Goal: Transaction & Acquisition: Book appointment/travel/reservation

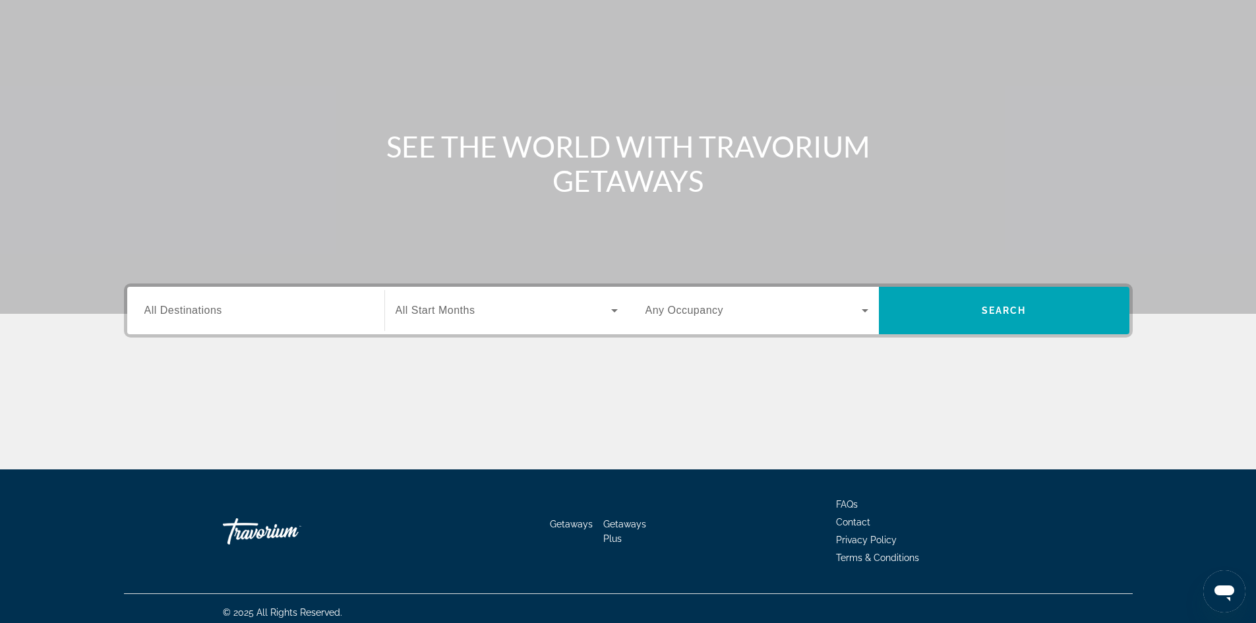
scroll to position [90, 0]
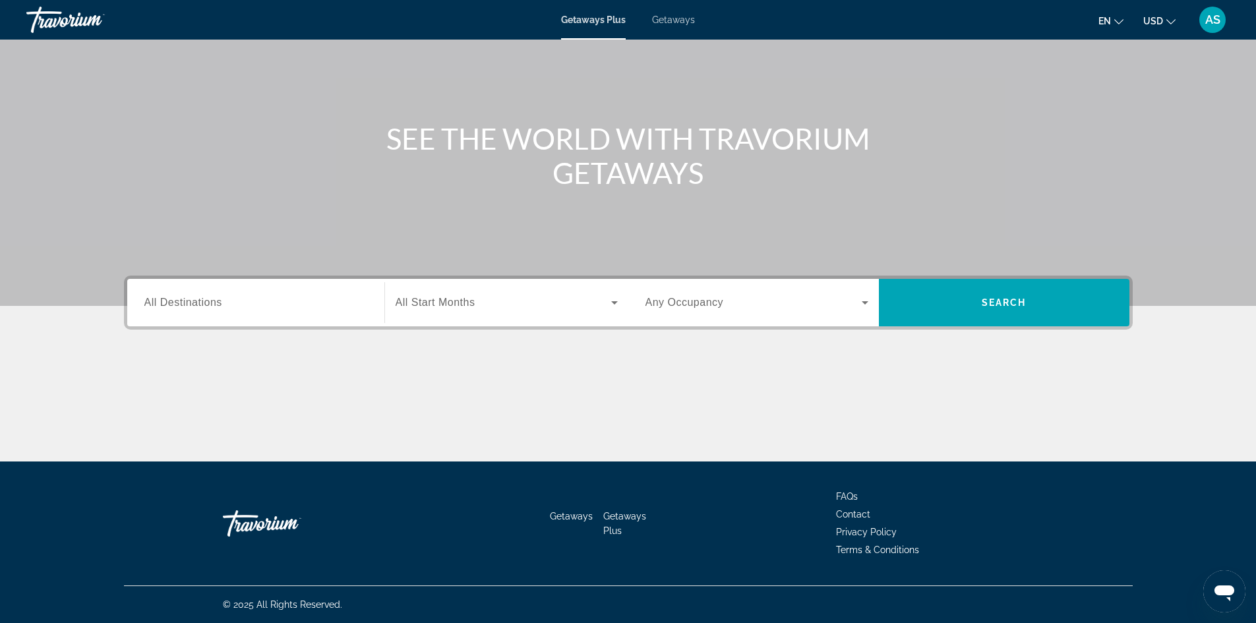
click at [1116, 25] on button "en English Español Français Italiano Português русский" at bounding box center [1111, 20] width 25 height 19
click at [1072, 135] on button "русский" at bounding box center [1084, 138] width 59 height 17
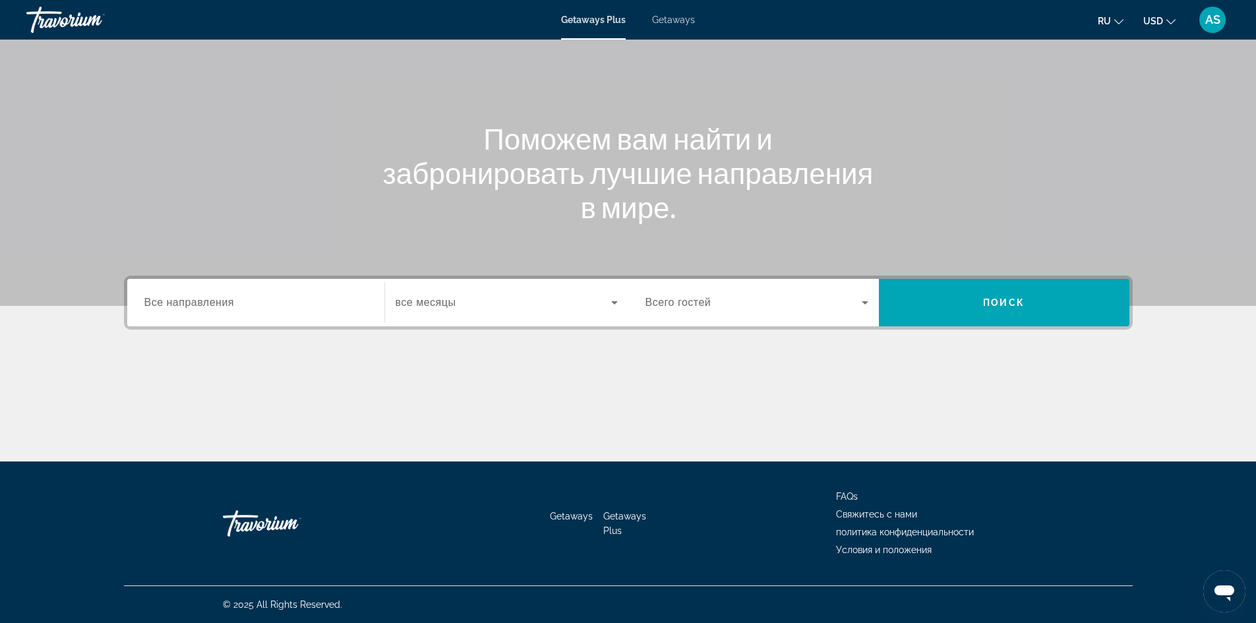
click at [291, 305] on input "Destination Все направления" at bounding box center [255, 303] width 223 height 16
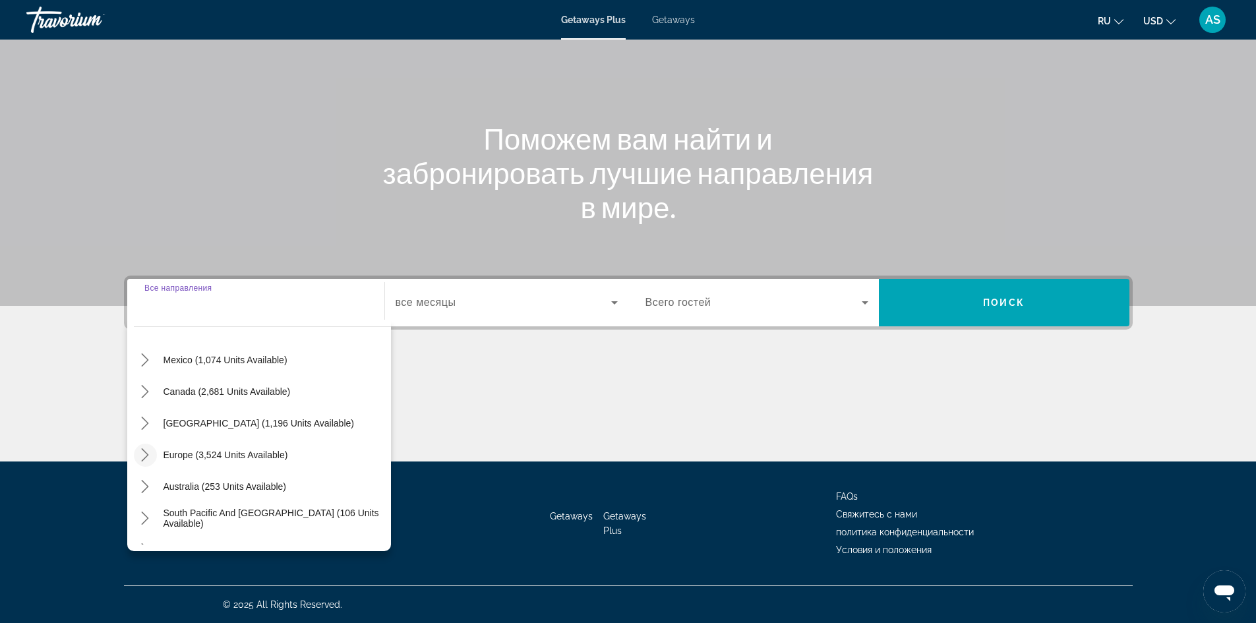
click at [142, 451] on icon "Toggle Europe (3,524 units available) submenu" at bounding box center [144, 454] width 13 height 13
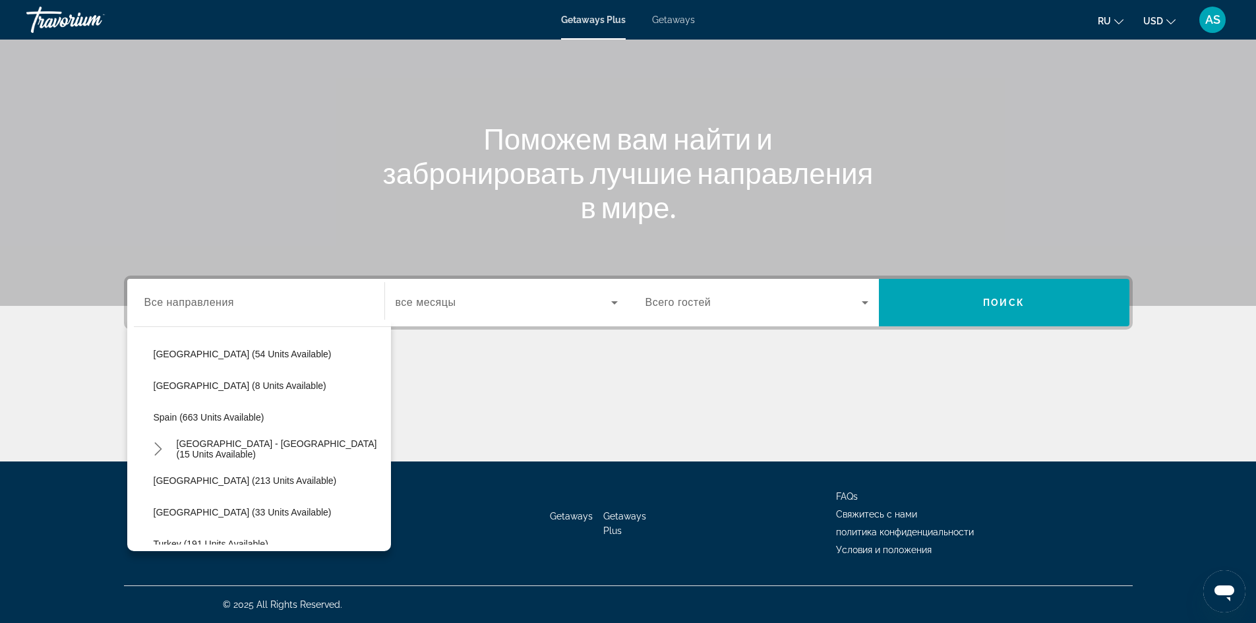
scroll to position [561, 0]
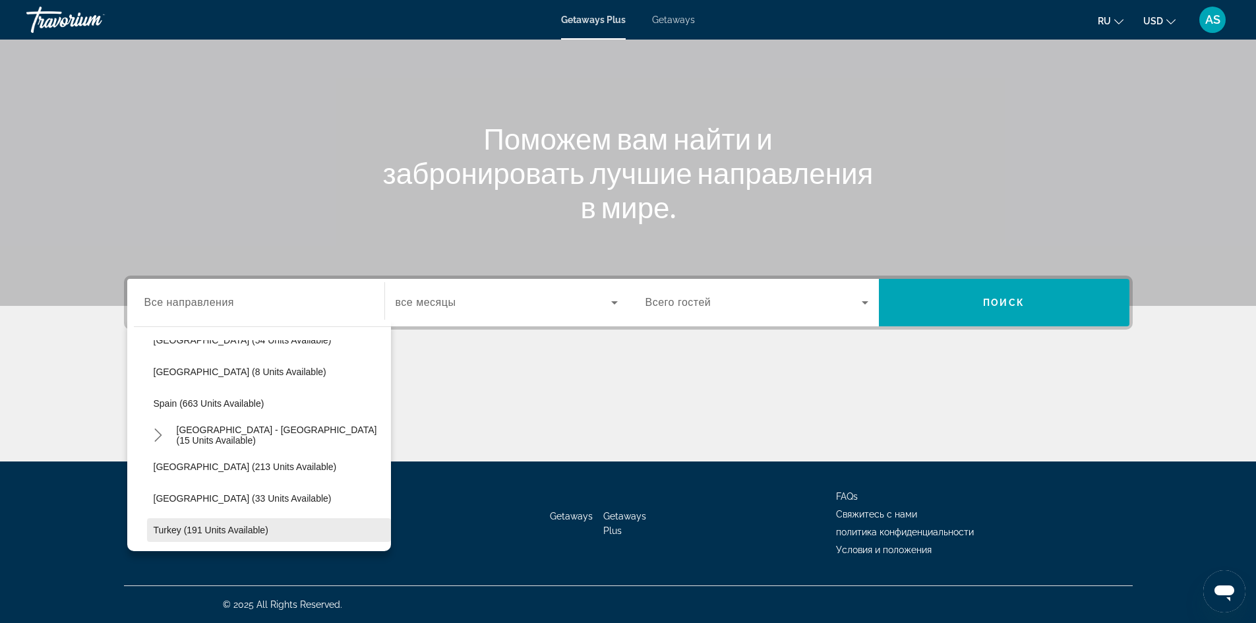
click at [204, 530] on span "Turkey (191 units available)" at bounding box center [211, 530] width 115 height 11
type input "**********"
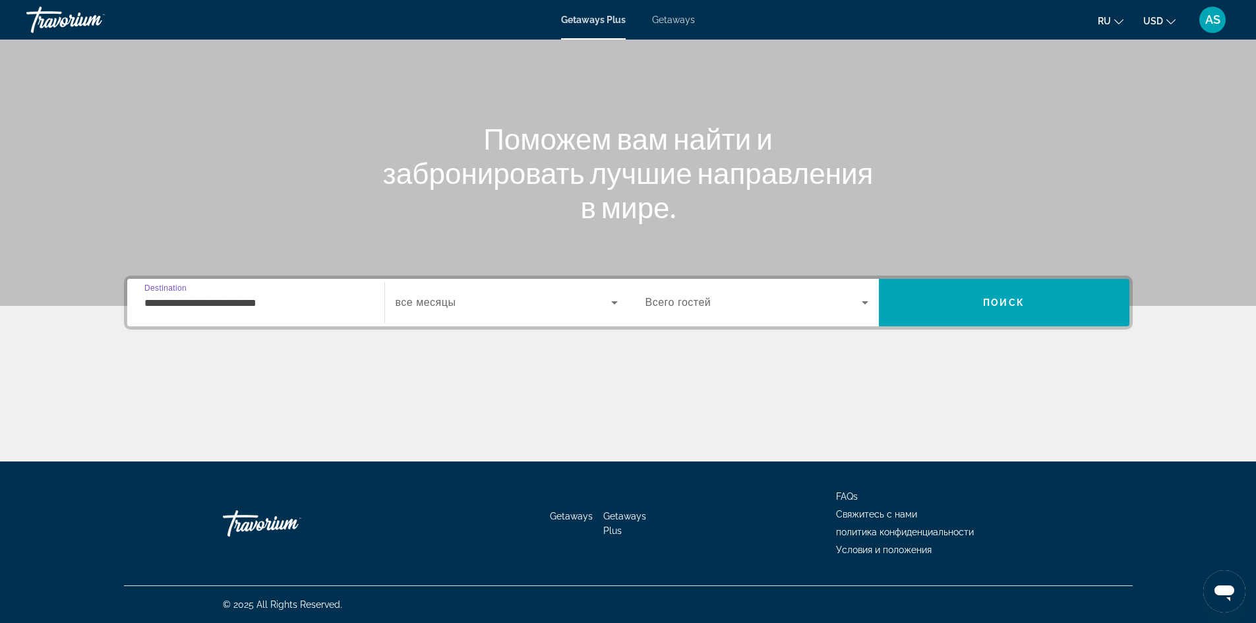
click at [470, 309] on span "Search widget" at bounding box center [504, 303] width 216 height 16
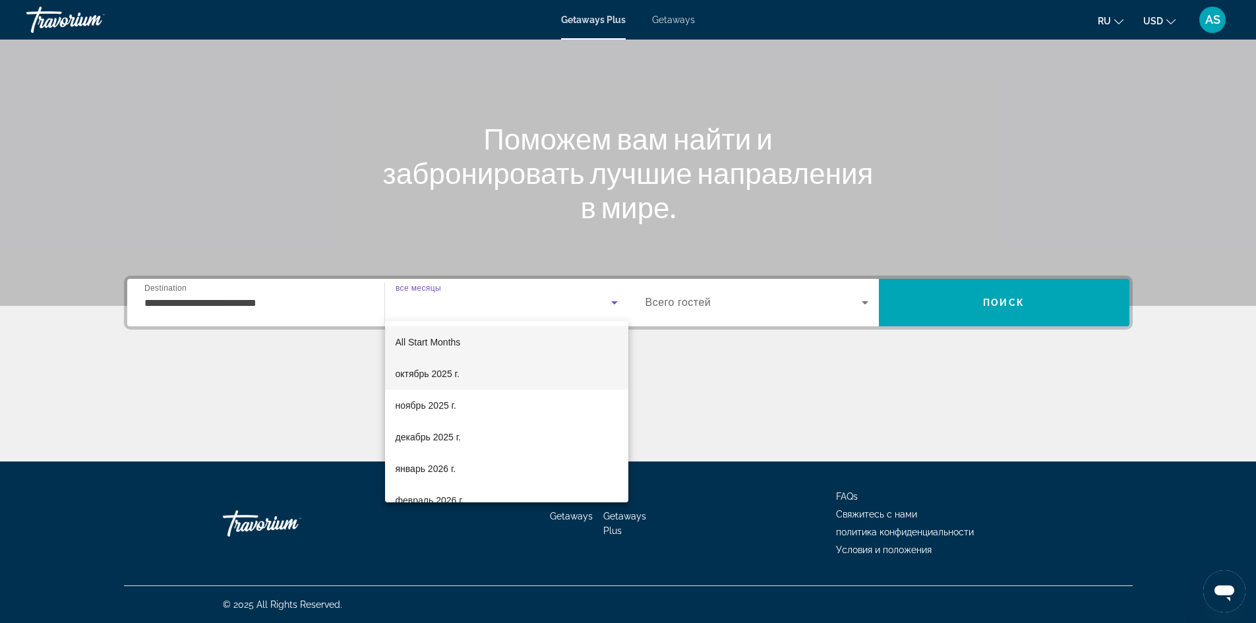
click at [446, 371] on span "октябрь 2025 г." at bounding box center [428, 374] width 64 height 16
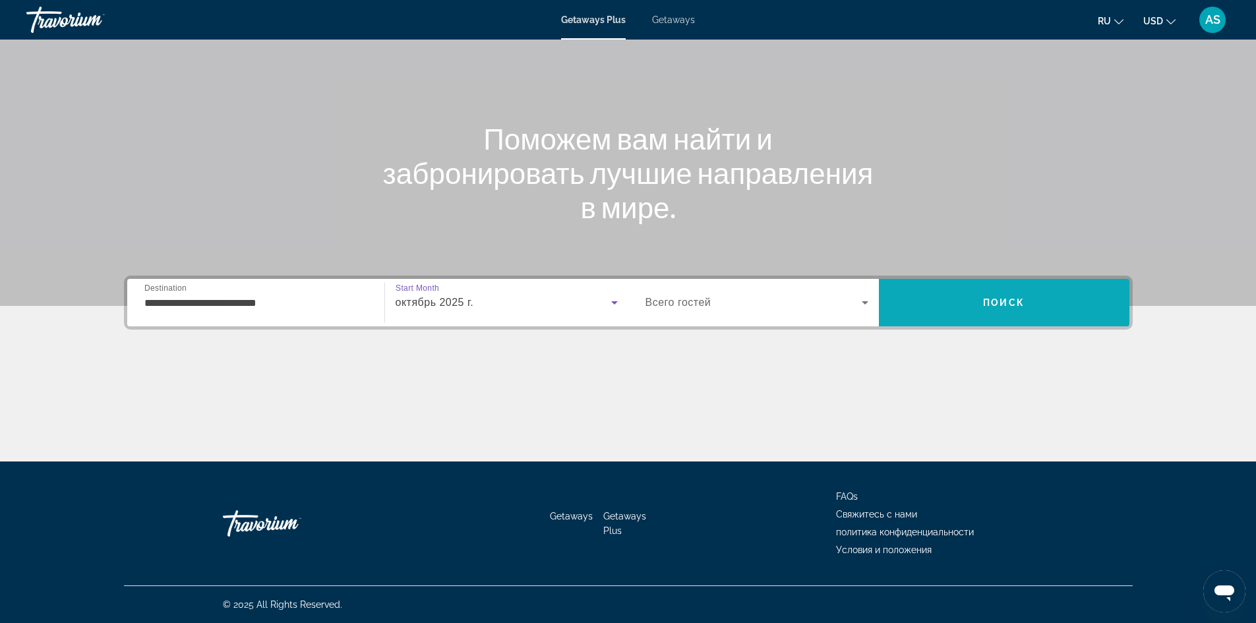
click at [1088, 297] on span "Search" at bounding box center [1004, 303] width 251 height 32
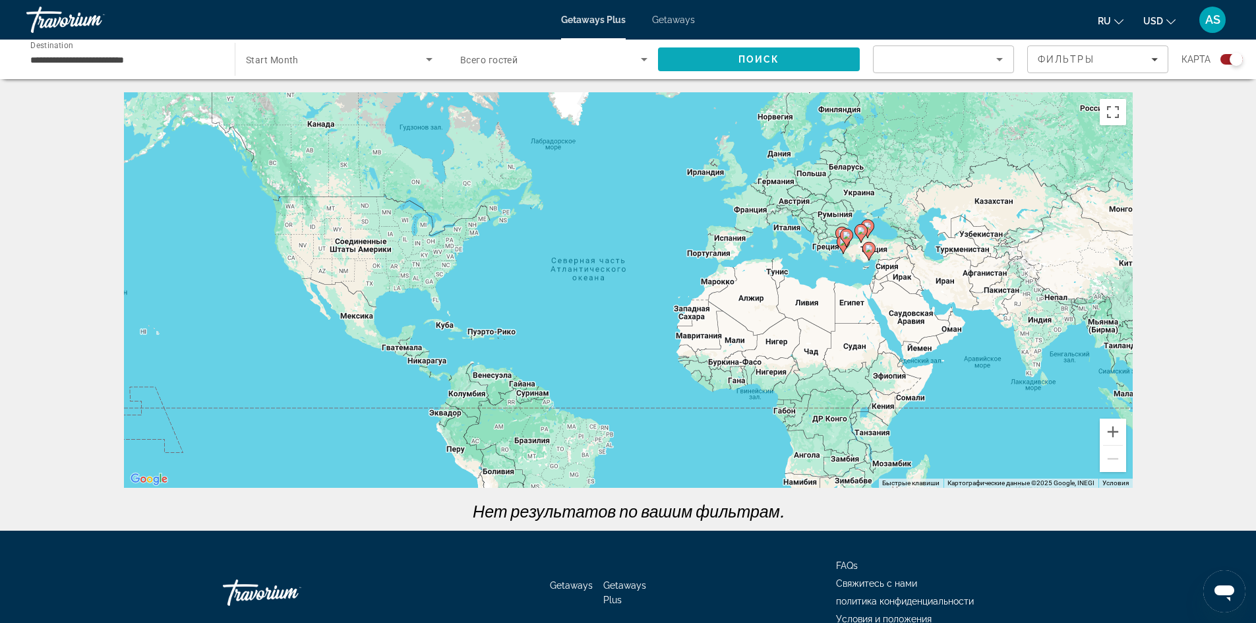
click at [782, 61] on span "Search" at bounding box center [759, 60] width 202 height 32
click at [319, 57] on span "Search widget" at bounding box center [336, 59] width 180 height 16
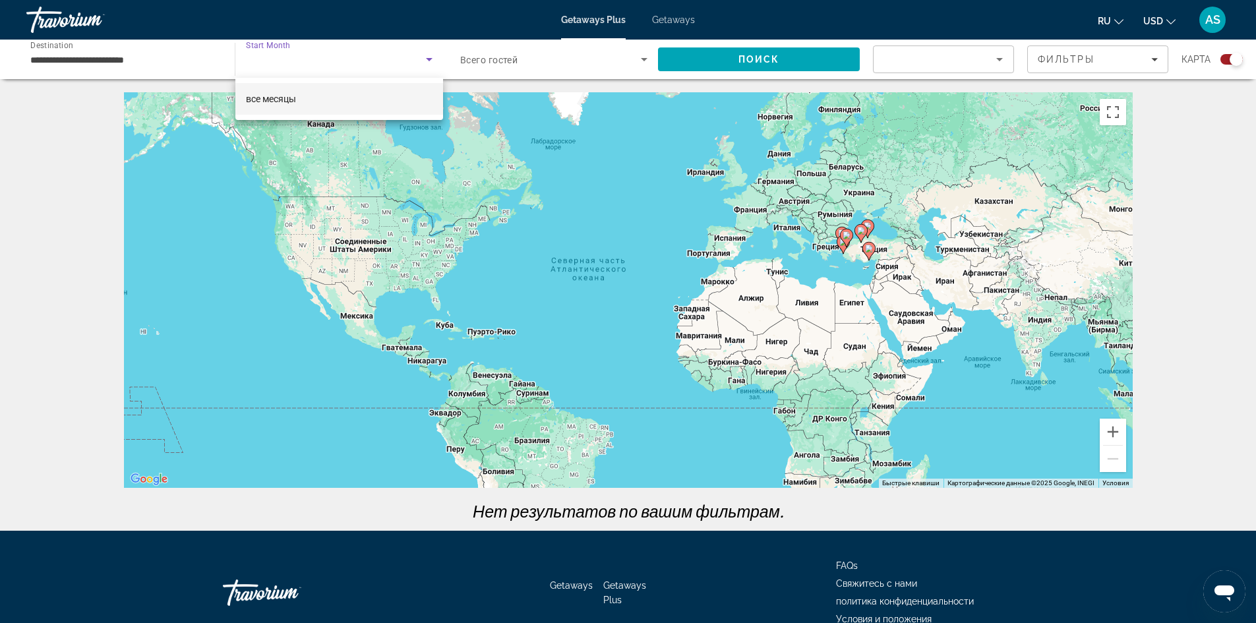
click at [320, 92] on mat-option "все месяцы" at bounding box center [339, 99] width 208 height 32
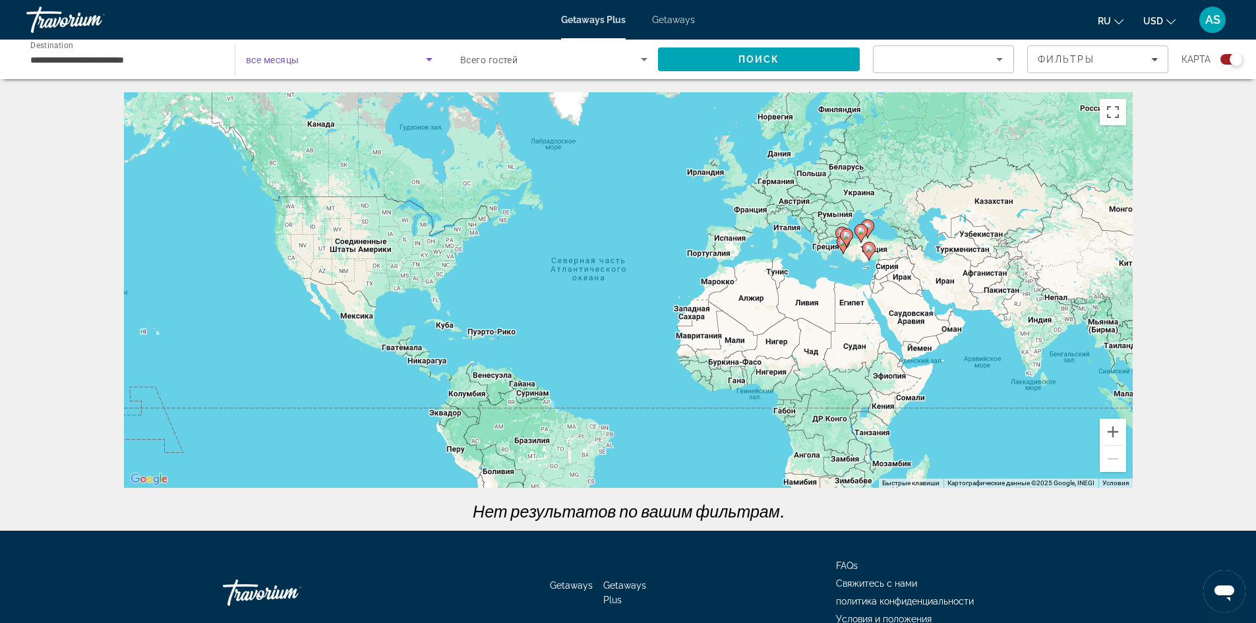
click at [412, 57] on span "Search widget" at bounding box center [336, 59] width 180 height 16
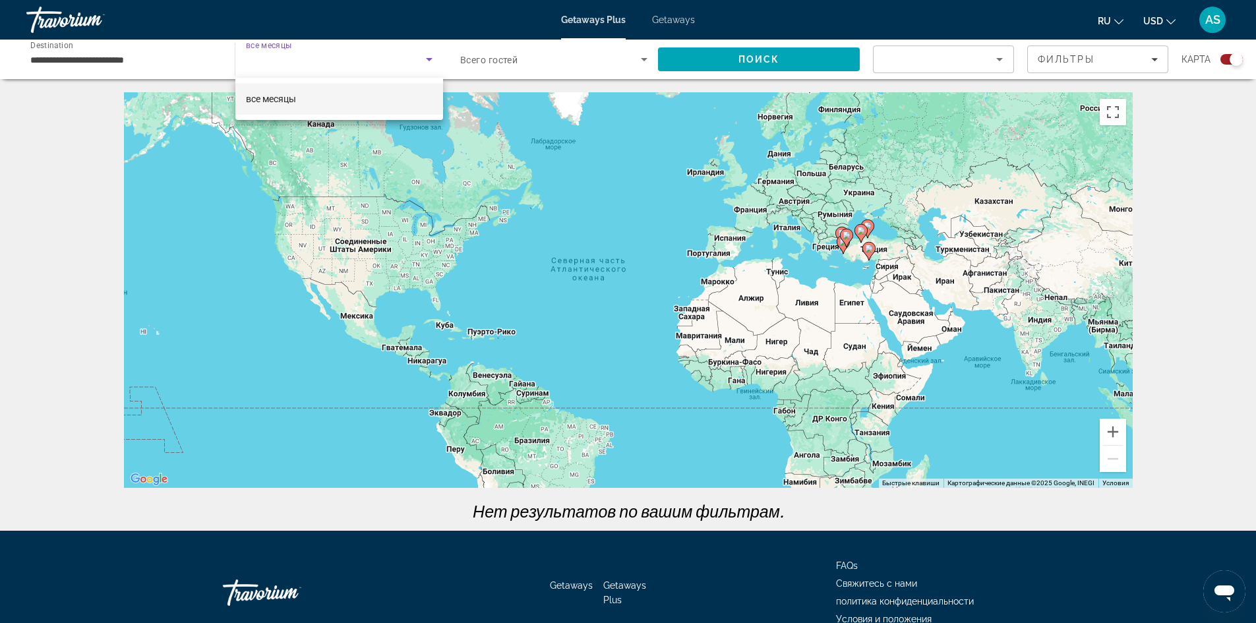
click at [425, 60] on div at bounding box center [628, 311] width 1256 height 623
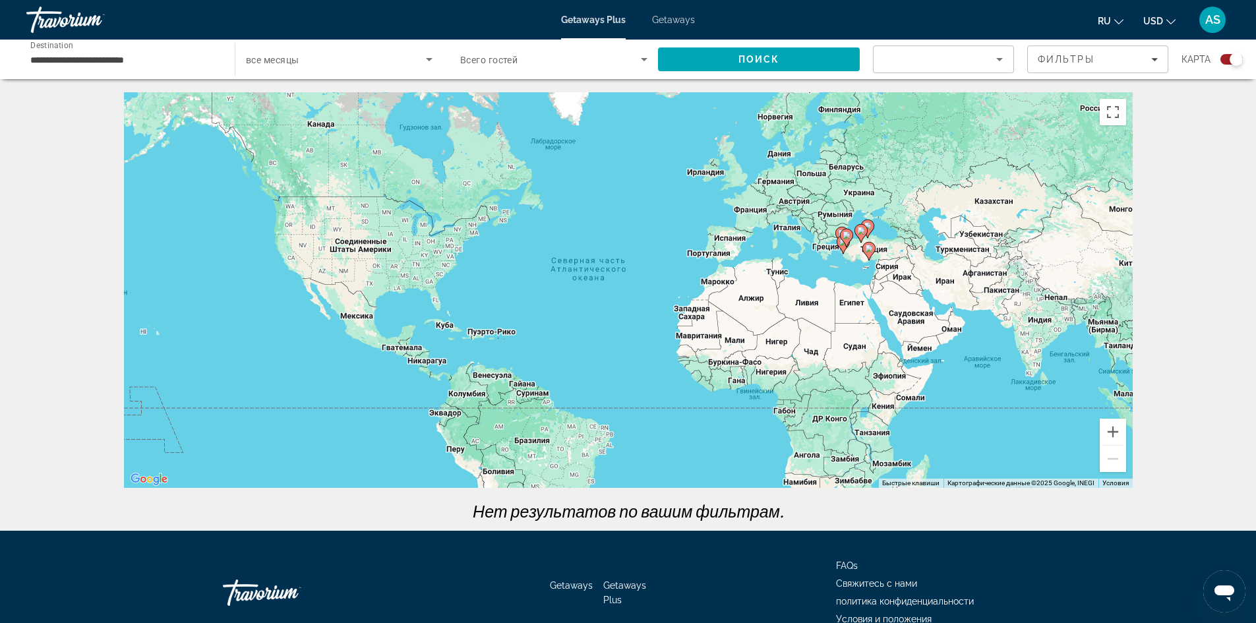
click at [430, 61] on icon "Search widget" at bounding box center [429, 59] width 16 height 16
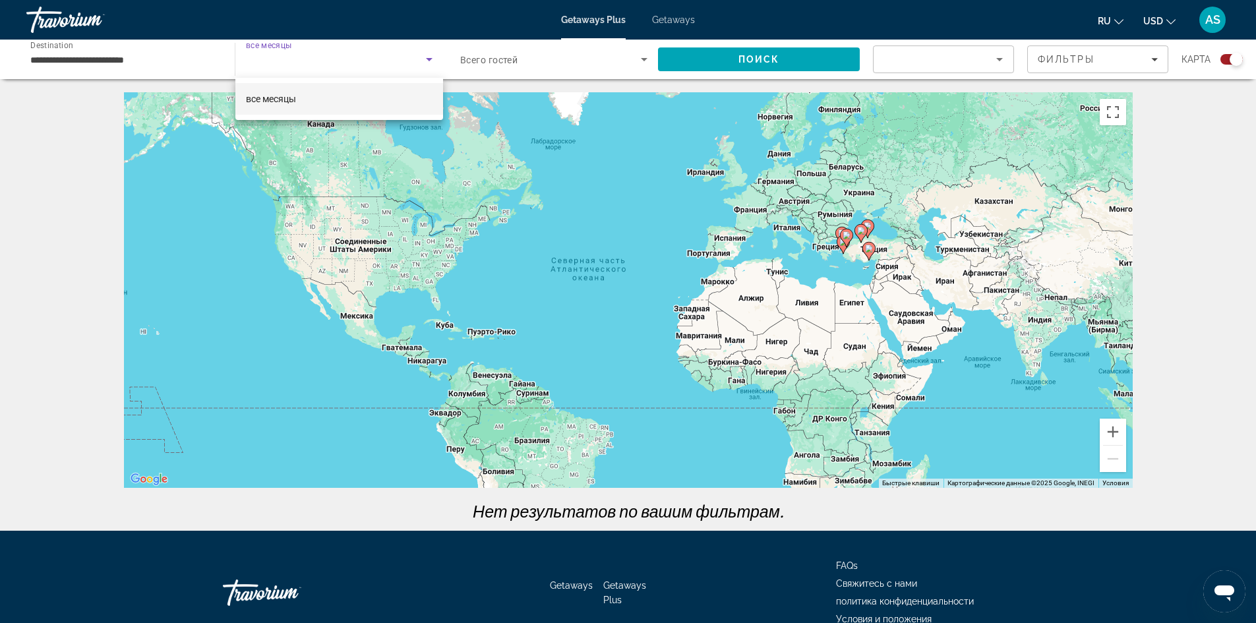
click at [1153, 63] on div at bounding box center [628, 311] width 1256 height 623
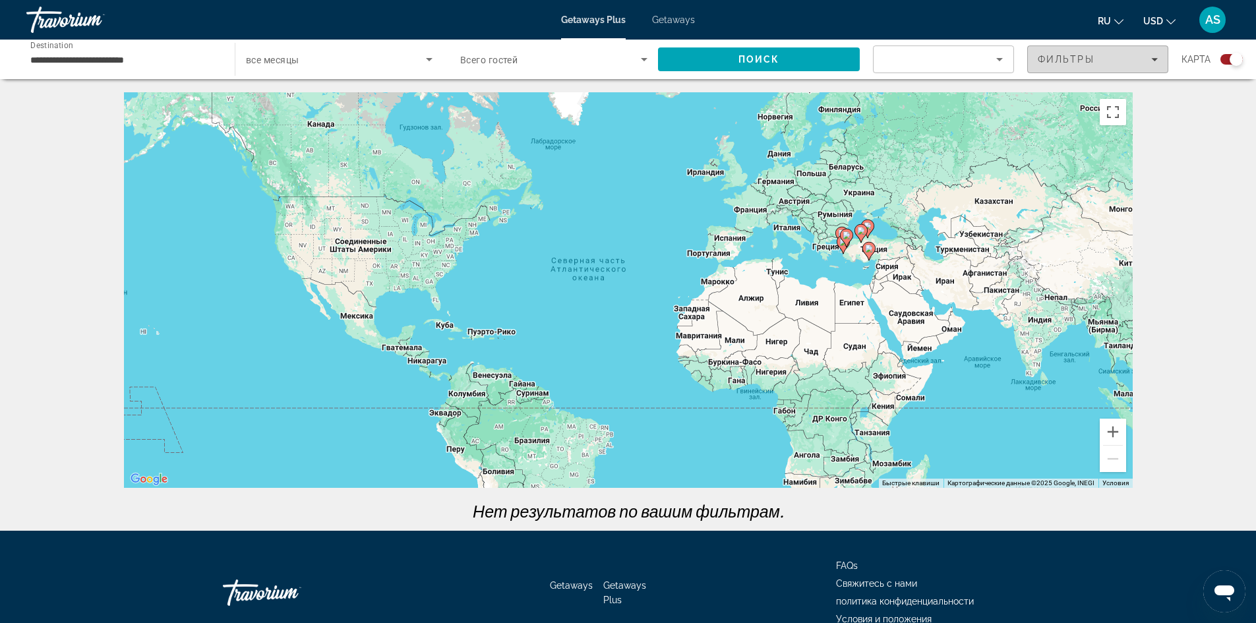
click at [1154, 59] on icon "Filters" at bounding box center [1154, 59] width 7 height 3
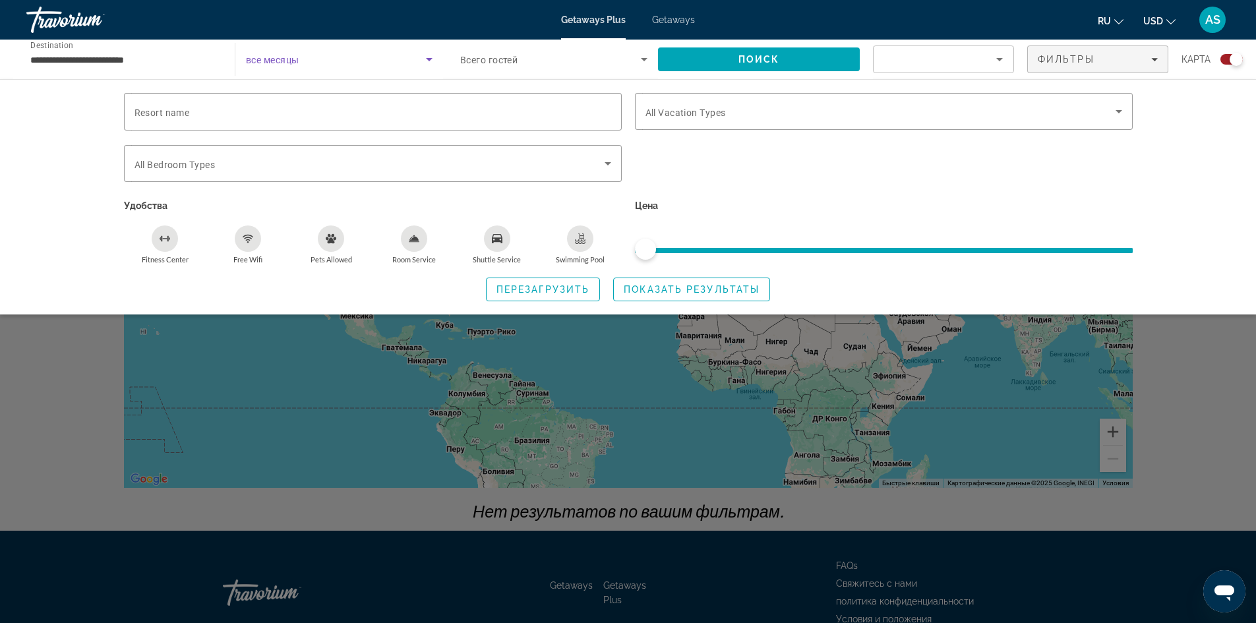
click at [373, 62] on span "Search widget" at bounding box center [336, 59] width 180 height 16
click at [439, 61] on div at bounding box center [628, 311] width 1256 height 623
click at [1128, 15] on ul "ru English Español Français Italiano Português русский USD USD ($) MXN (Mex$) C…" at bounding box center [1147, 19] width 98 height 21
click at [1118, 16] on mat-icon "Change language" at bounding box center [1119, 19] width 9 height 9
click at [1092, 51] on button "English" at bounding box center [1084, 52] width 59 height 17
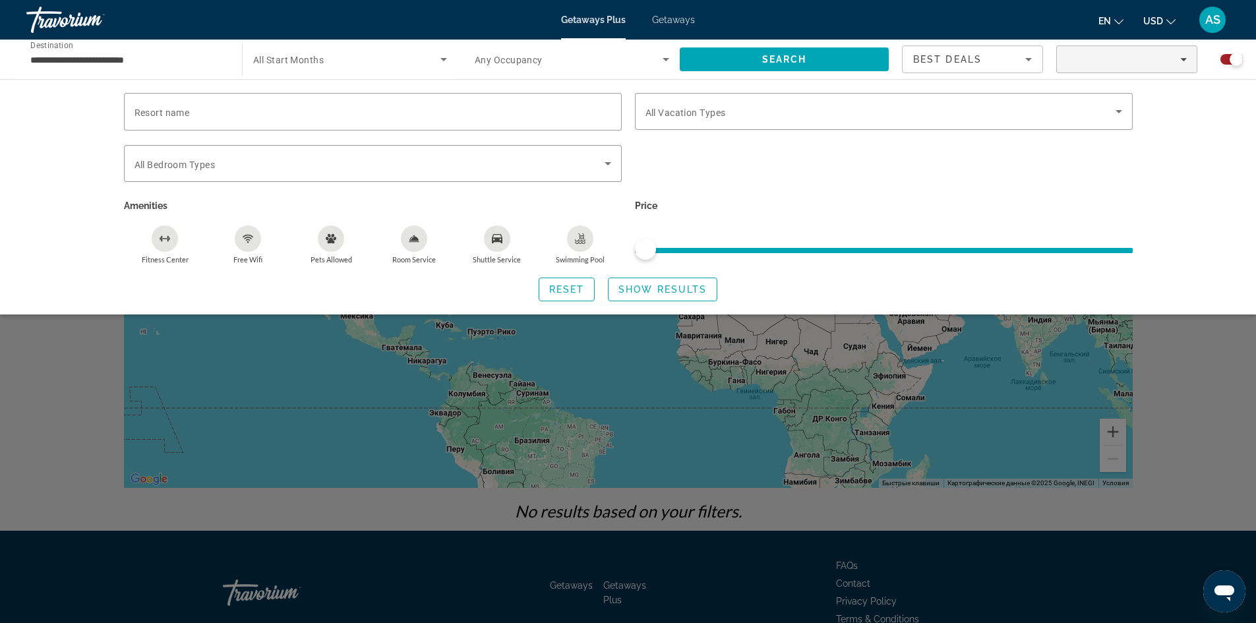
click at [423, 57] on span "Search widget" at bounding box center [346, 59] width 187 height 16
click at [421, 57] on div at bounding box center [628, 311] width 1256 height 623
click at [175, 60] on input "**********" at bounding box center [127, 60] width 195 height 16
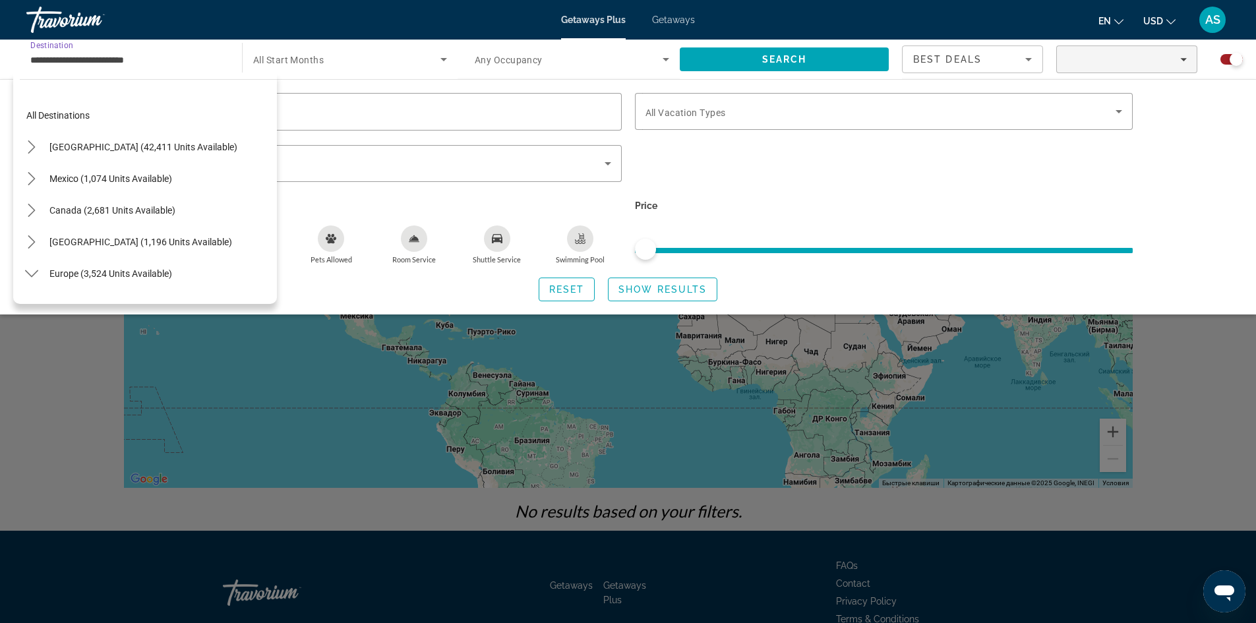
scroll to position [648, 0]
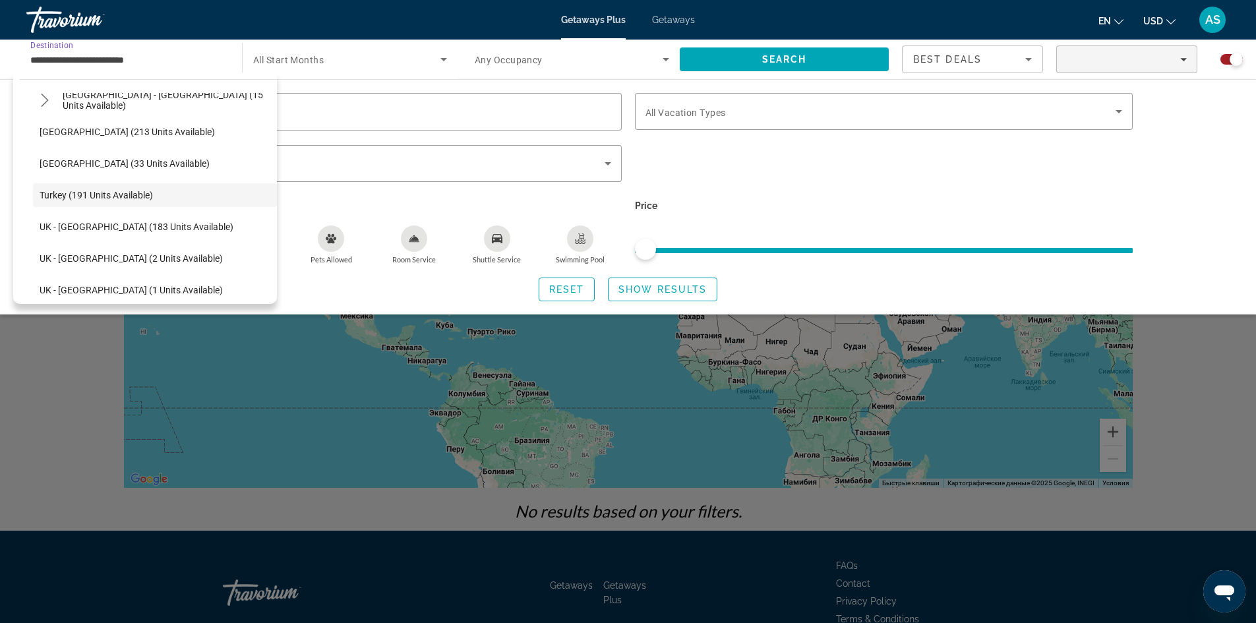
click at [175, 60] on input "**********" at bounding box center [127, 60] width 195 height 16
click at [540, 65] on span "Search widget" at bounding box center [569, 59] width 188 height 16
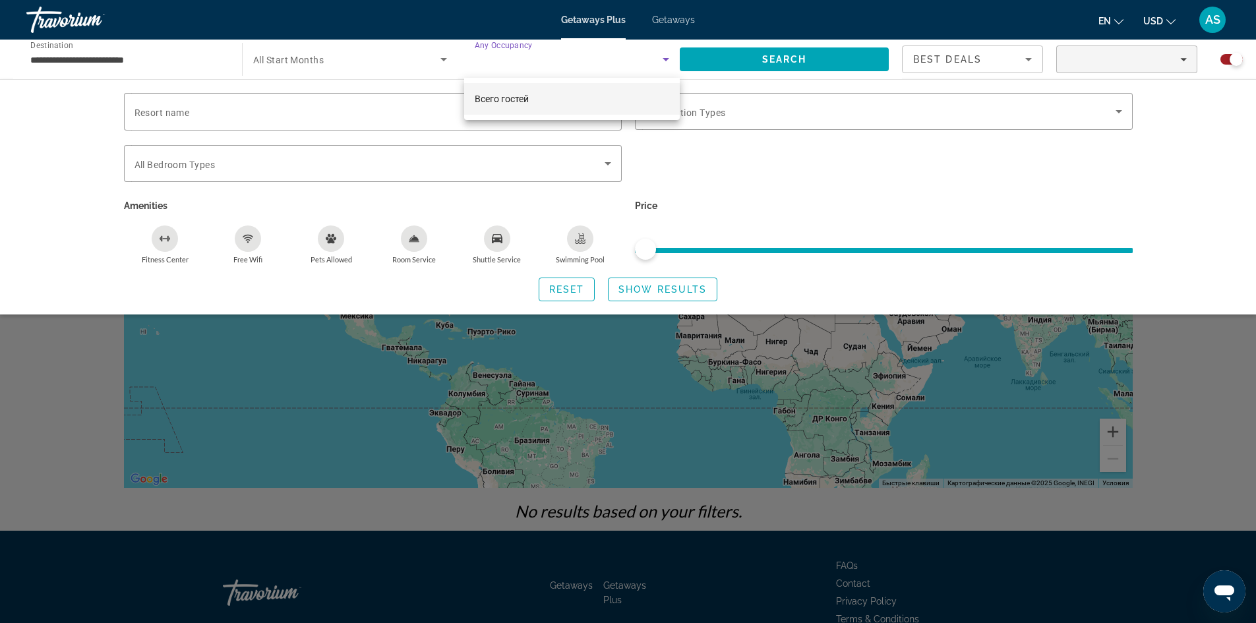
click at [541, 65] on div at bounding box center [628, 311] width 1256 height 623
click at [292, 61] on span "All Start Months" at bounding box center [288, 60] width 71 height 11
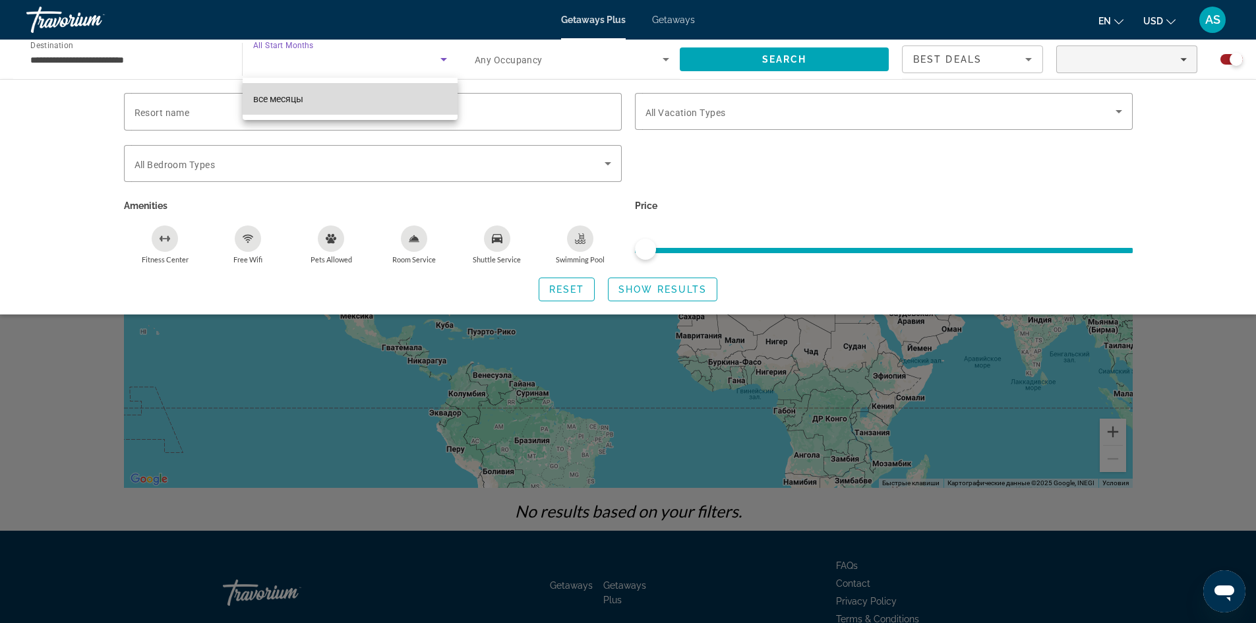
click at [280, 94] on span "все месяцы" at bounding box center [278, 99] width 50 height 11
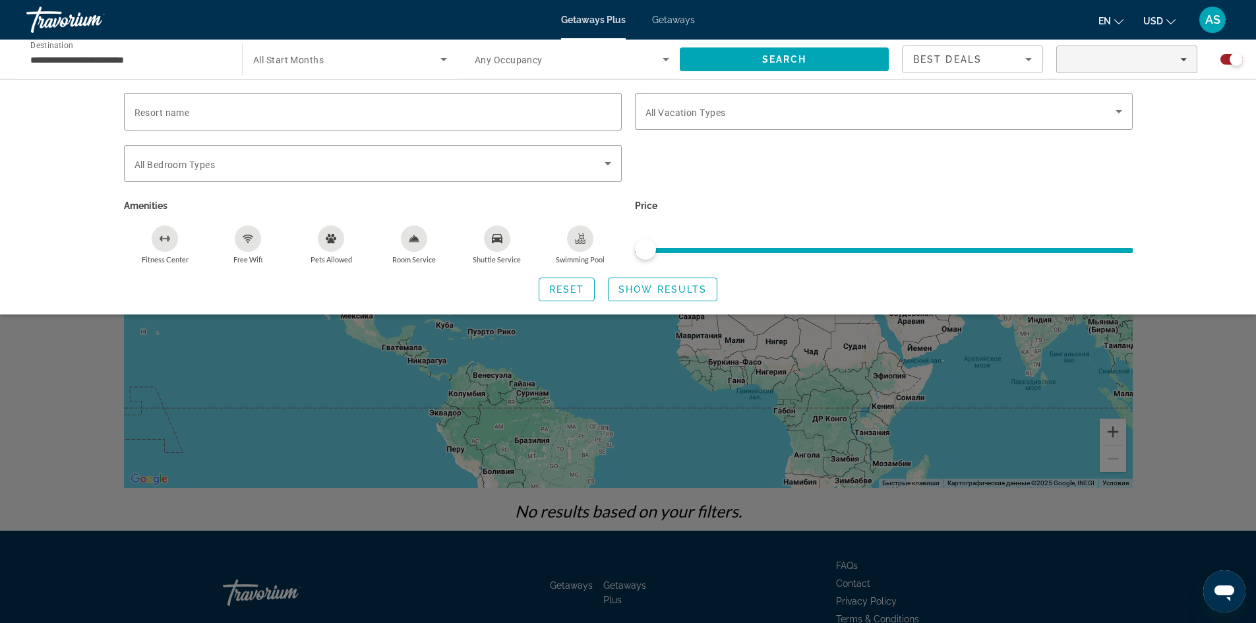
click at [1206, 448] on div "Search widget" at bounding box center [628, 410] width 1256 height 425
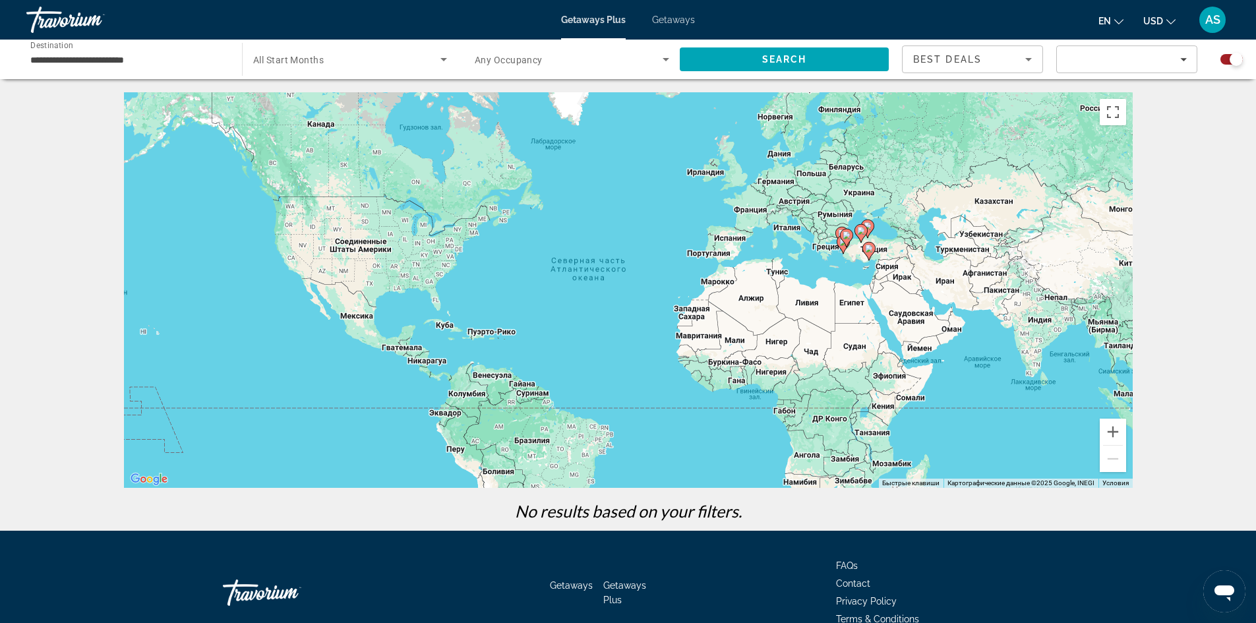
click at [353, 73] on div "Search widget" at bounding box center [350, 59] width 194 height 37
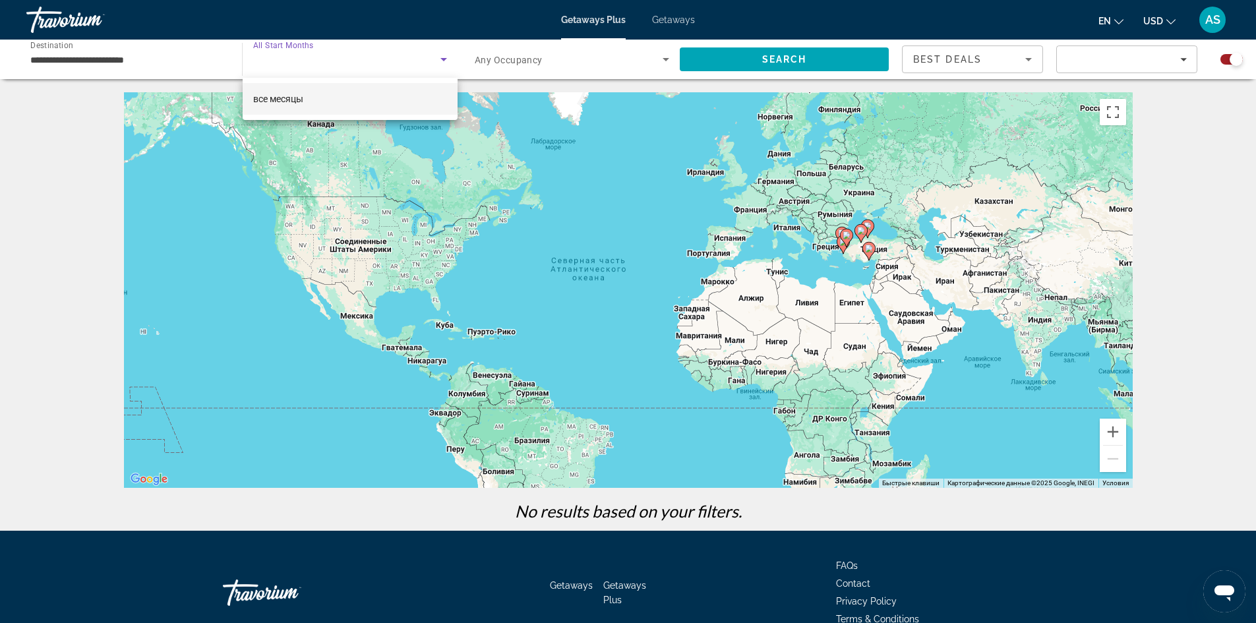
click at [183, 59] on div at bounding box center [628, 311] width 1256 height 623
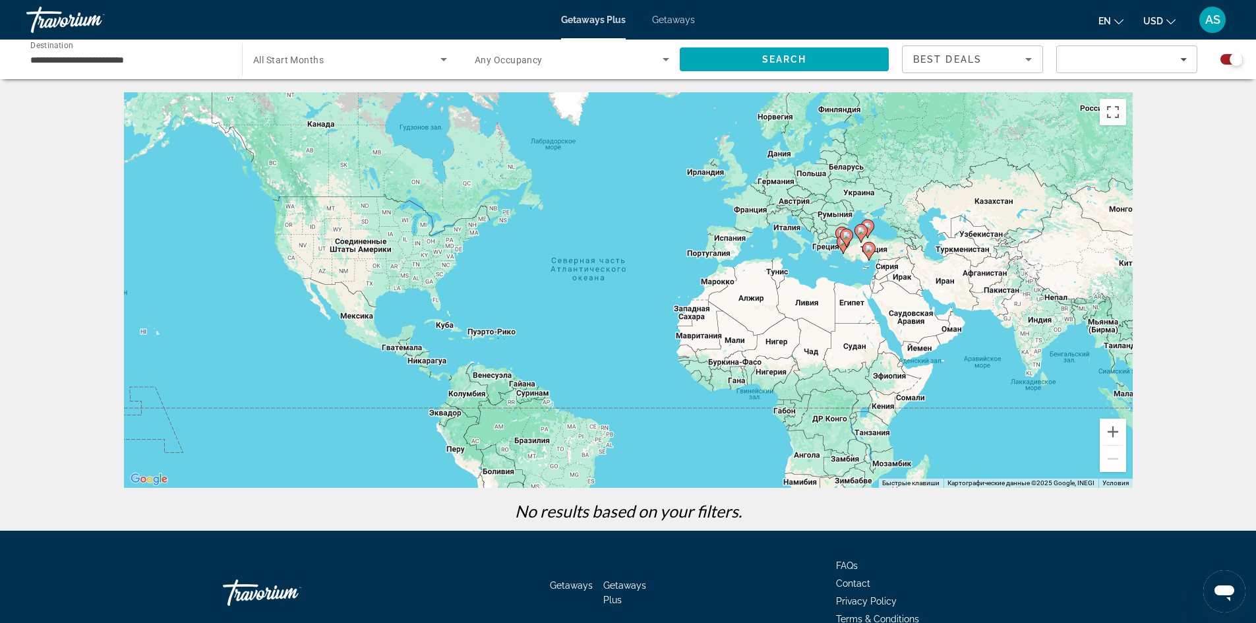
click at [173, 60] on input "**********" at bounding box center [127, 60] width 195 height 16
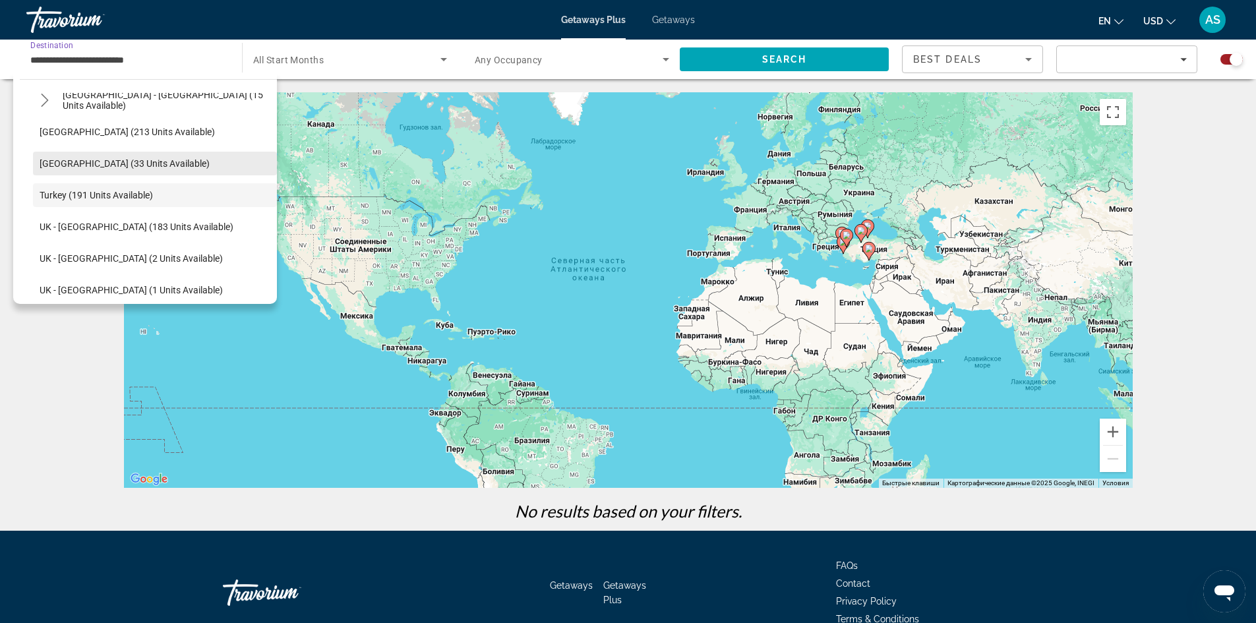
click at [116, 160] on span "Switzerland (33 units available)" at bounding box center [125, 163] width 170 height 11
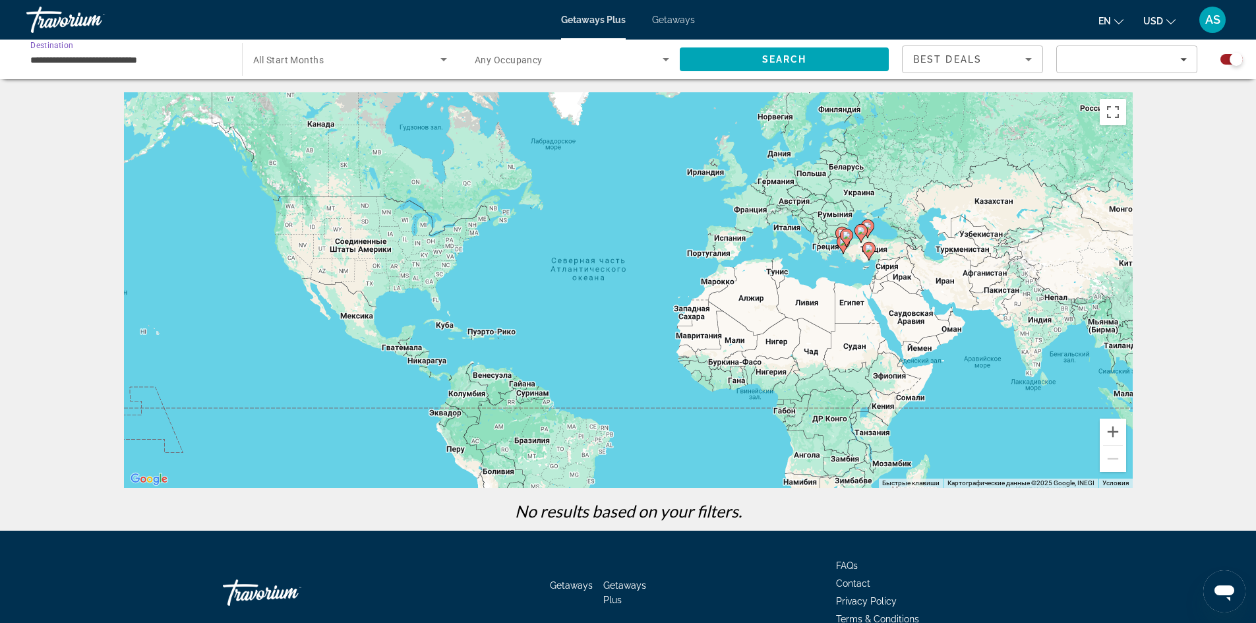
click at [203, 59] on input "**********" at bounding box center [127, 60] width 195 height 16
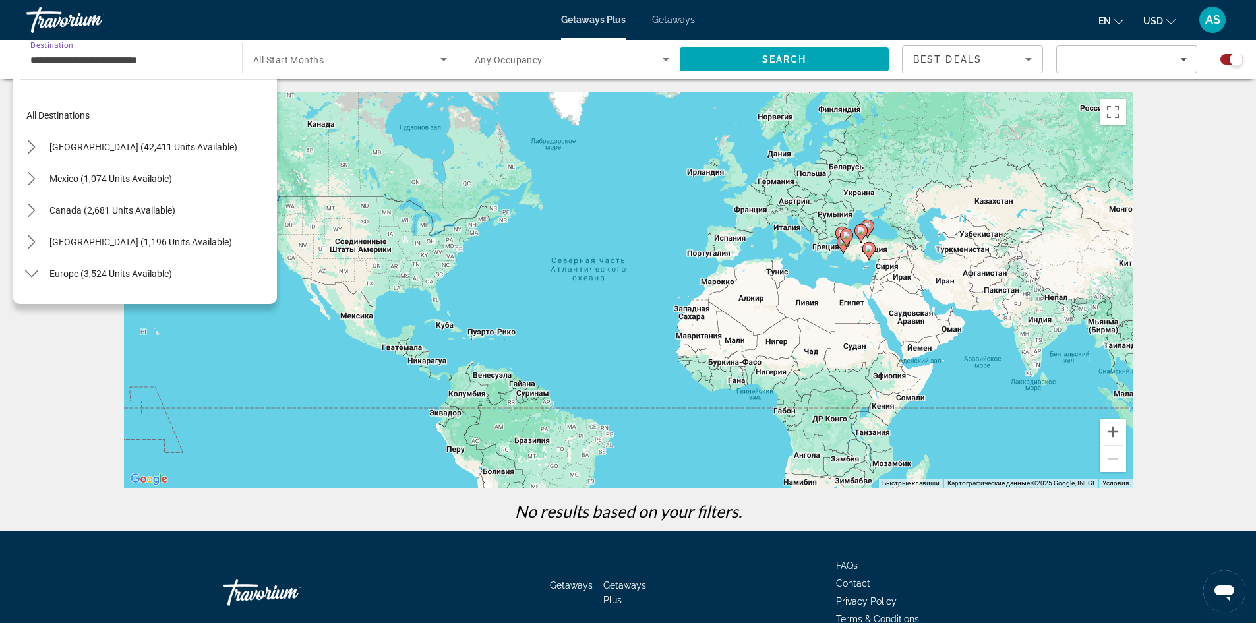
scroll to position [617, 0]
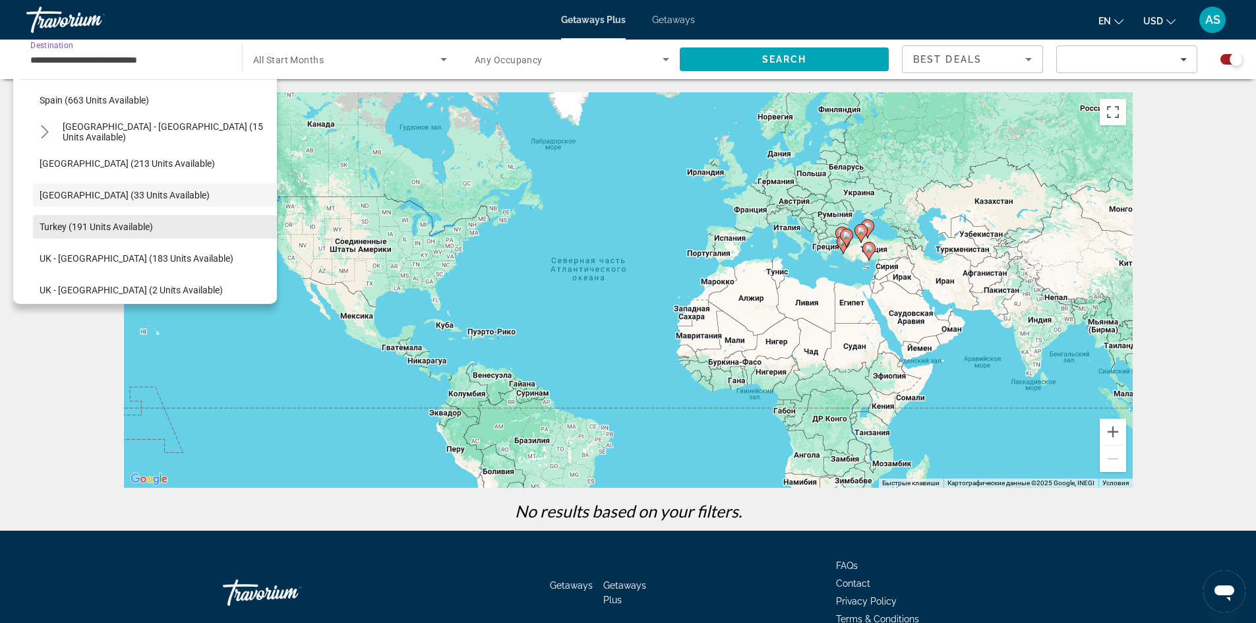
click at [109, 218] on span "Select destination: Turkey (191 units available)" at bounding box center [155, 227] width 244 height 32
type input "**********"
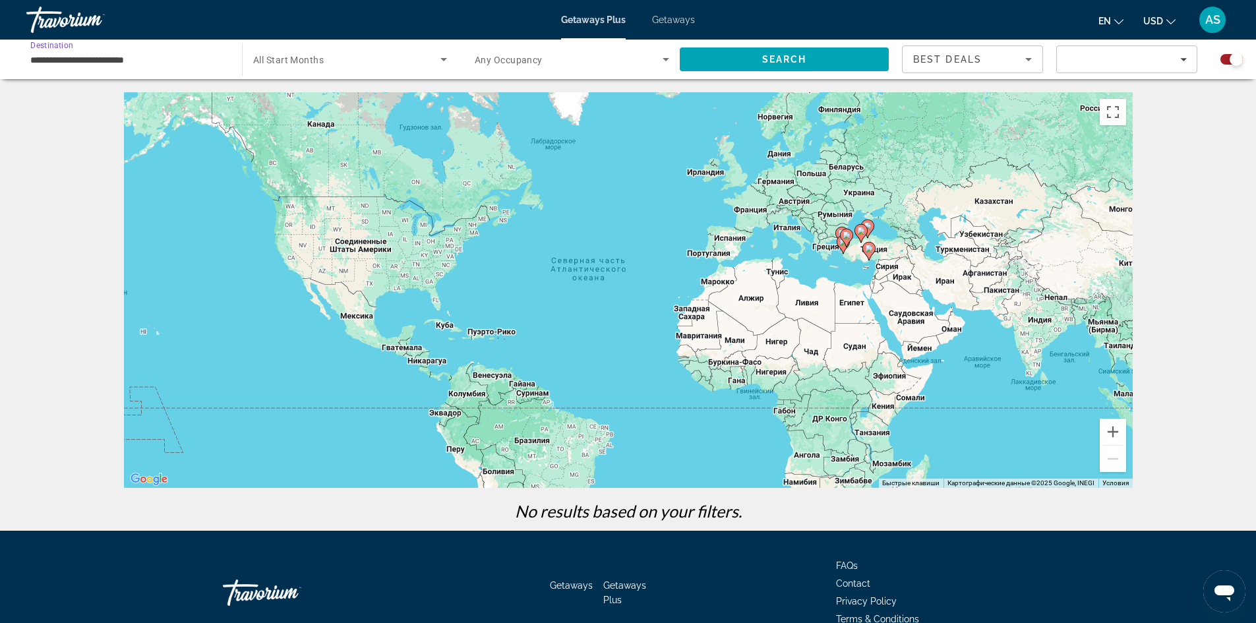
click at [332, 69] on div "Search widget" at bounding box center [350, 59] width 194 height 37
click at [314, 53] on span "Search widget" at bounding box center [340, 59] width 183 height 16
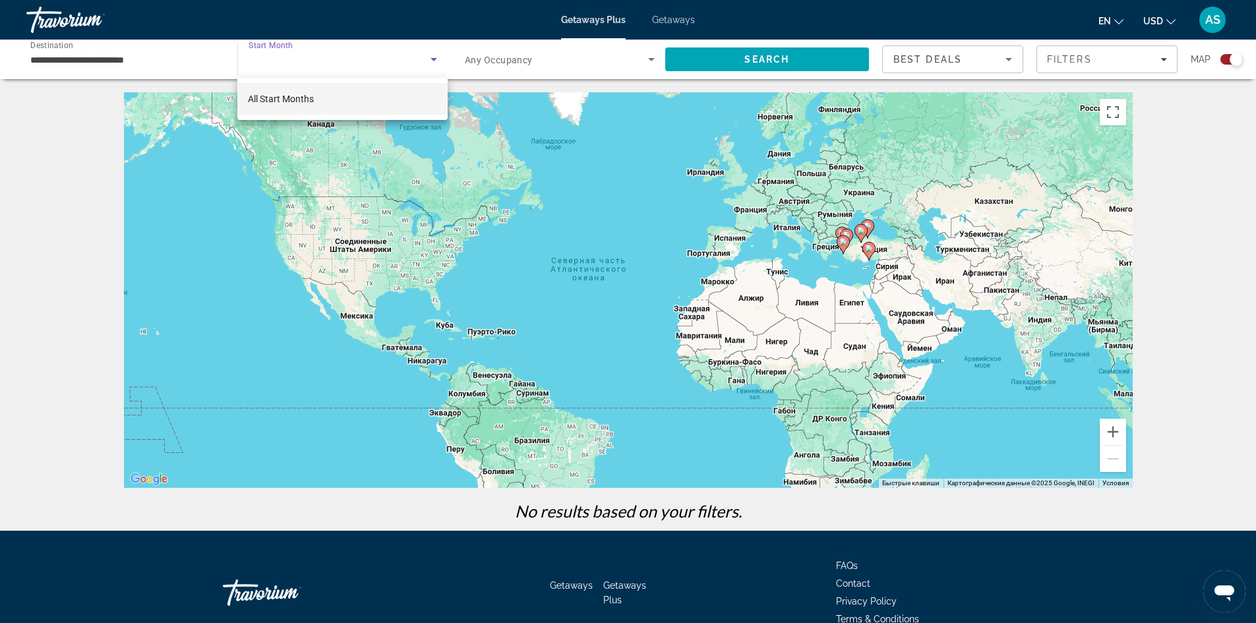
click at [314, 53] on div at bounding box center [628, 311] width 1256 height 623
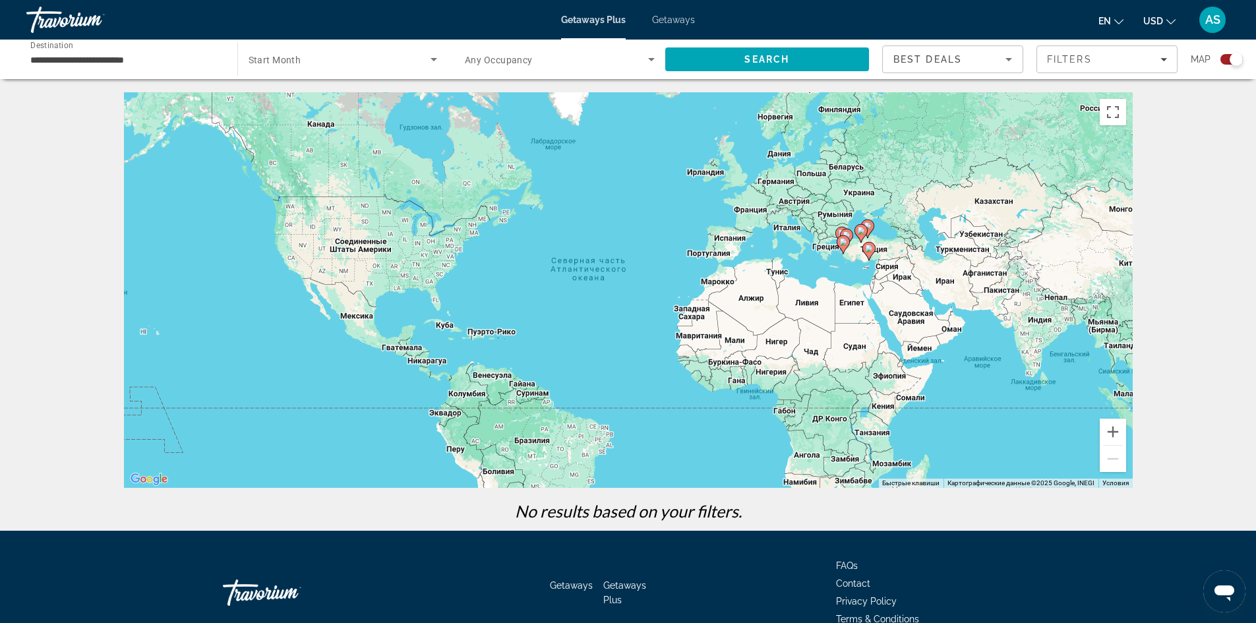
click at [530, 65] on span "Any Occupancy" at bounding box center [499, 60] width 68 height 11
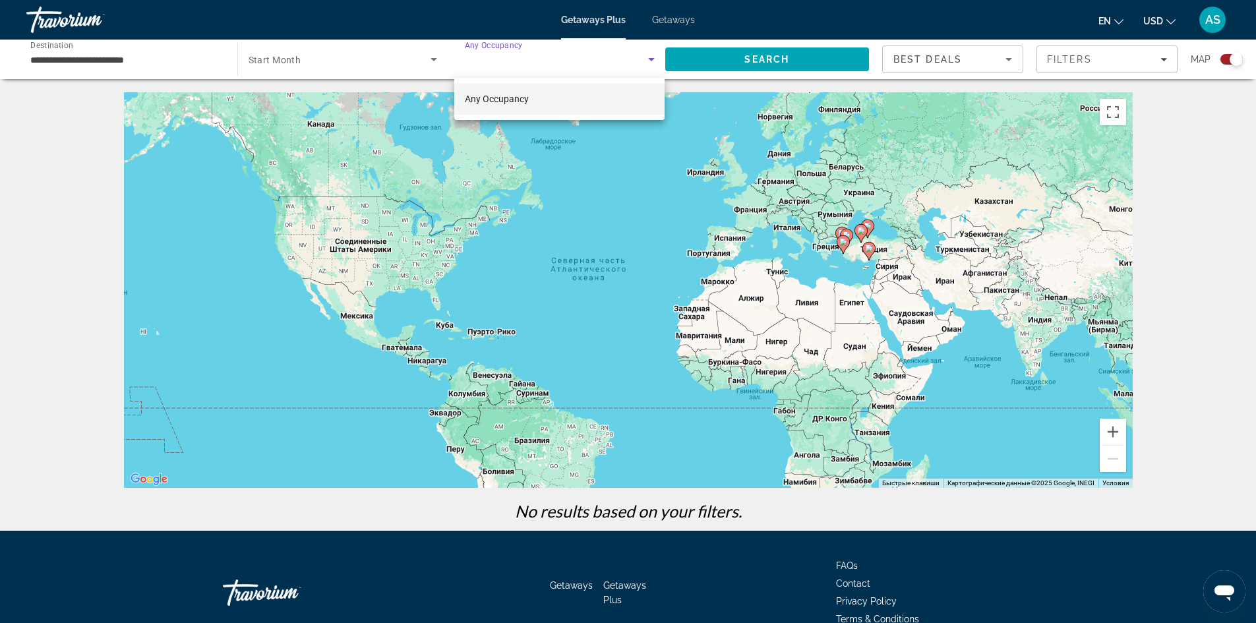
click at [525, 65] on div at bounding box center [628, 311] width 1256 height 623
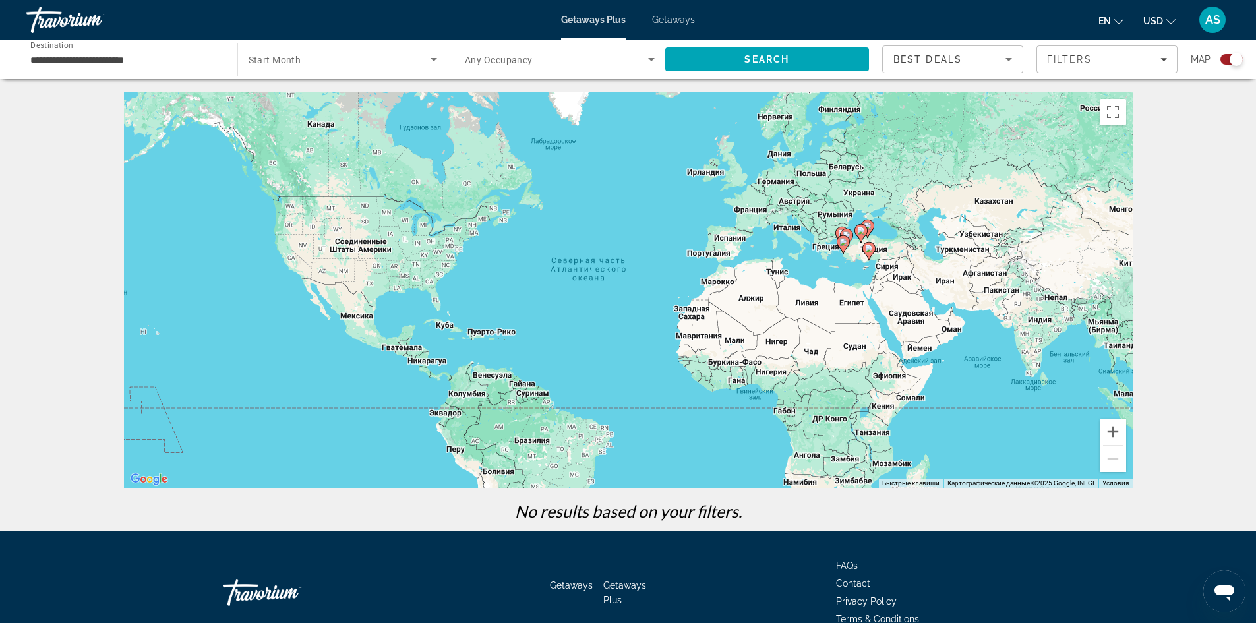
click at [990, 77] on app-map-search-filters "Best Deals Filters Map" at bounding box center [1062, 60] width 361 height 40
click at [987, 65] on div "Best Deals" at bounding box center [950, 59] width 112 height 16
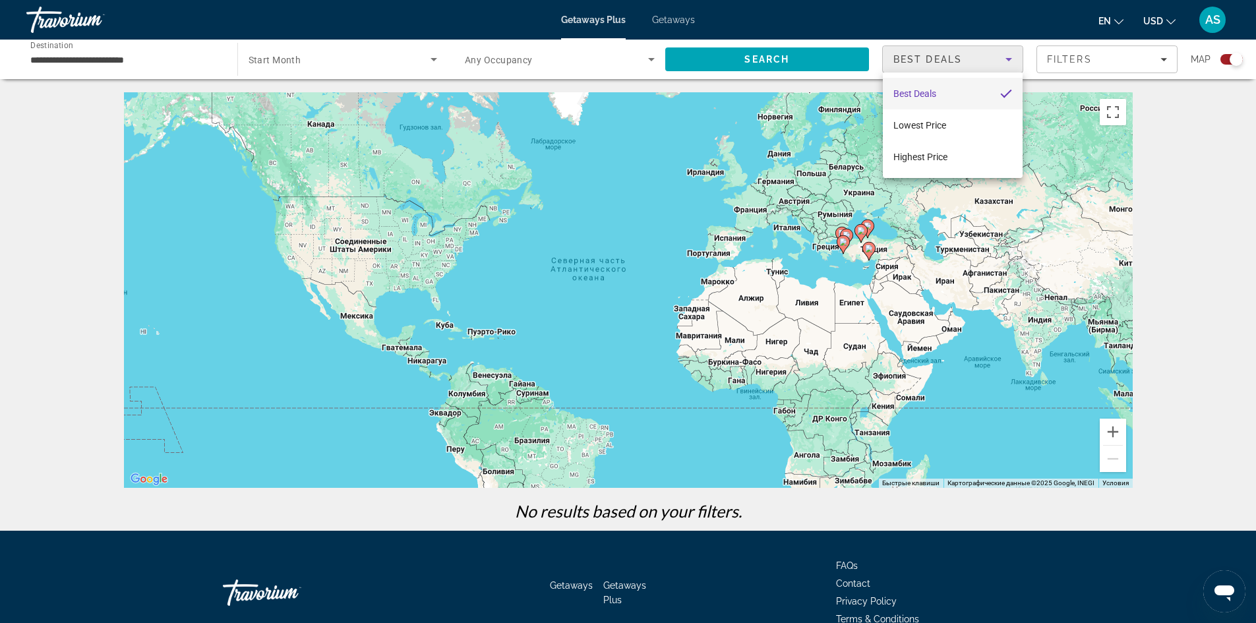
click at [987, 65] on div at bounding box center [628, 311] width 1256 height 623
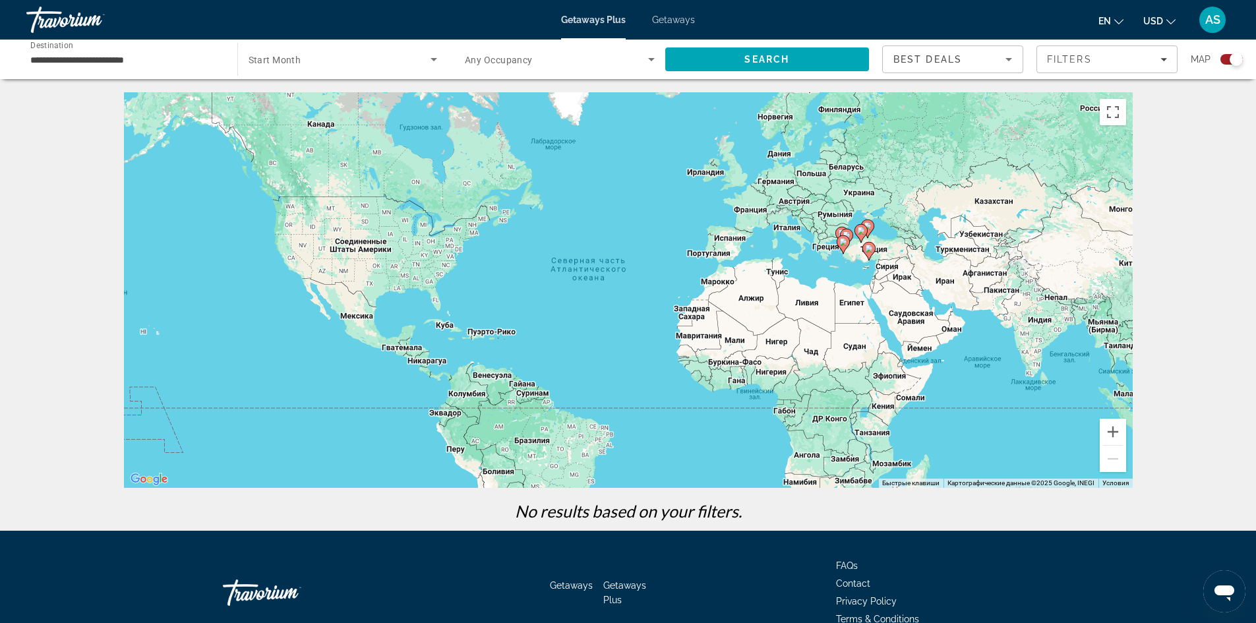
click at [1239, 63] on div "Search widget" at bounding box center [1236, 59] width 13 height 13
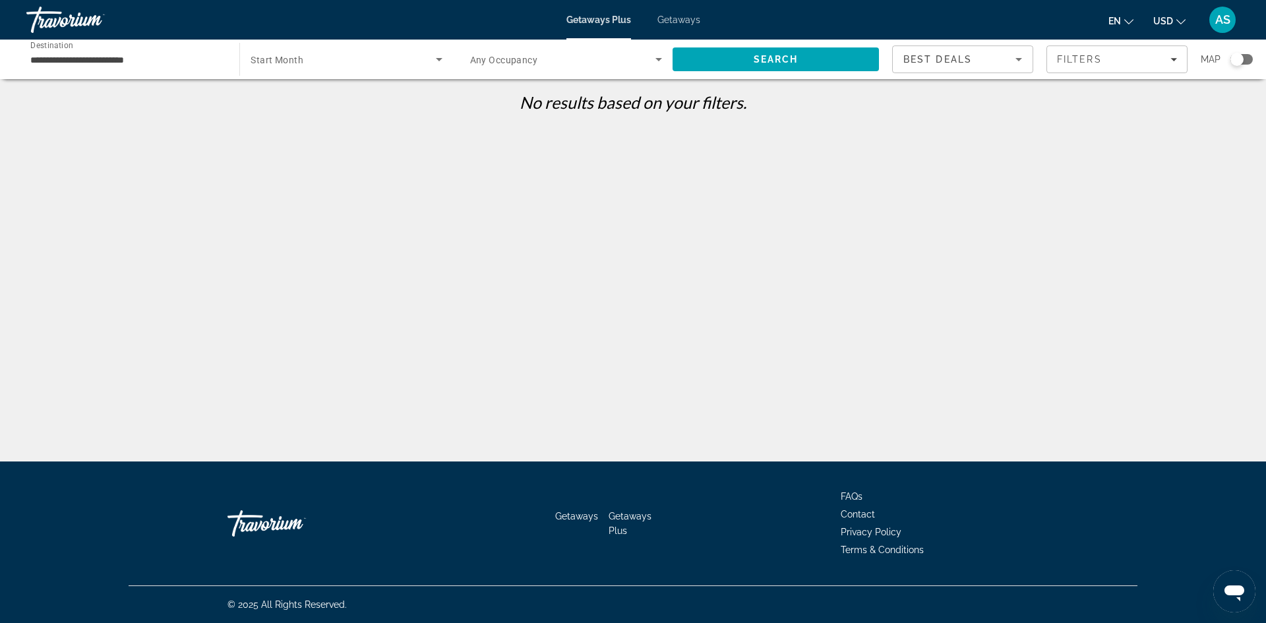
click at [337, 63] on span "Search widget" at bounding box center [343, 59] width 185 height 16
click at [700, 23] on div at bounding box center [633, 311] width 1266 height 623
click at [675, 15] on span "Getaways" at bounding box center [678, 20] width 43 height 11
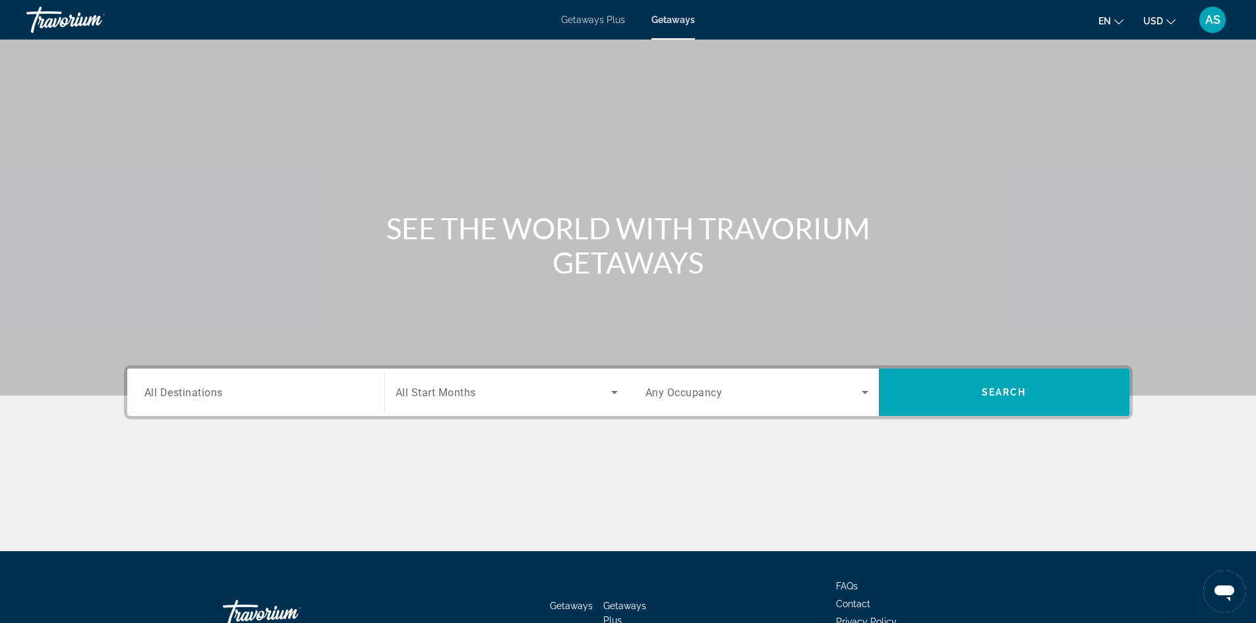
click at [286, 393] on input "Destination All Destinations" at bounding box center [255, 393] width 223 height 16
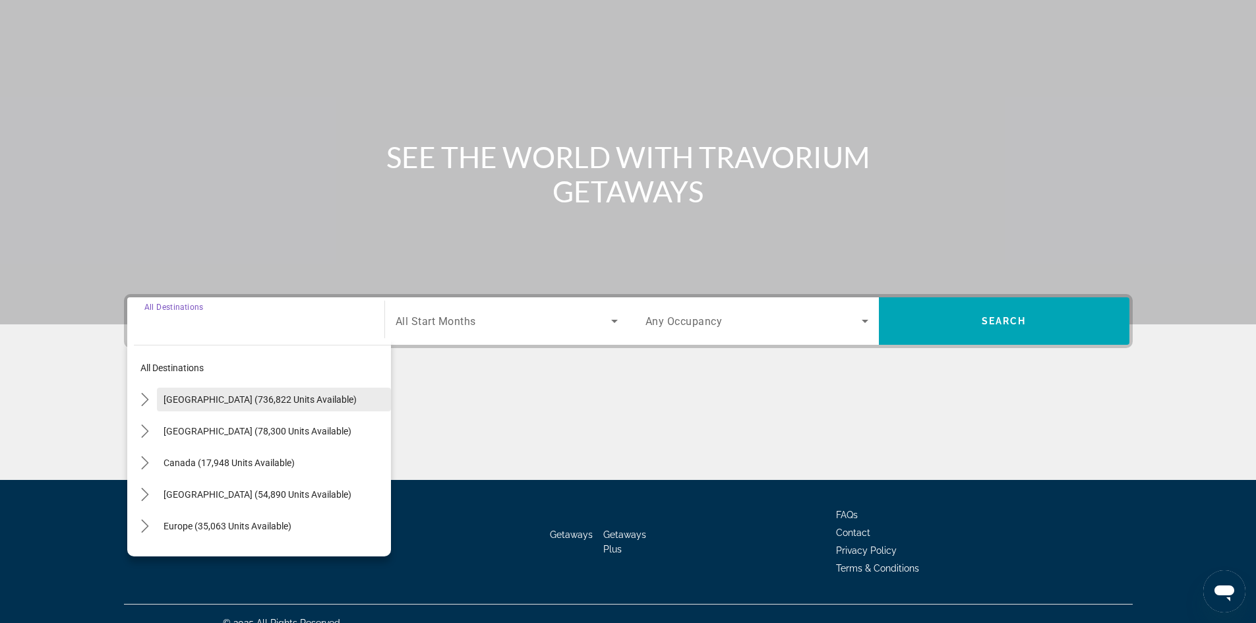
scroll to position [90, 0]
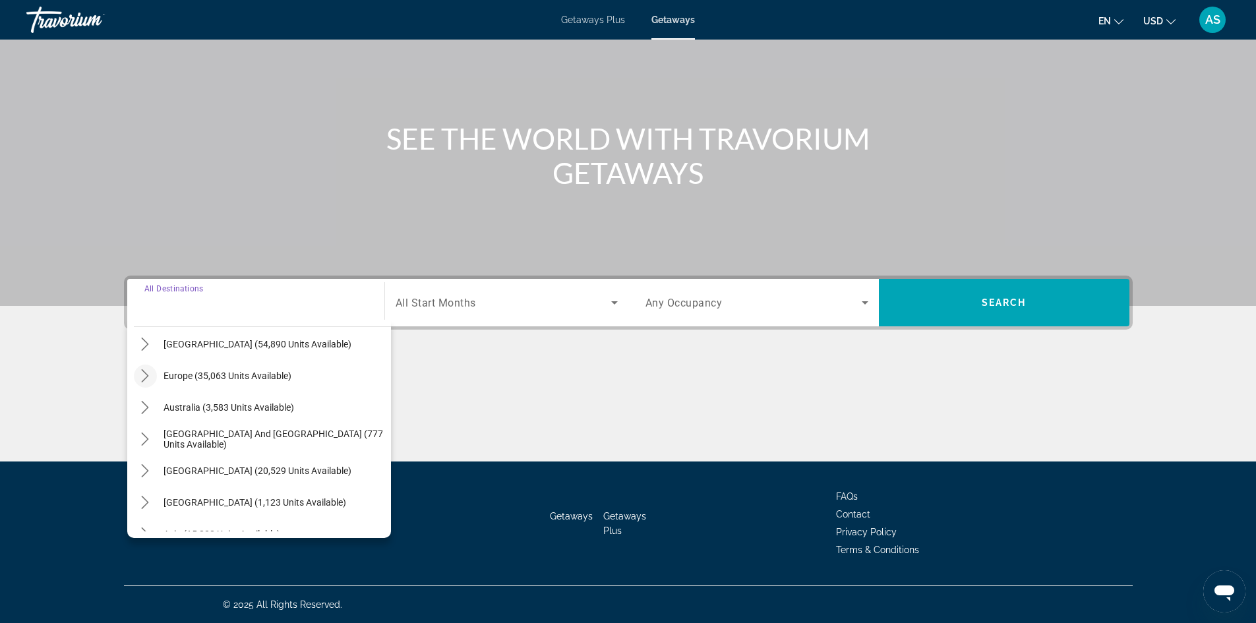
click at [151, 378] on icon "Toggle Europe (35,063 units available) submenu" at bounding box center [144, 375] width 13 height 13
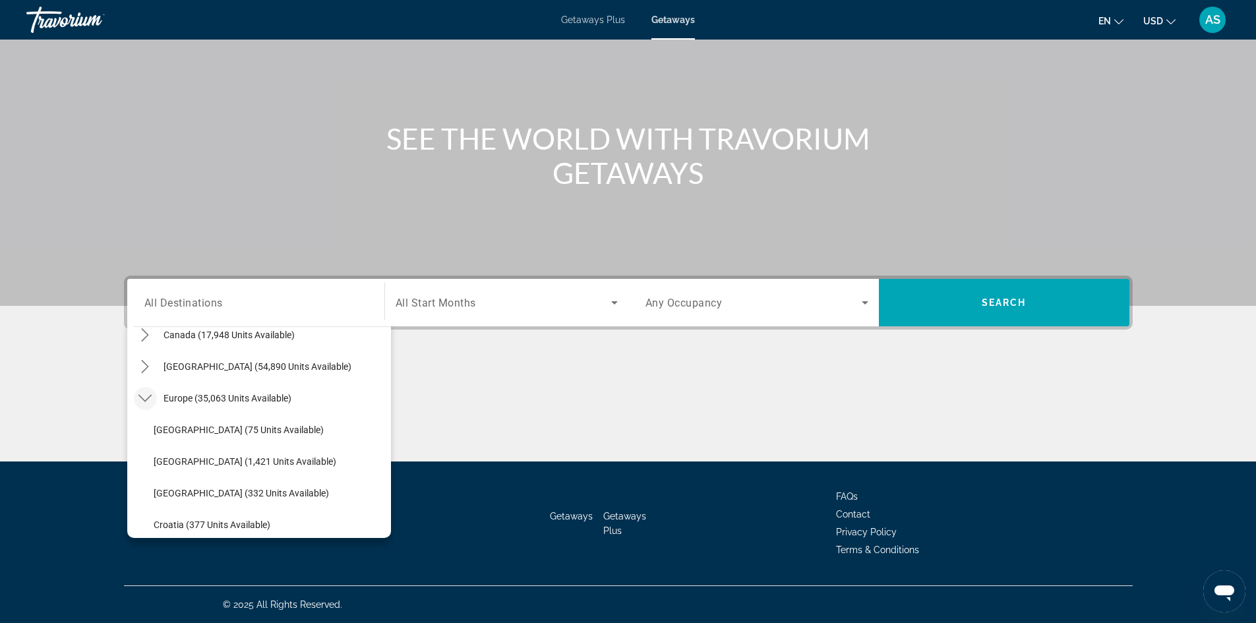
scroll to position [99, 0]
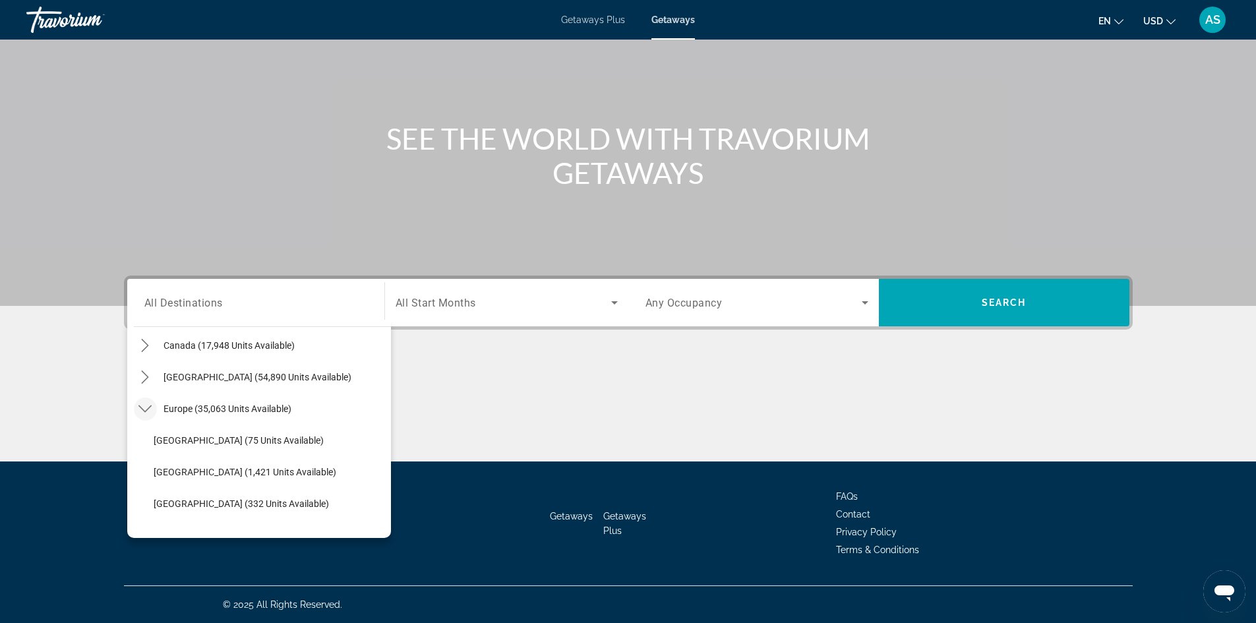
click at [143, 407] on icon "Toggle Europe (35,063 units available) submenu" at bounding box center [144, 408] width 13 height 13
click at [144, 408] on icon "Toggle Europe (35,063 units available) submenu" at bounding box center [144, 408] width 13 height 13
click at [147, 404] on icon "Toggle Europe (35,063 units available) submenu" at bounding box center [144, 408] width 13 height 13
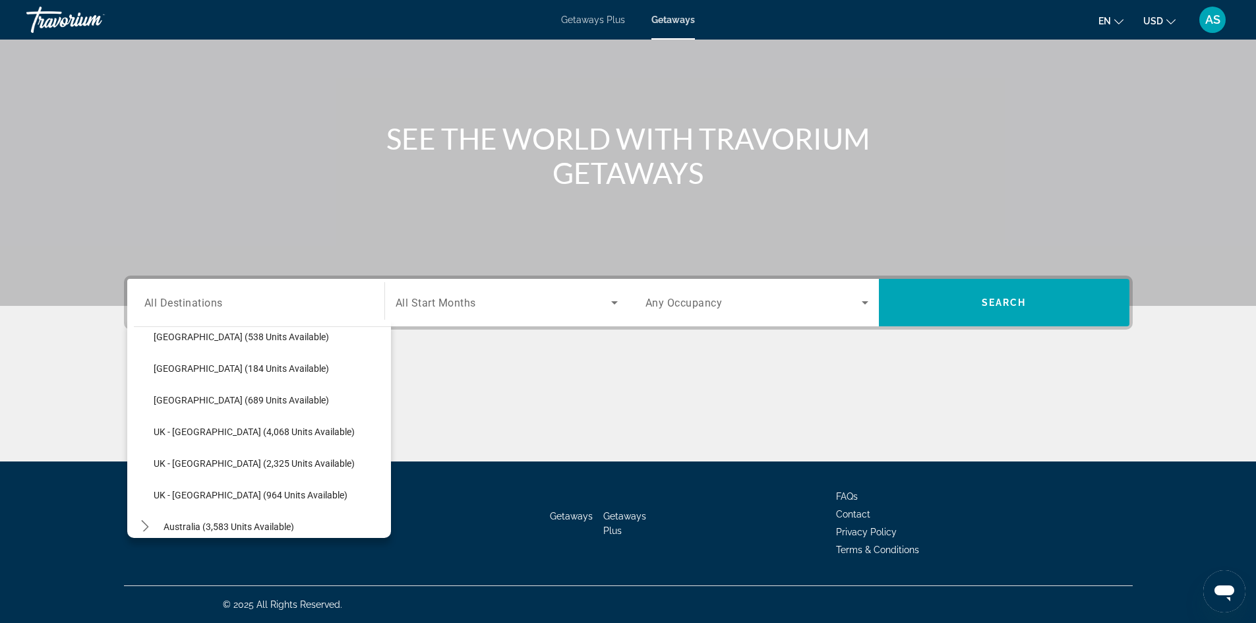
scroll to position [791, 0]
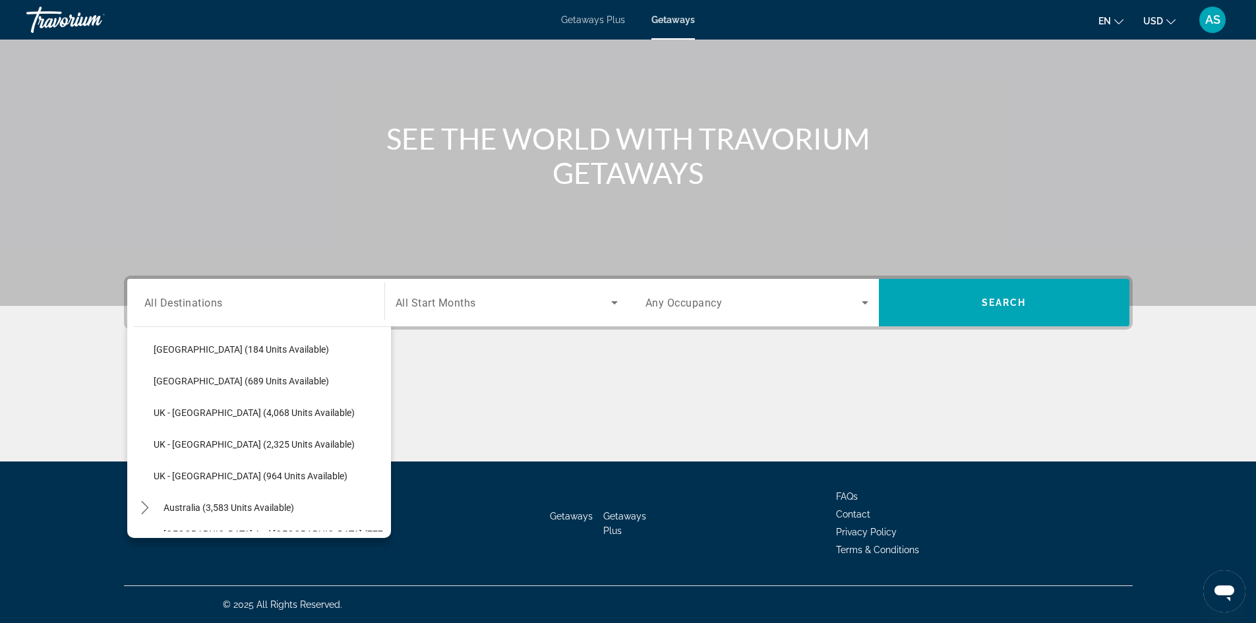
click at [203, 377] on span "[GEOGRAPHIC_DATA] (689 units available)" at bounding box center [241, 381] width 175 height 11
type input "**********"
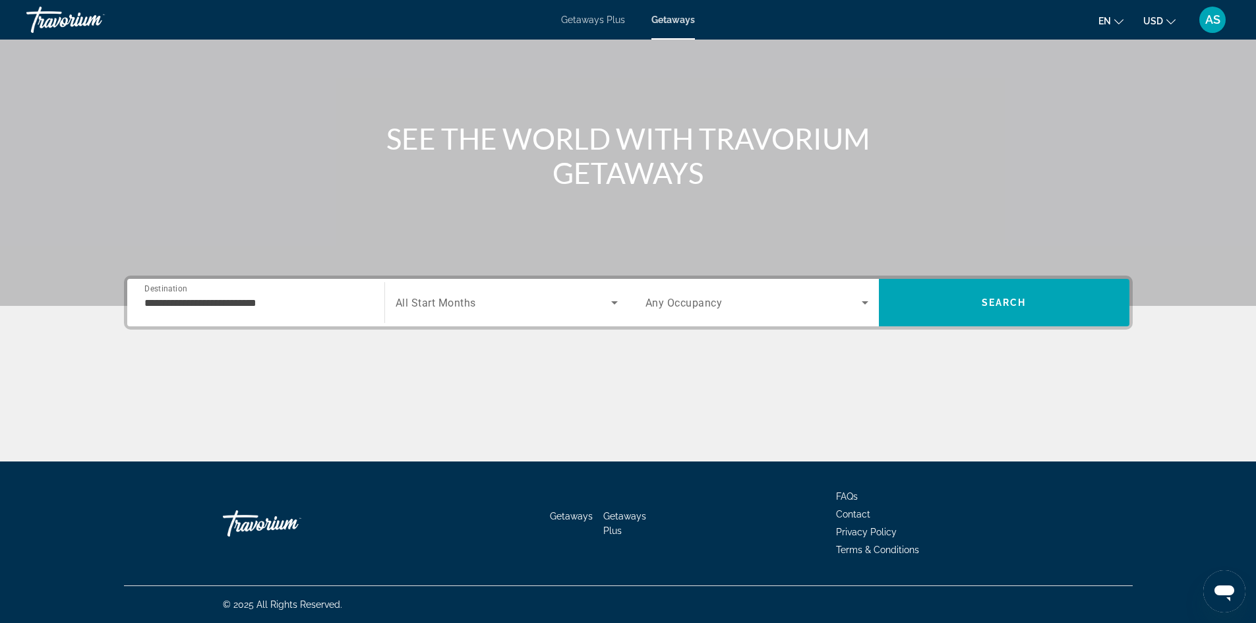
click at [449, 315] on div "Search widget" at bounding box center [507, 302] width 222 height 37
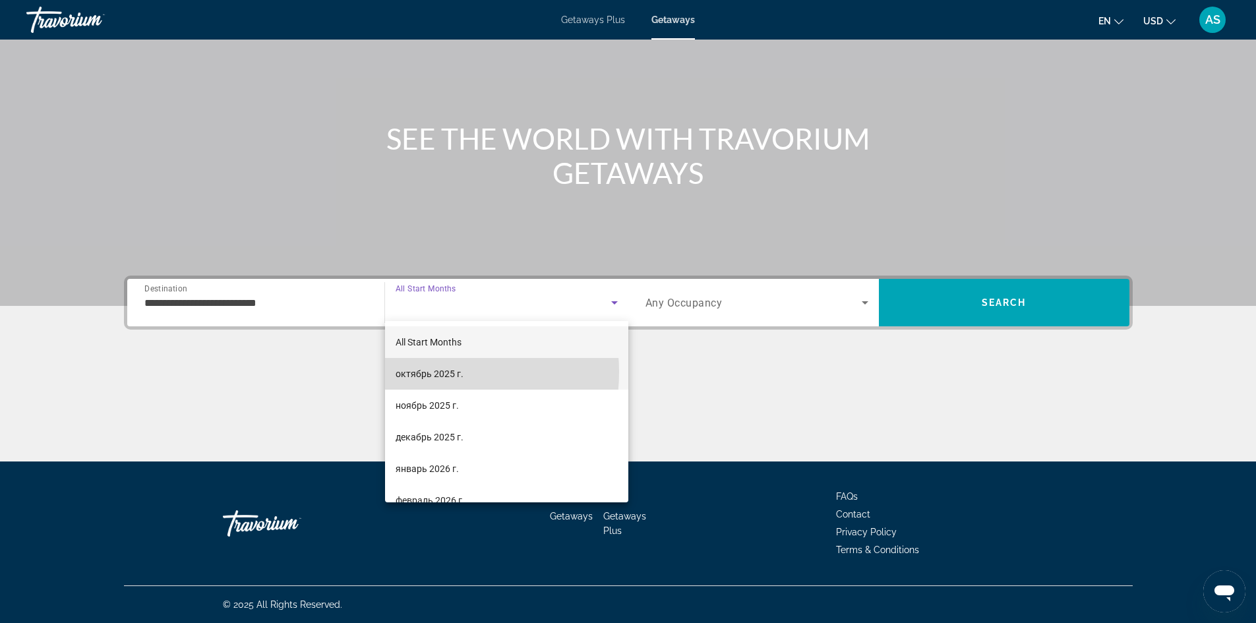
click at [427, 372] on span "октябрь 2025 г." at bounding box center [430, 374] width 68 height 16
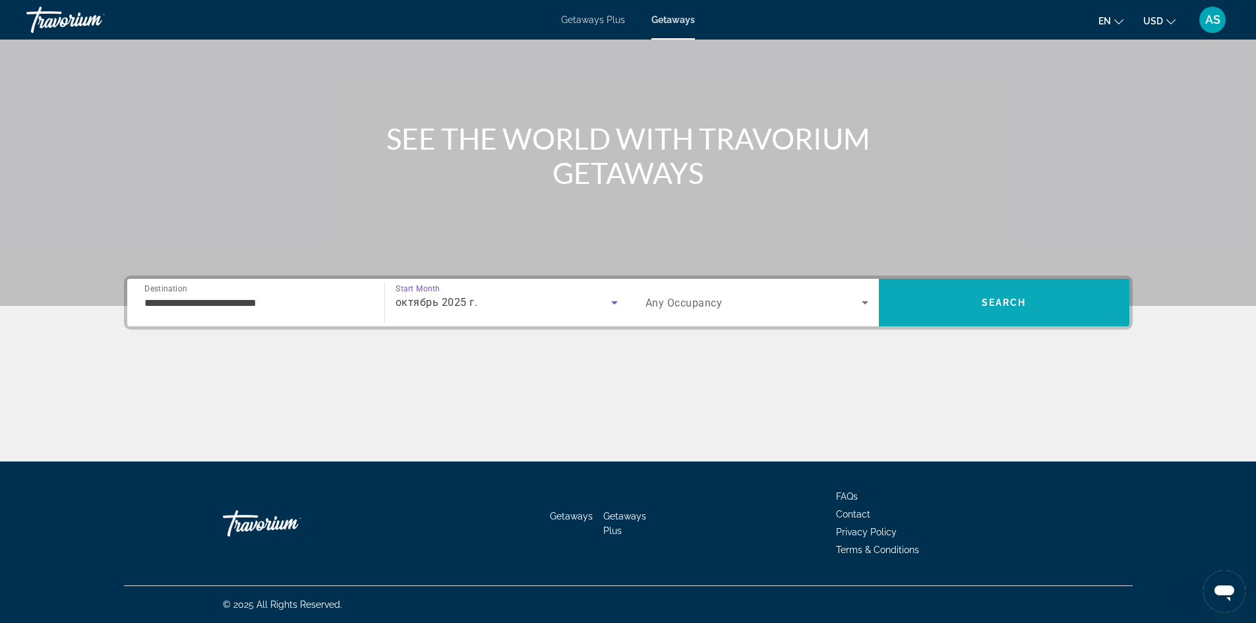
click at [1034, 315] on span "Search" at bounding box center [1004, 303] width 251 height 32
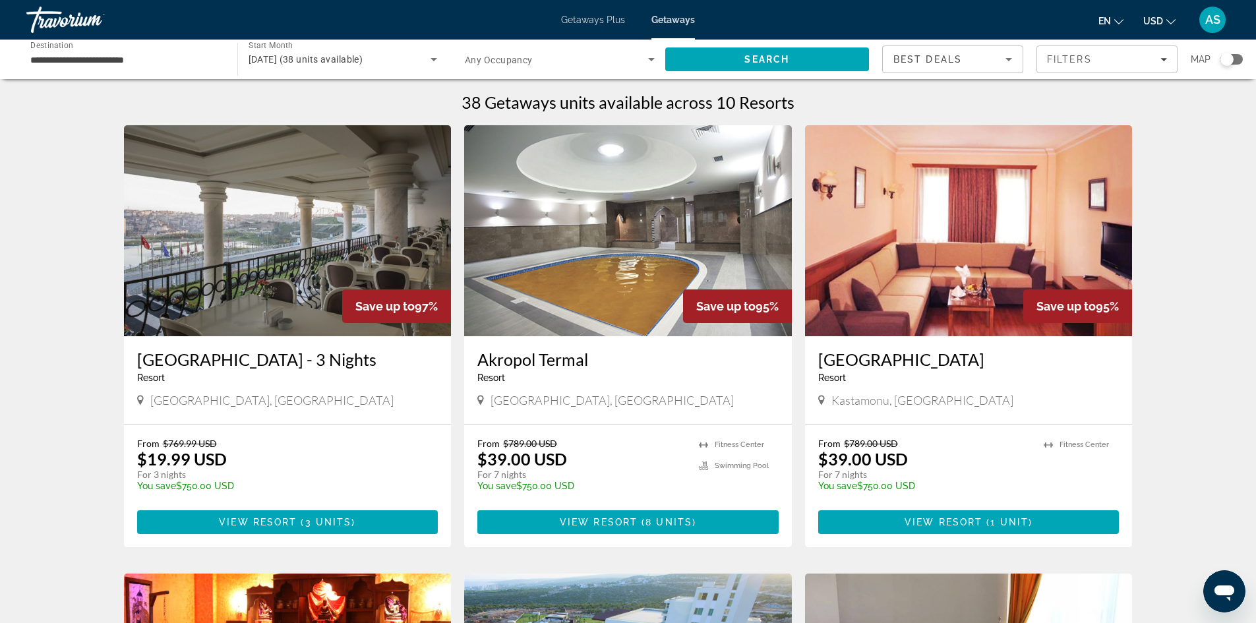
click at [371, 280] on img "Main content" at bounding box center [288, 230] width 328 height 211
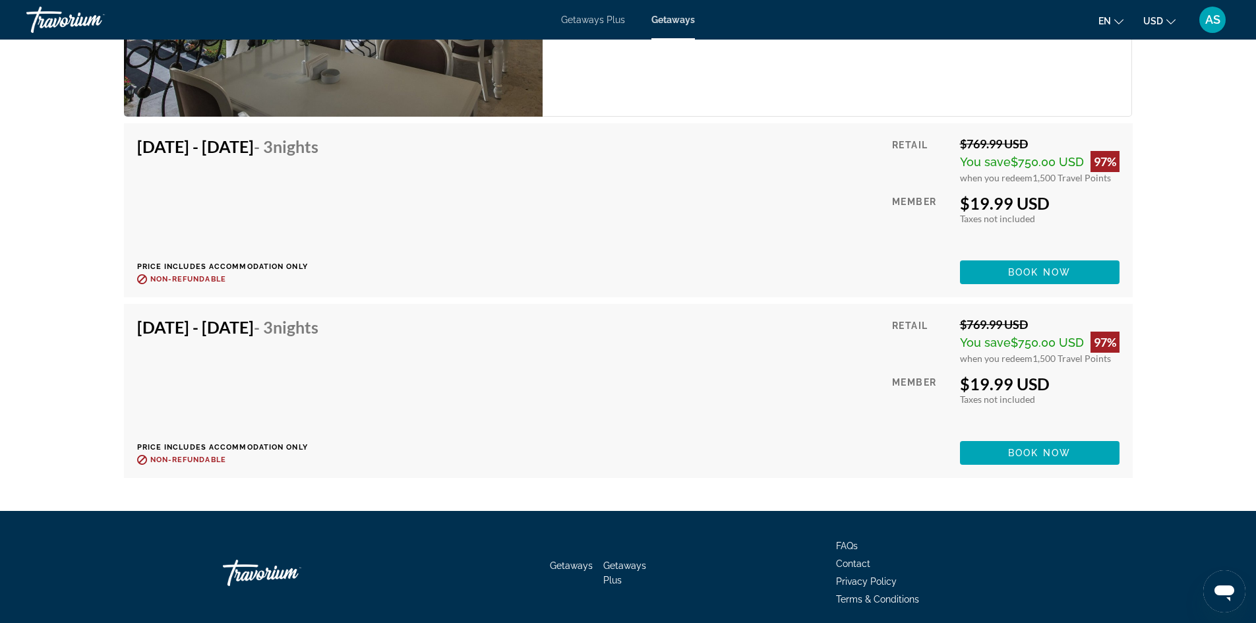
scroll to position [2247, 0]
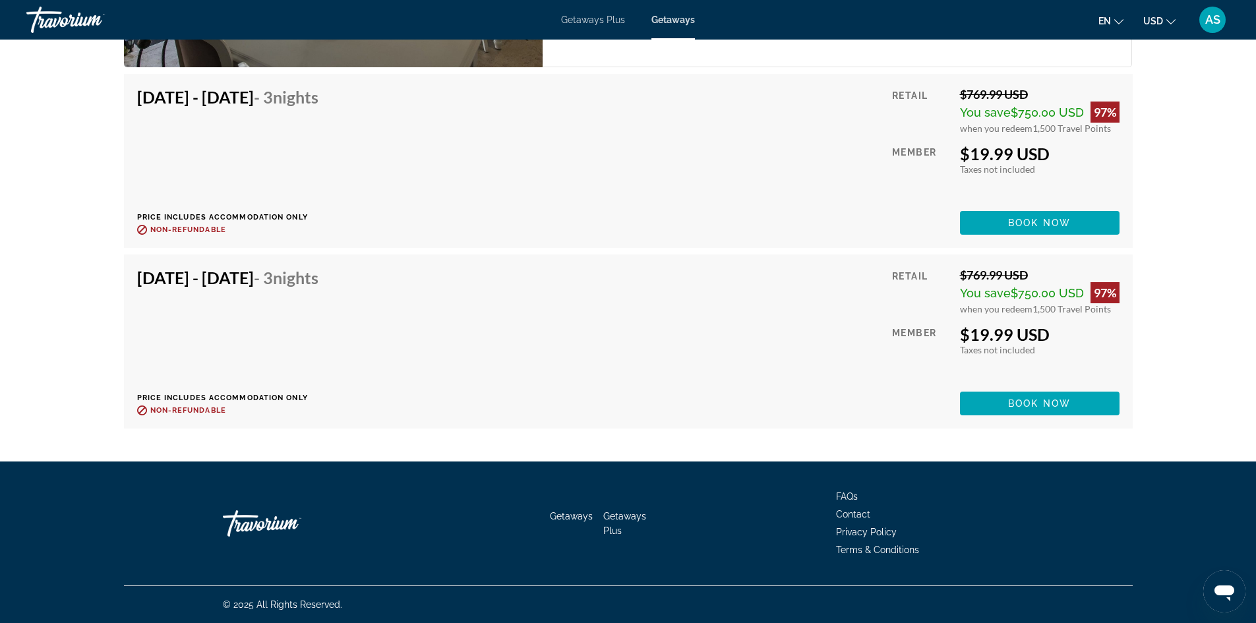
click at [266, 273] on h4 "[DATE] - [DATE] - 3 Nights" at bounding box center [227, 278] width 181 height 20
click at [1066, 399] on span "Book now" at bounding box center [1039, 403] width 63 height 11
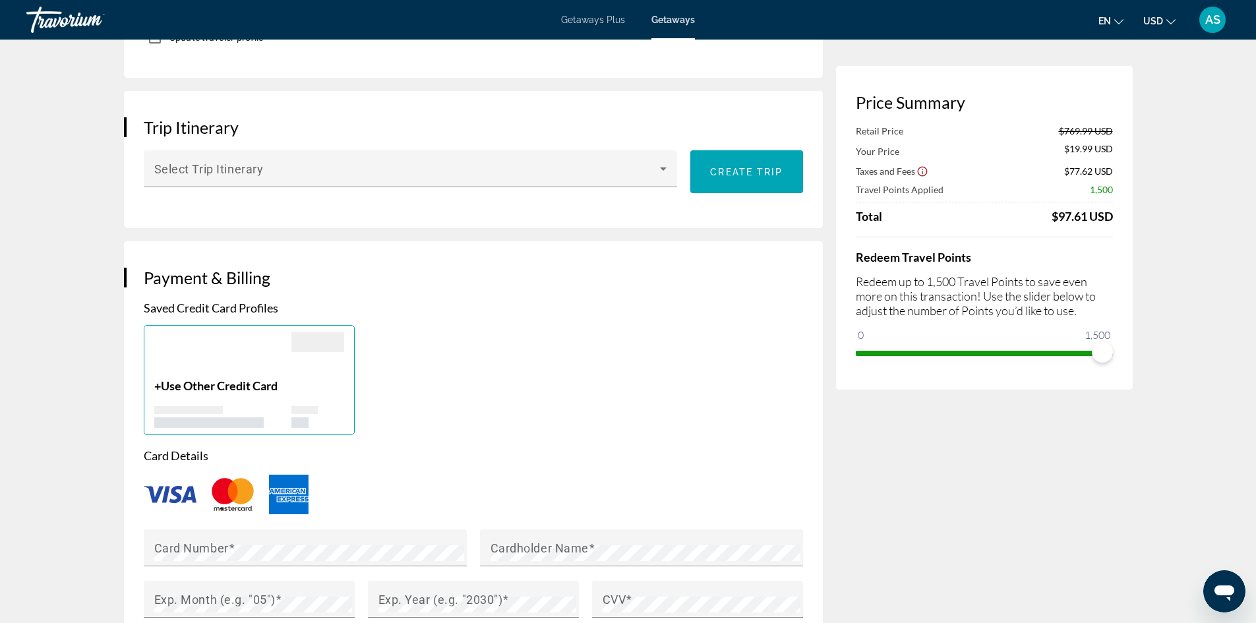
scroll to position [791, 0]
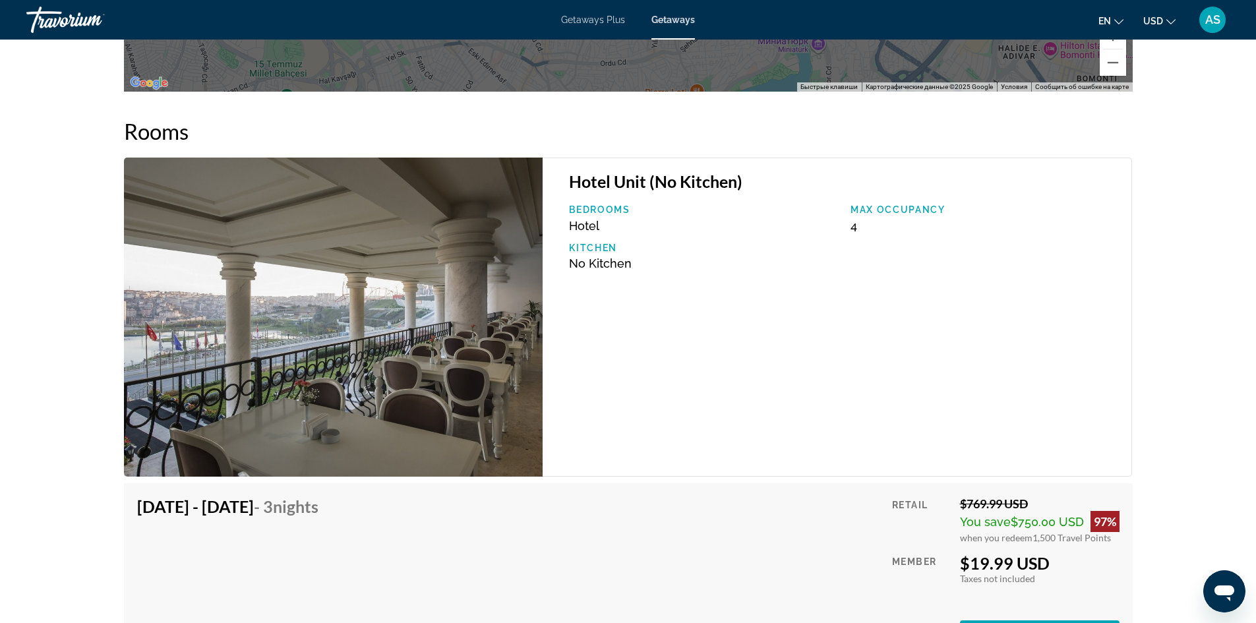
scroll to position [1847, 0]
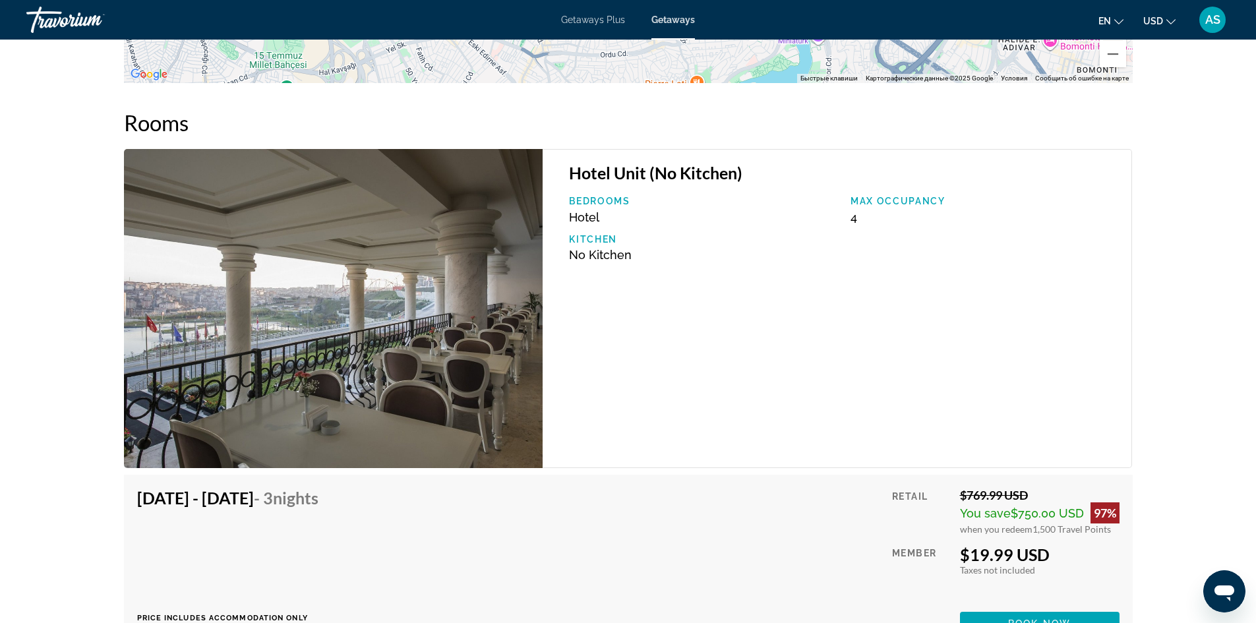
click at [1101, 23] on span "en" at bounding box center [1105, 21] width 13 height 11
click at [1100, 140] on button "русский" at bounding box center [1084, 138] width 59 height 17
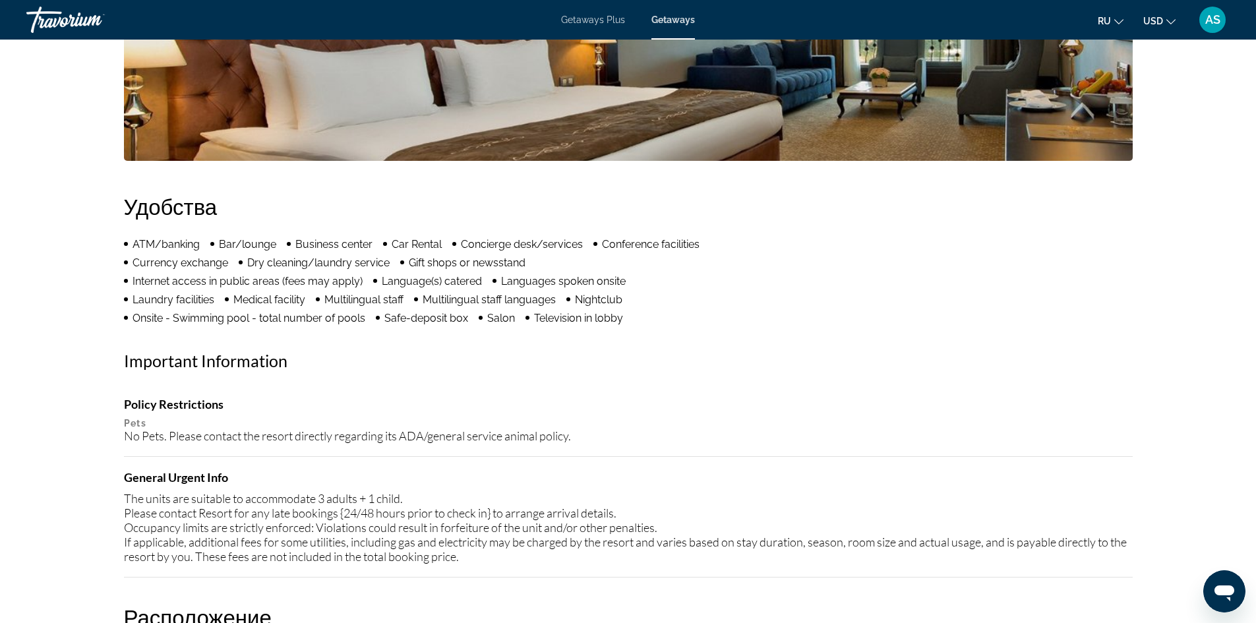
scroll to position [929, 0]
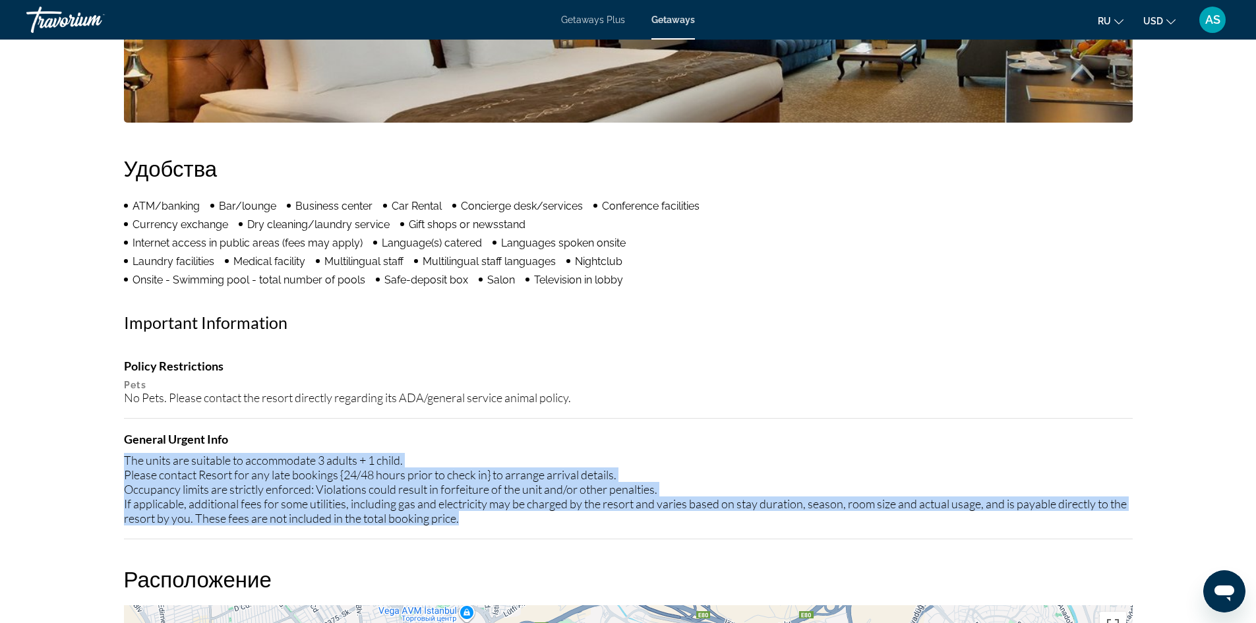
drag, startPoint x: 126, startPoint y: 456, endPoint x: 640, endPoint y: 530, distance: 518.9
click at [640, 530] on div "Policy Restrictions Pets No Pets. Please contact the resort directly regarding …" at bounding box center [628, 449] width 1009 height 181
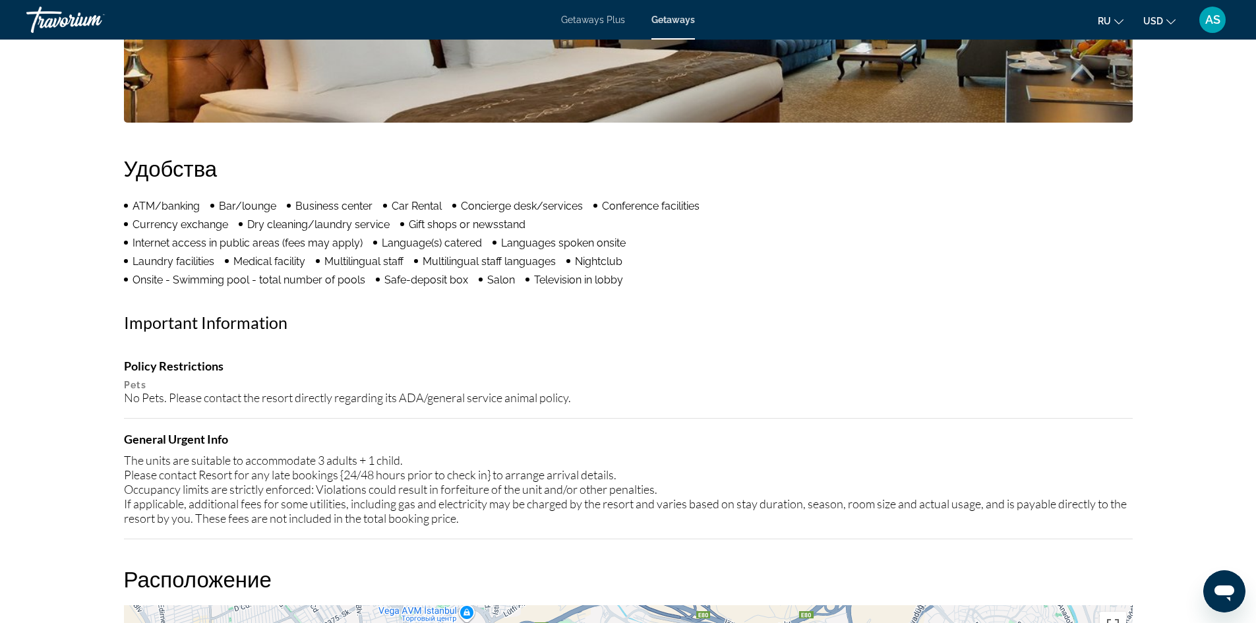
click at [912, 347] on div "Удобства ATM/banking Bar/lounge Business center Car Rental Concierge desk/servi…" at bounding box center [628, 347] width 1009 height 384
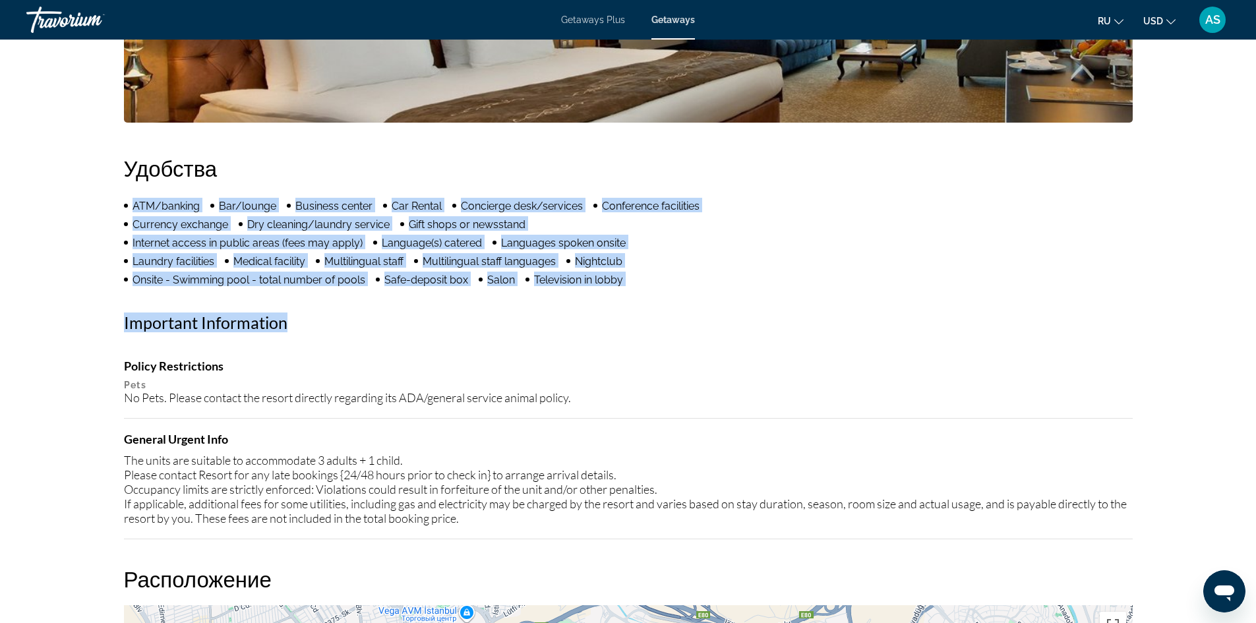
drag, startPoint x: 104, startPoint y: 185, endPoint x: 628, endPoint y: 288, distance: 534.3
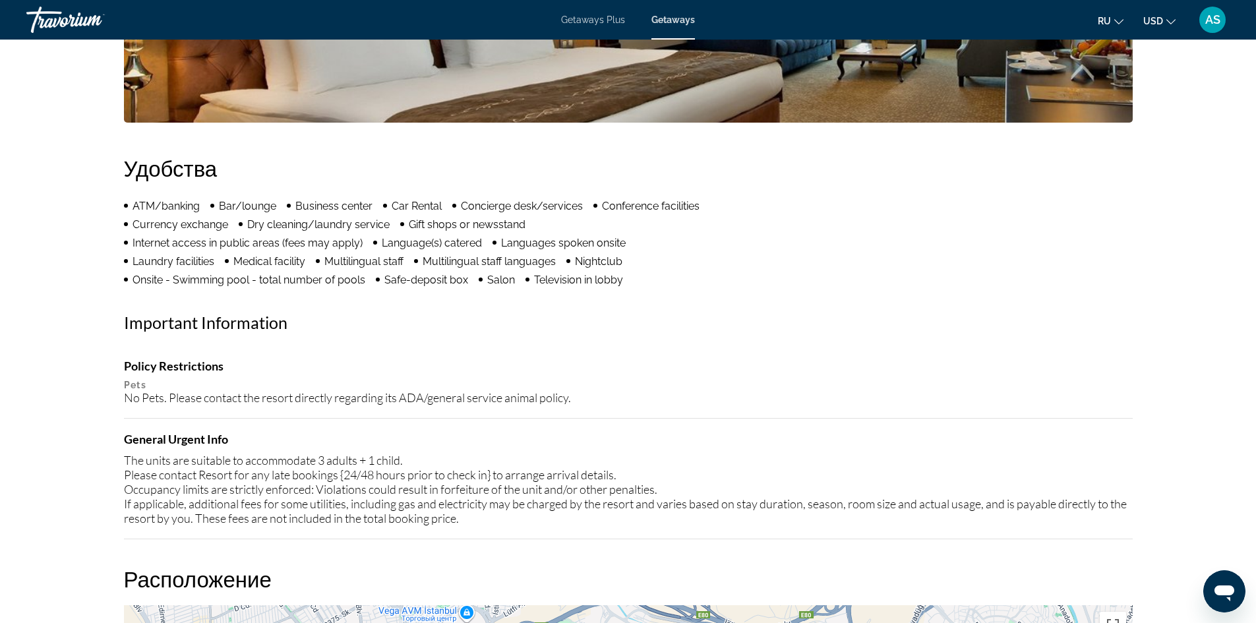
click at [888, 359] on h4 "Policy Restrictions" at bounding box center [628, 366] width 1009 height 15
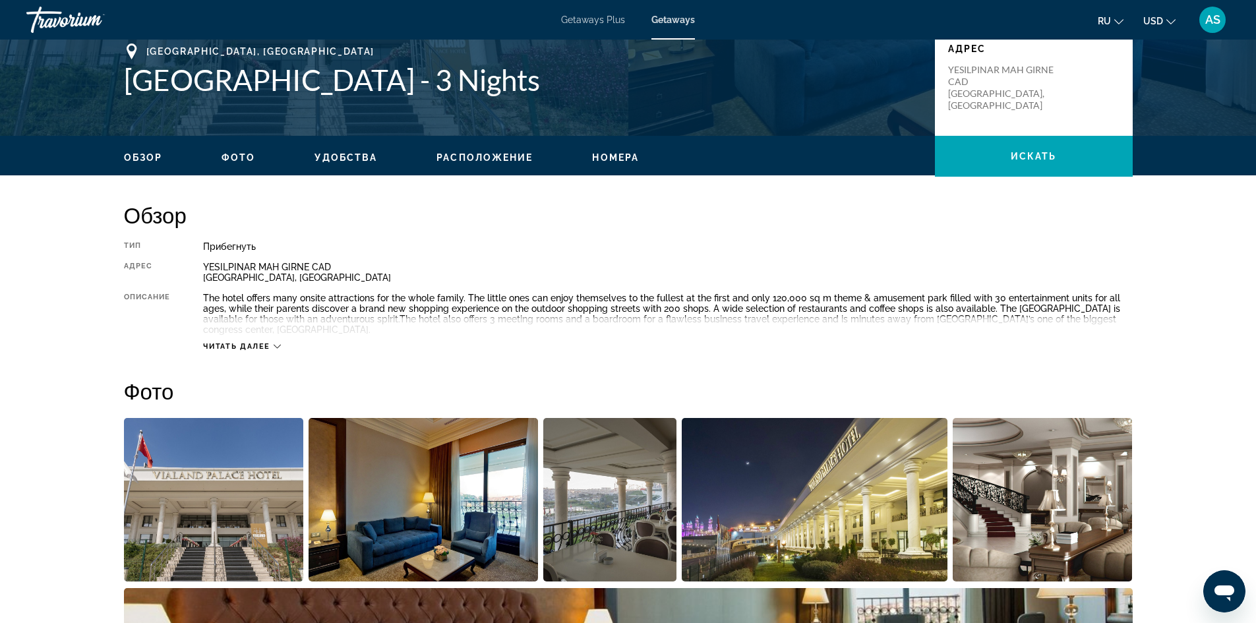
scroll to position [269, 0]
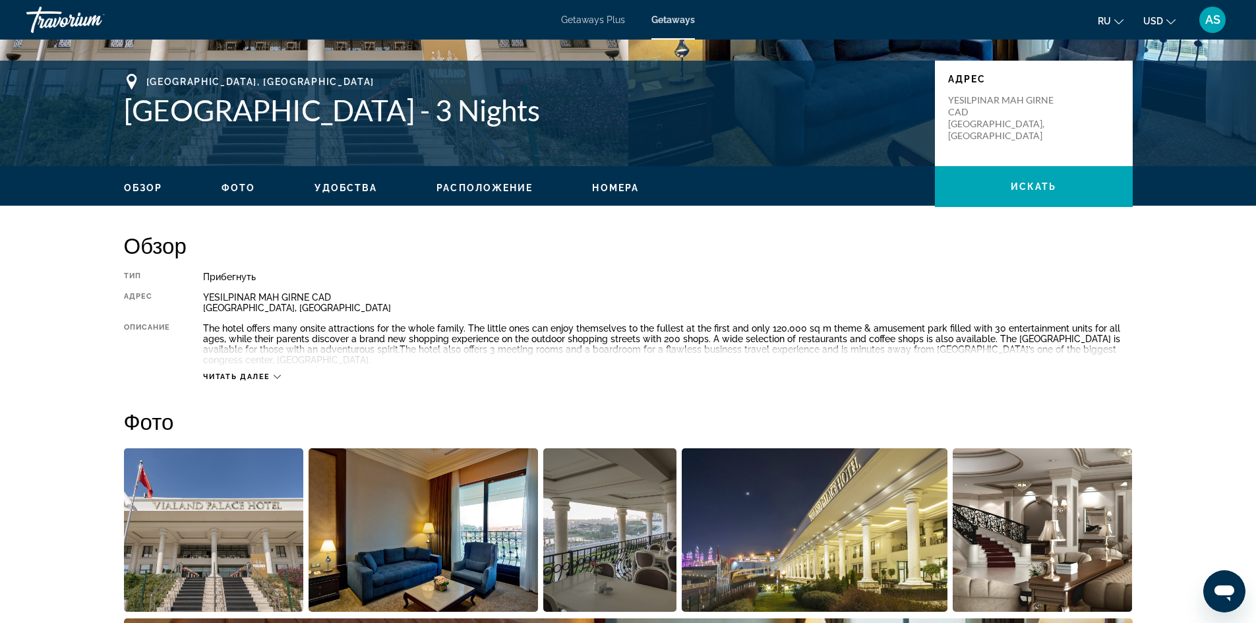
click at [243, 375] on span "Читать далее" at bounding box center [236, 377] width 67 height 9
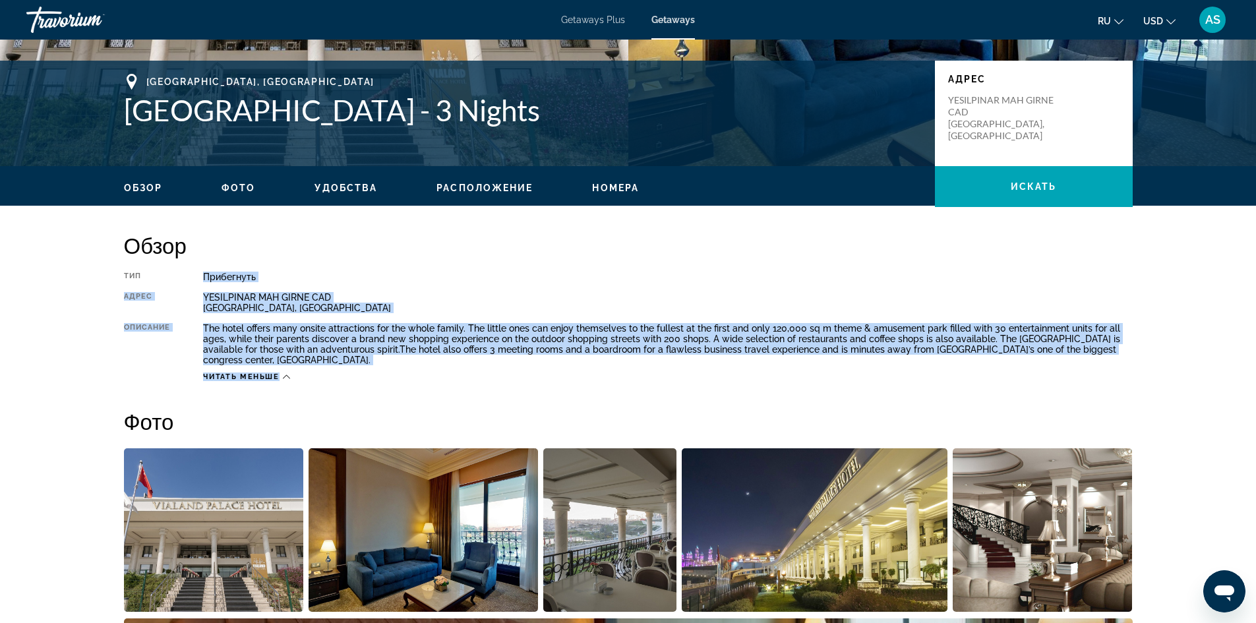
drag, startPoint x: 194, startPoint y: 266, endPoint x: 310, endPoint y: 375, distance: 159.1
click at [310, 375] on div "Обзор Тип Прибегнуть Все включено Нет «все включено» Адрес YESILPINAR MAH GIRNE…" at bounding box center [628, 307] width 1009 height 150
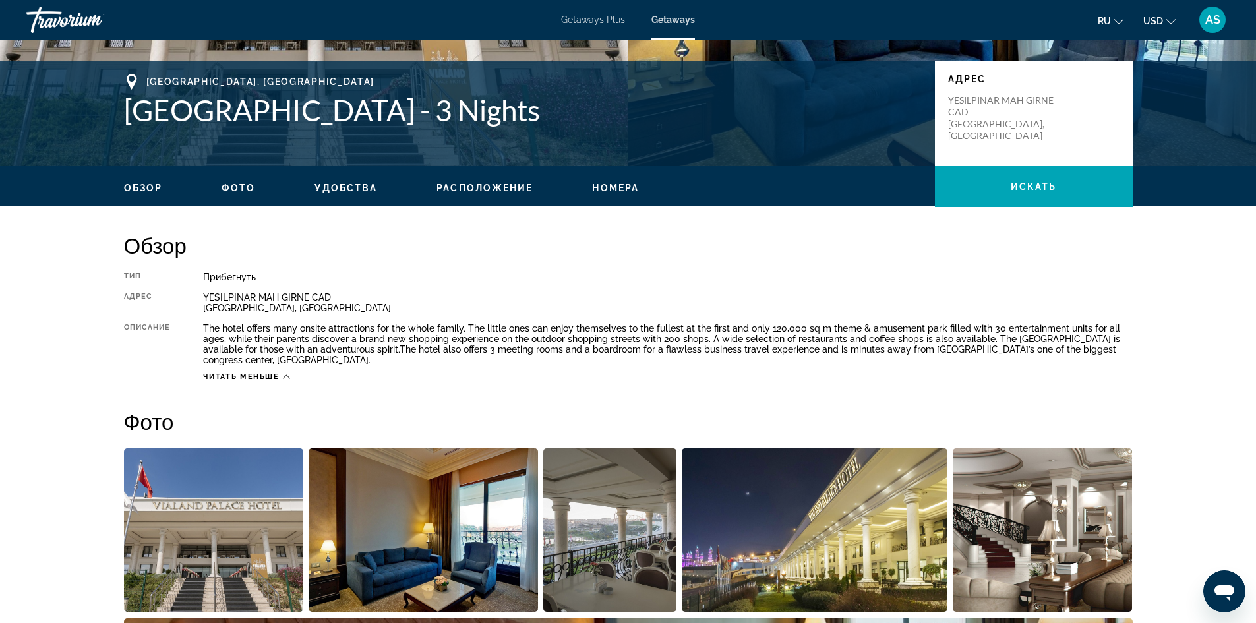
click at [996, 248] on h2 "Обзор" at bounding box center [628, 245] width 1009 height 26
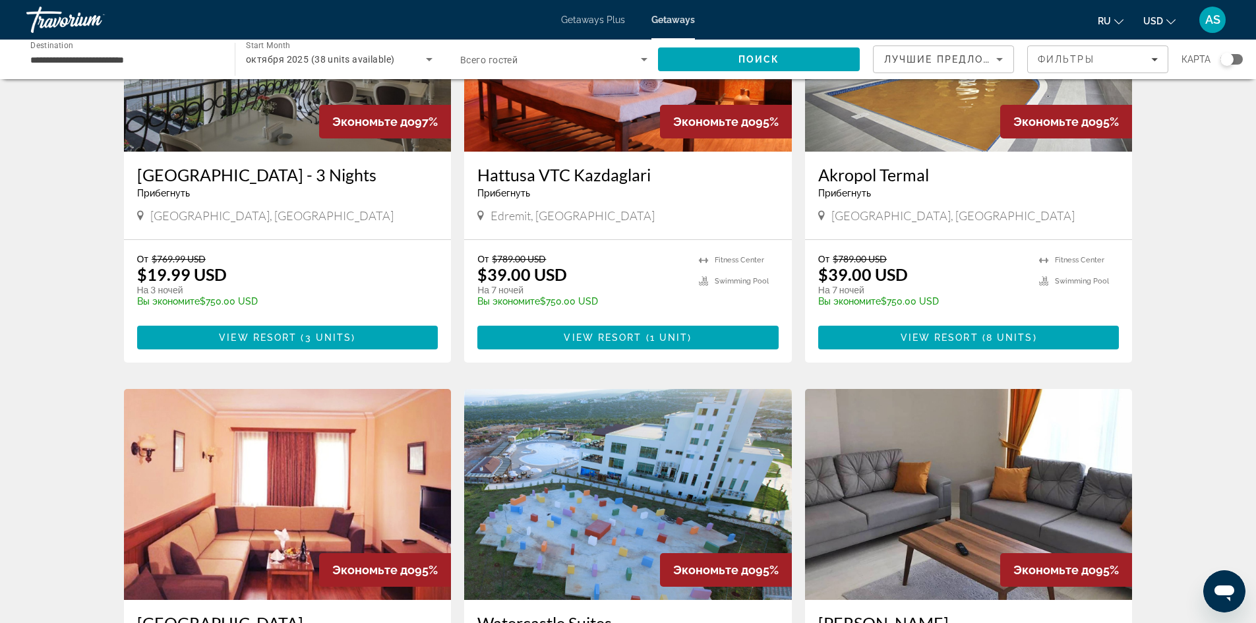
scroll to position [396, 0]
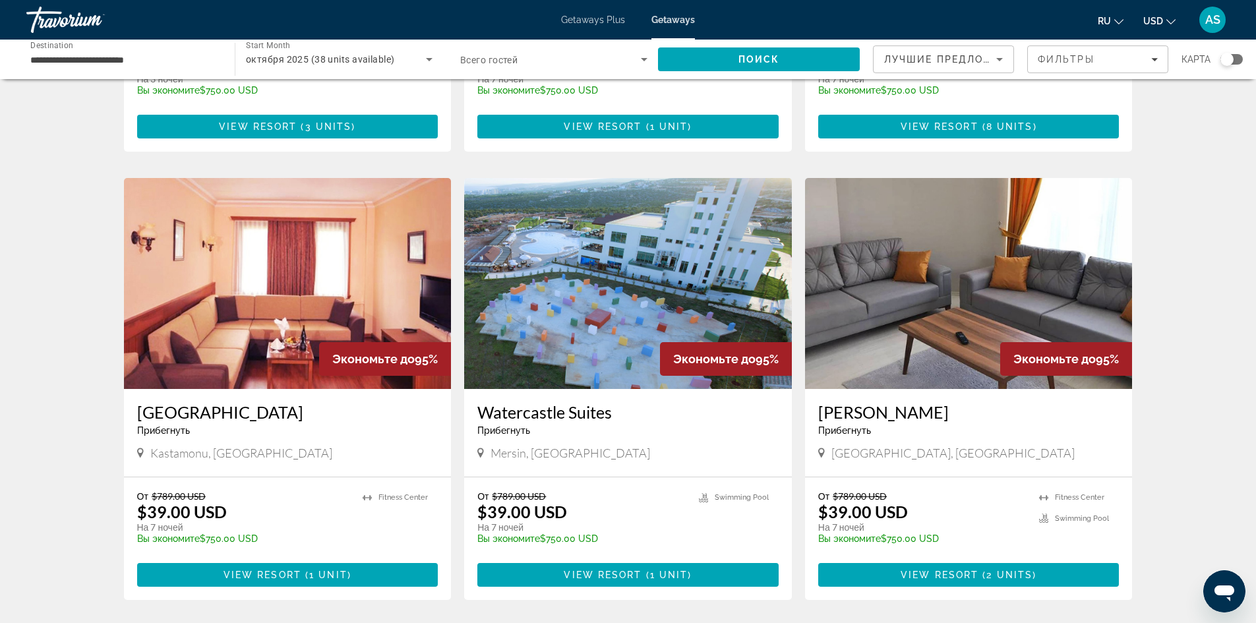
click at [421, 60] on icon "Search widget" at bounding box center [429, 59] width 16 height 16
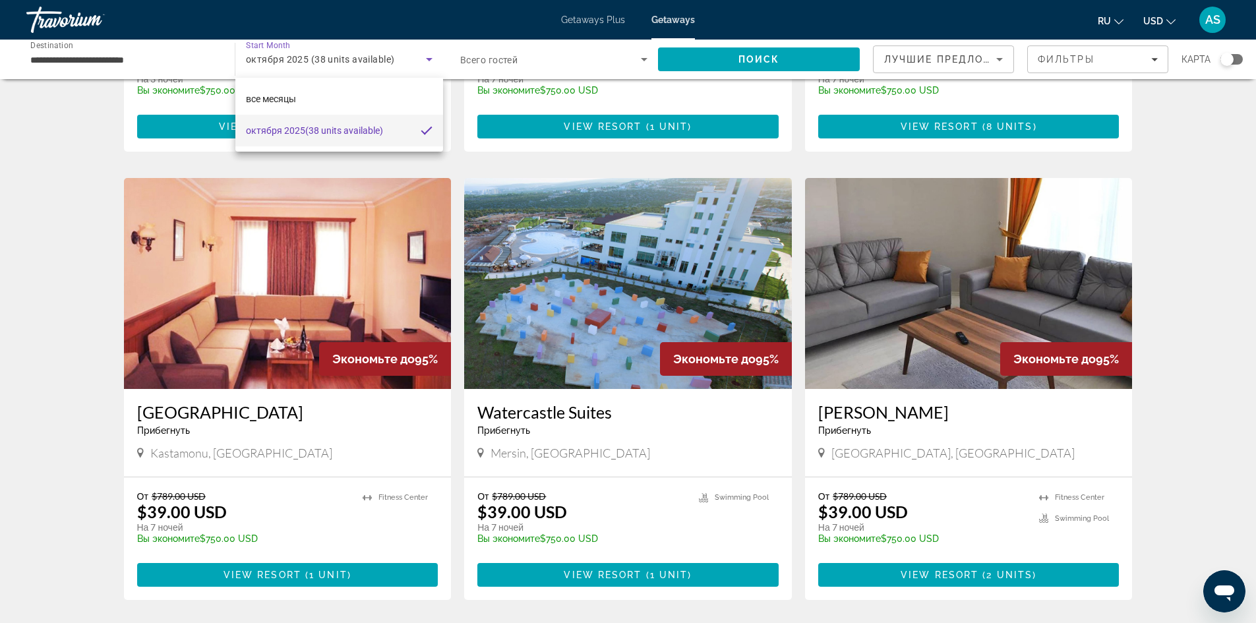
click at [420, 59] on div at bounding box center [628, 311] width 1256 height 623
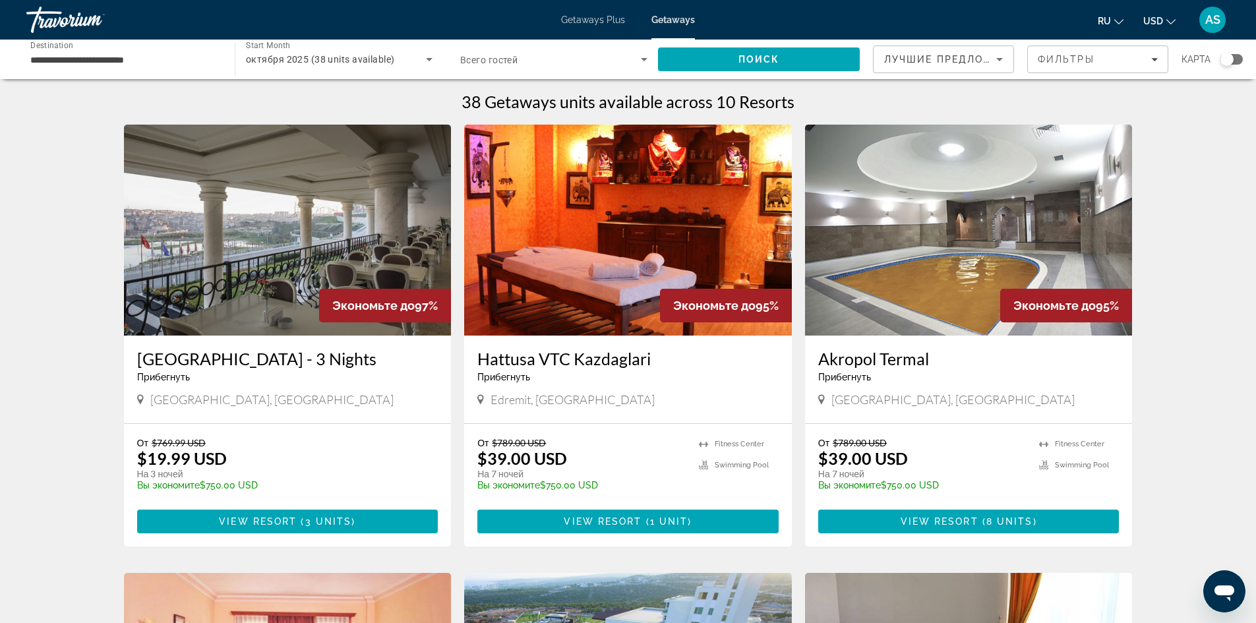
scroll to position [0, 0]
click at [375, 65] on div "октября 2025 (38 units available)" at bounding box center [336, 59] width 180 height 16
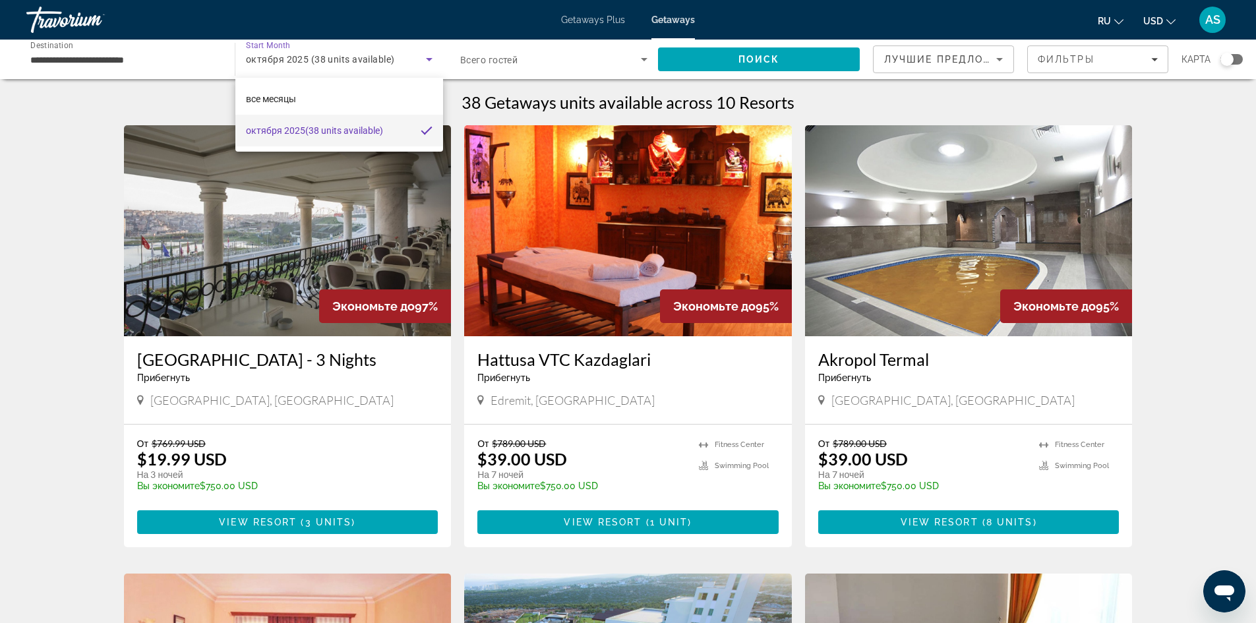
click at [371, 65] on div at bounding box center [628, 311] width 1256 height 623
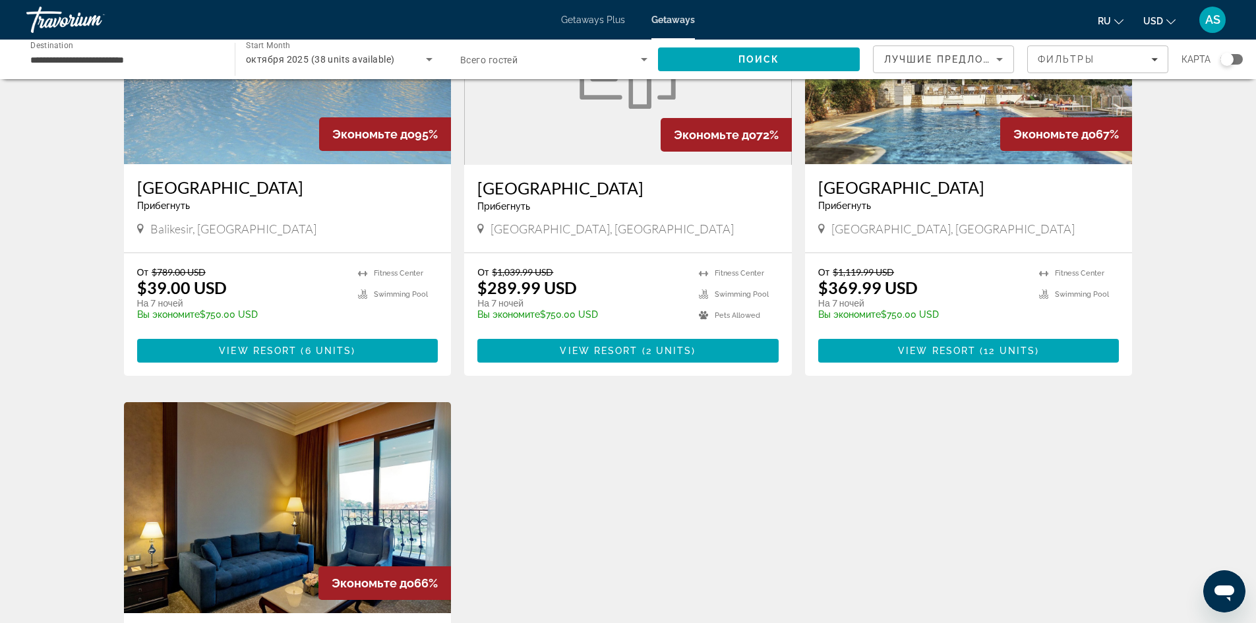
scroll to position [1055, 0]
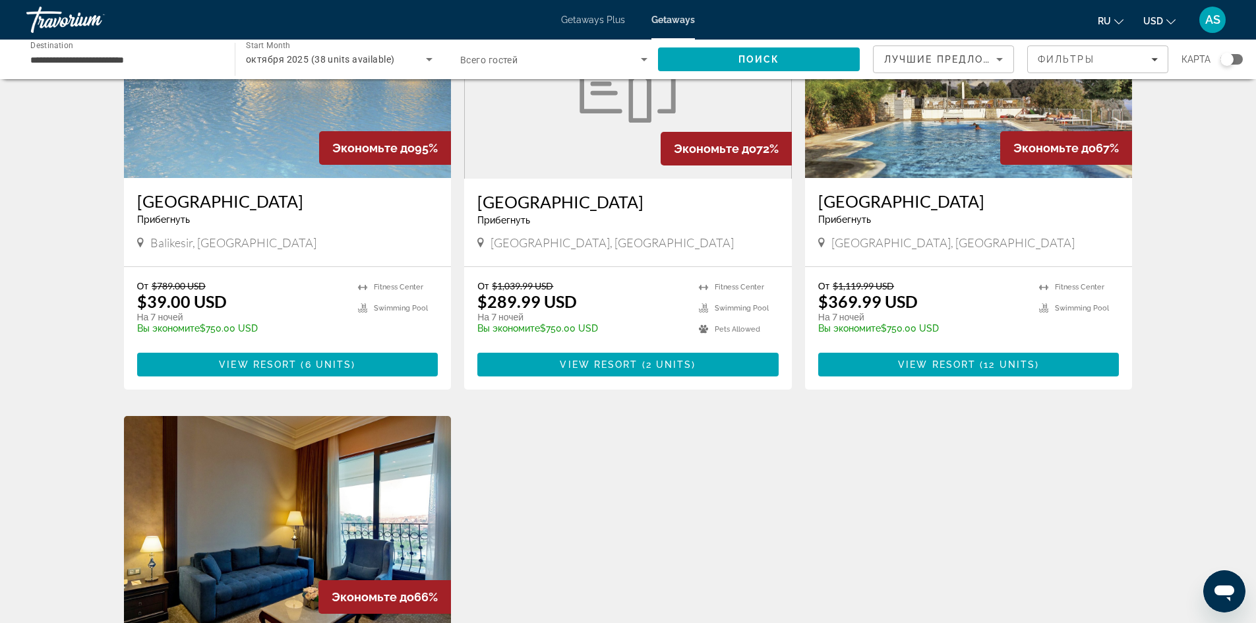
click at [576, 175] on figure "Main content" at bounding box center [628, 73] width 326 height 211
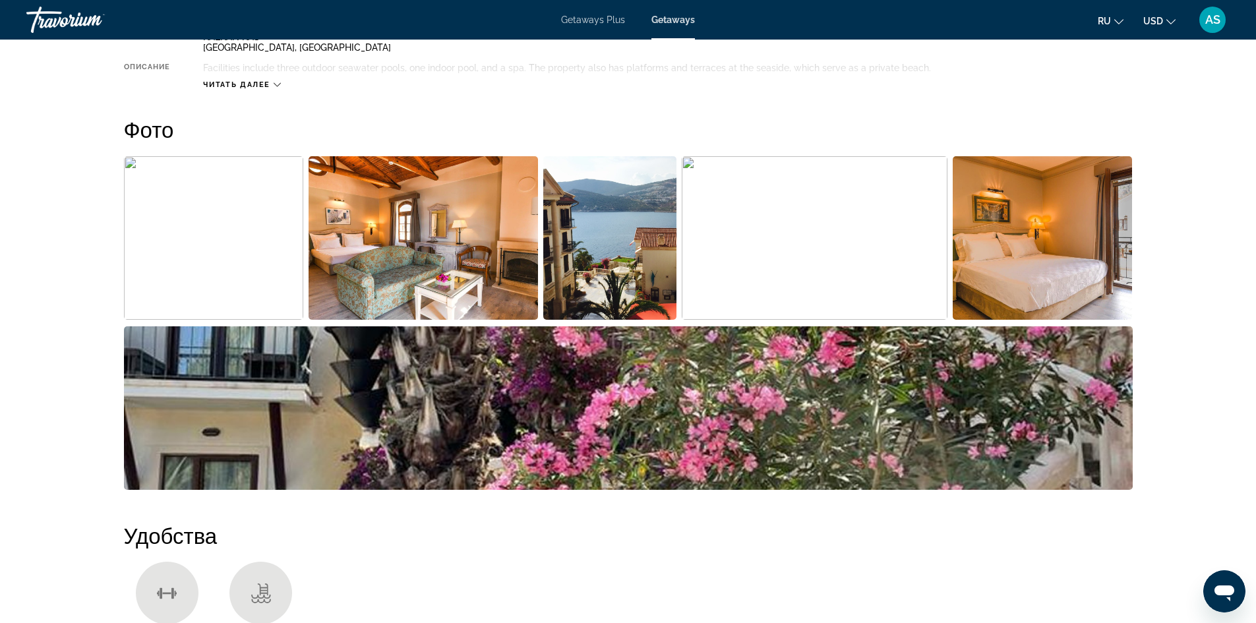
scroll to position [462, 0]
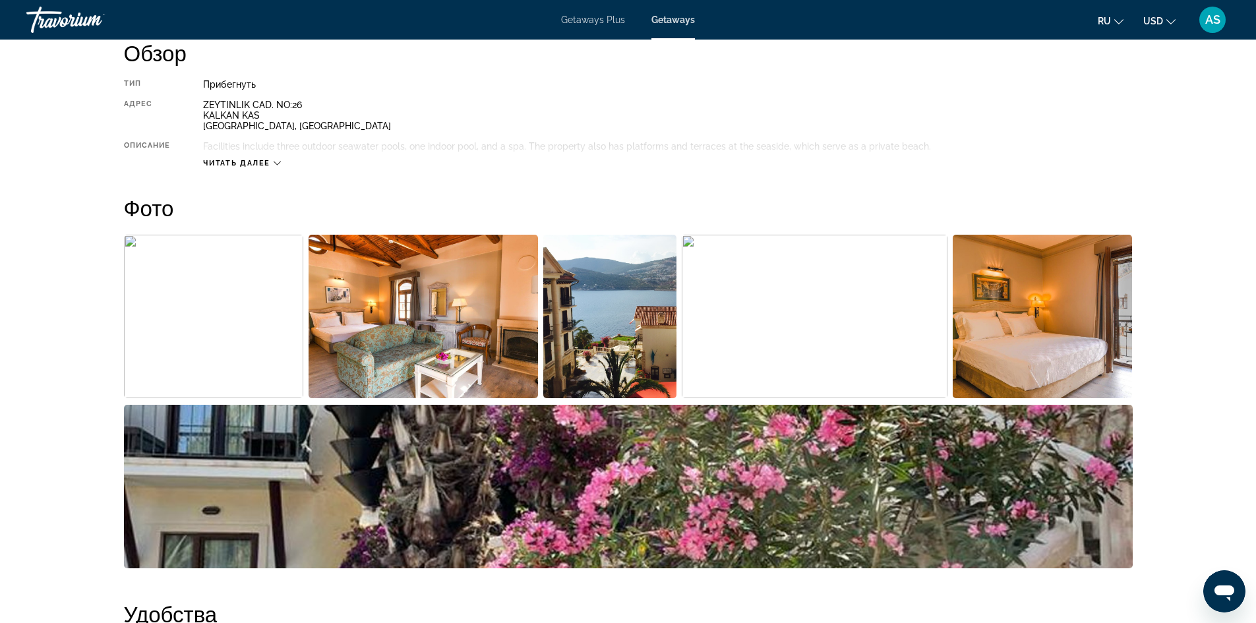
click at [262, 160] on span "Читать далее" at bounding box center [236, 163] width 67 height 9
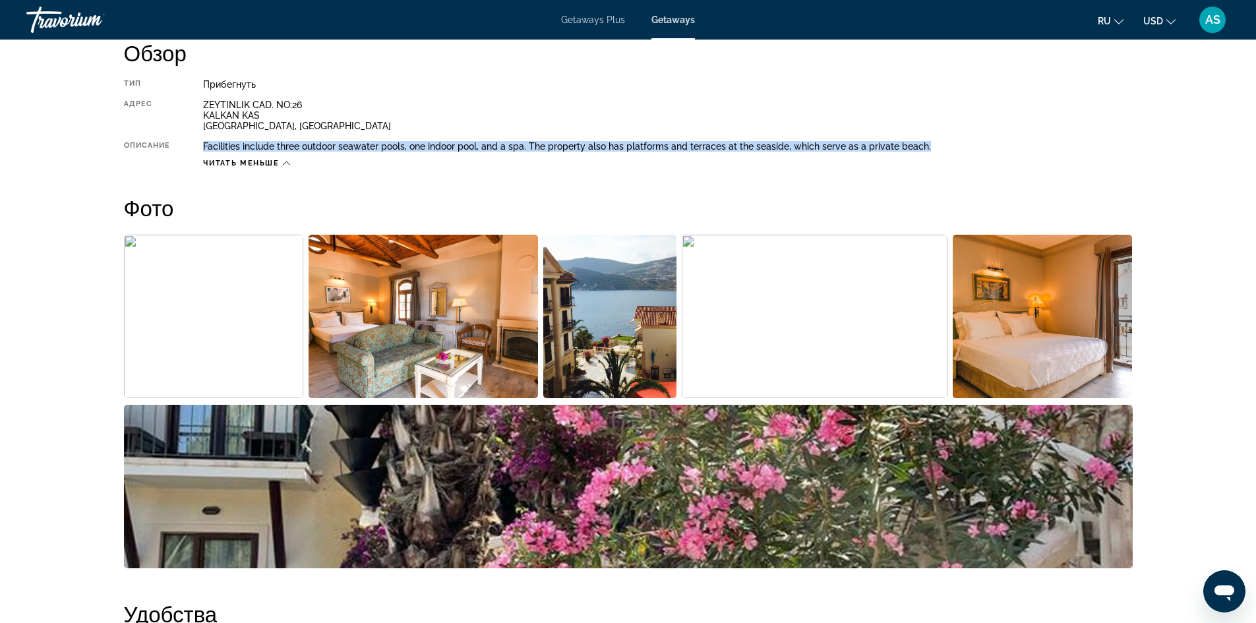
drag, startPoint x: 192, startPoint y: 141, endPoint x: 943, endPoint y: 143, distance: 751.1
click at [943, 143] on div "Тип Прибегнуть Все включено Нет «все включено» Адрес ZEYTINLIK CAD. NO:26 KALKA…" at bounding box center [628, 123] width 1009 height 89
click at [623, 319] on img "Open full-screen image slider" at bounding box center [610, 317] width 134 height 164
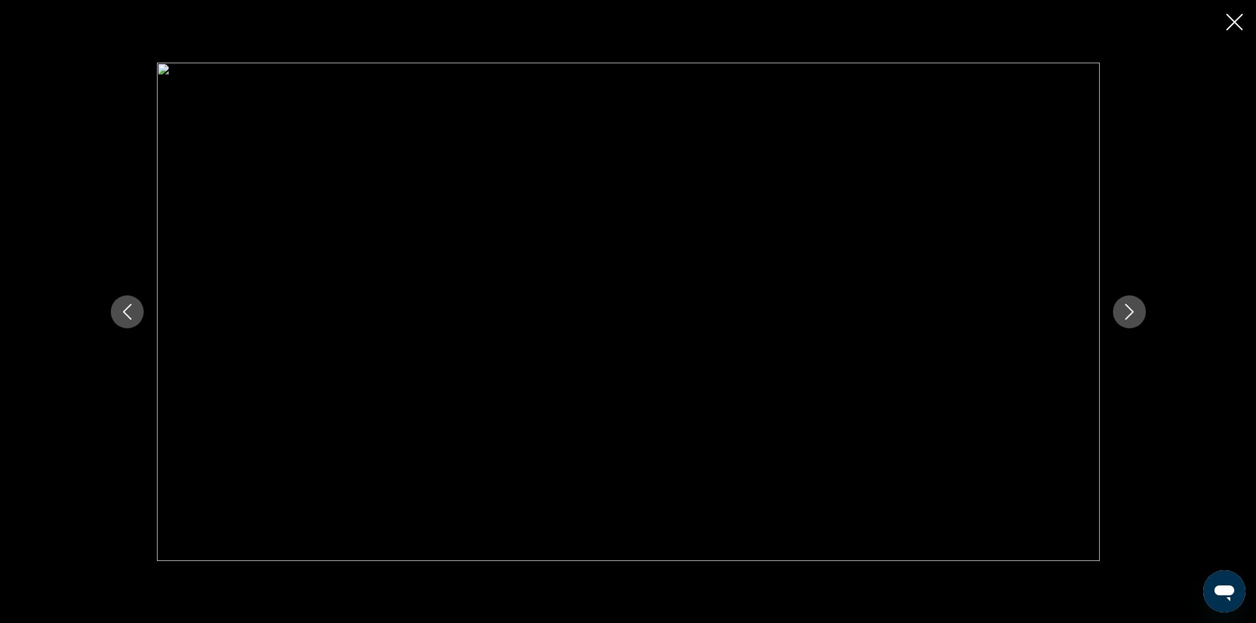
click at [1238, 13] on button "Close slideshow" at bounding box center [1235, 23] width 16 height 20
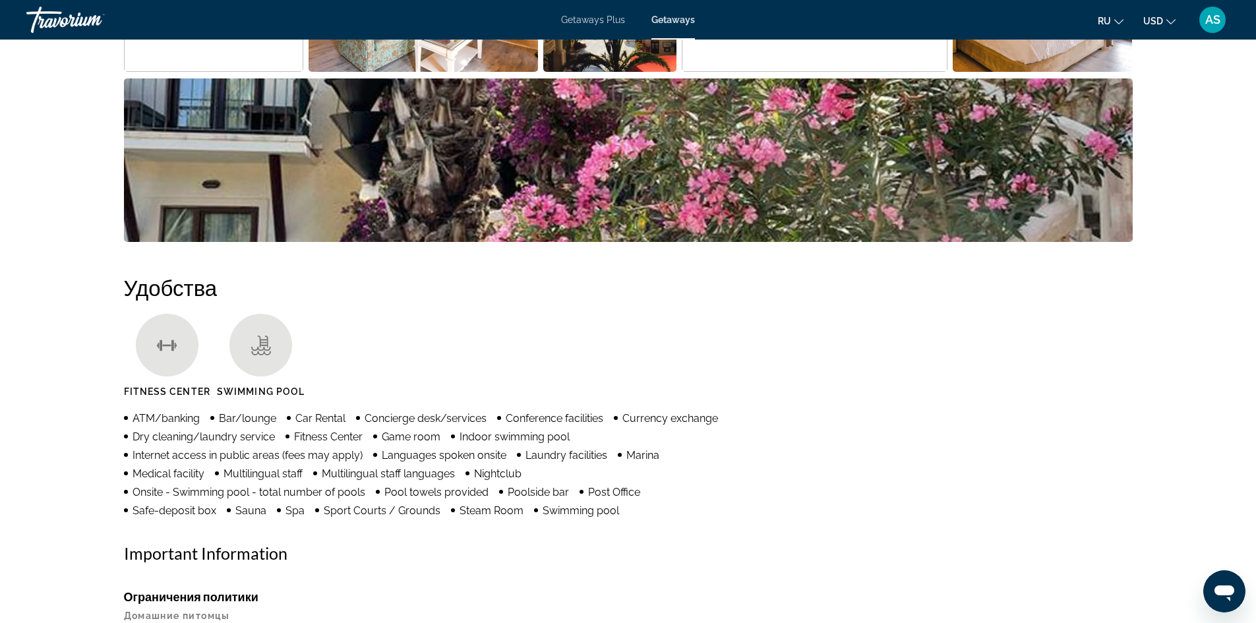
scroll to position [768, 0]
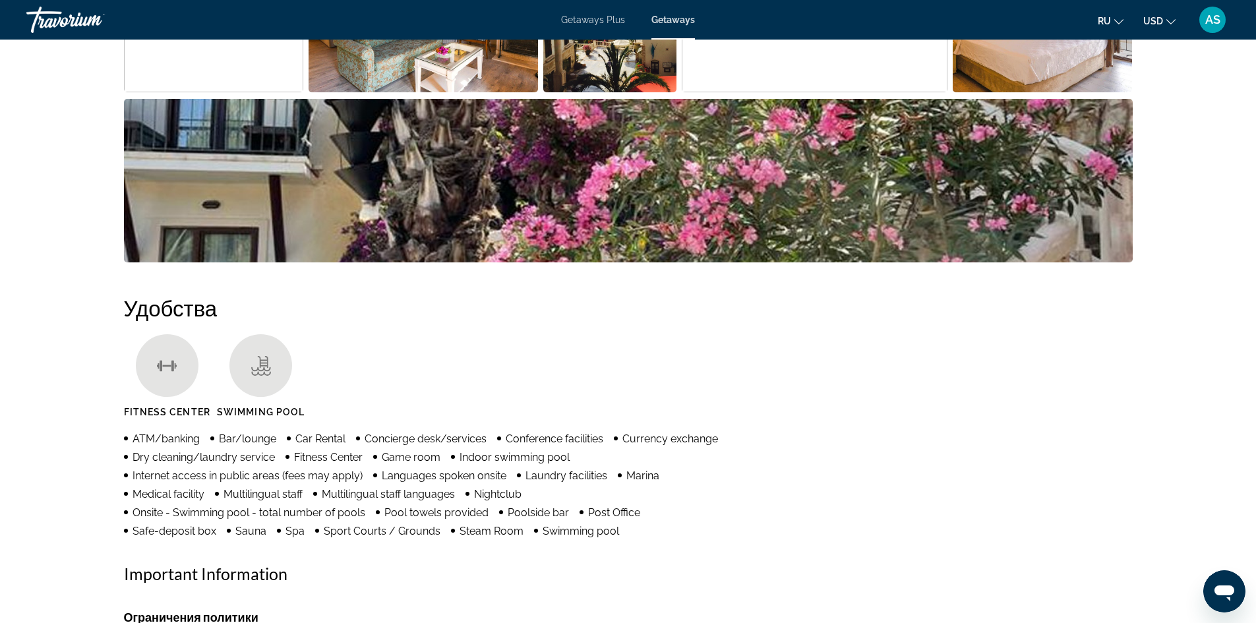
click at [876, 179] on img "Open full-screen image slider" at bounding box center [628, 181] width 1009 height 164
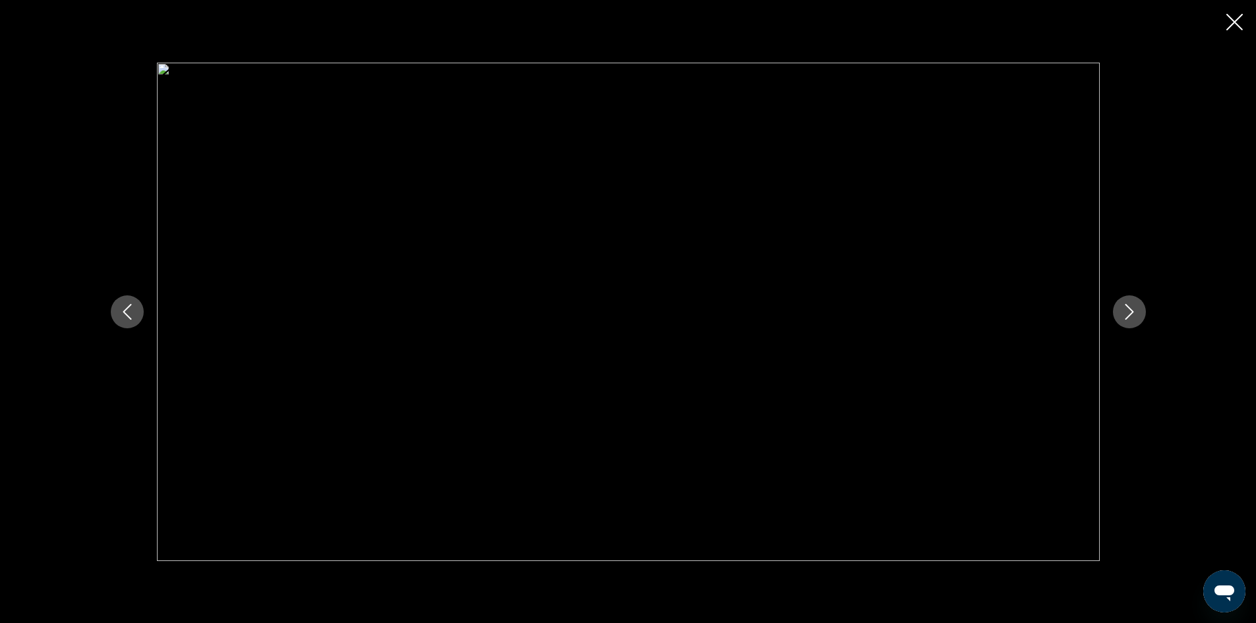
click at [120, 319] on icon "Previous image" at bounding box center [127, 312] width 16 height 16
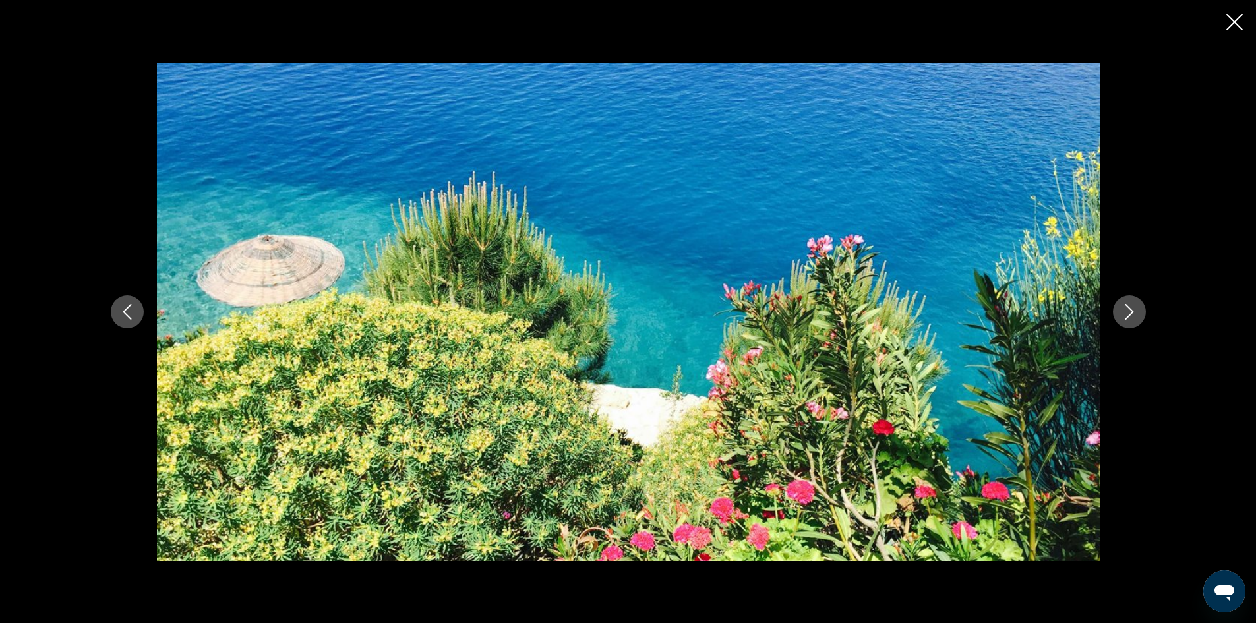
click at [121, 319] on icon "Previous image" at bounding box center [127, 312] width 16 height 16
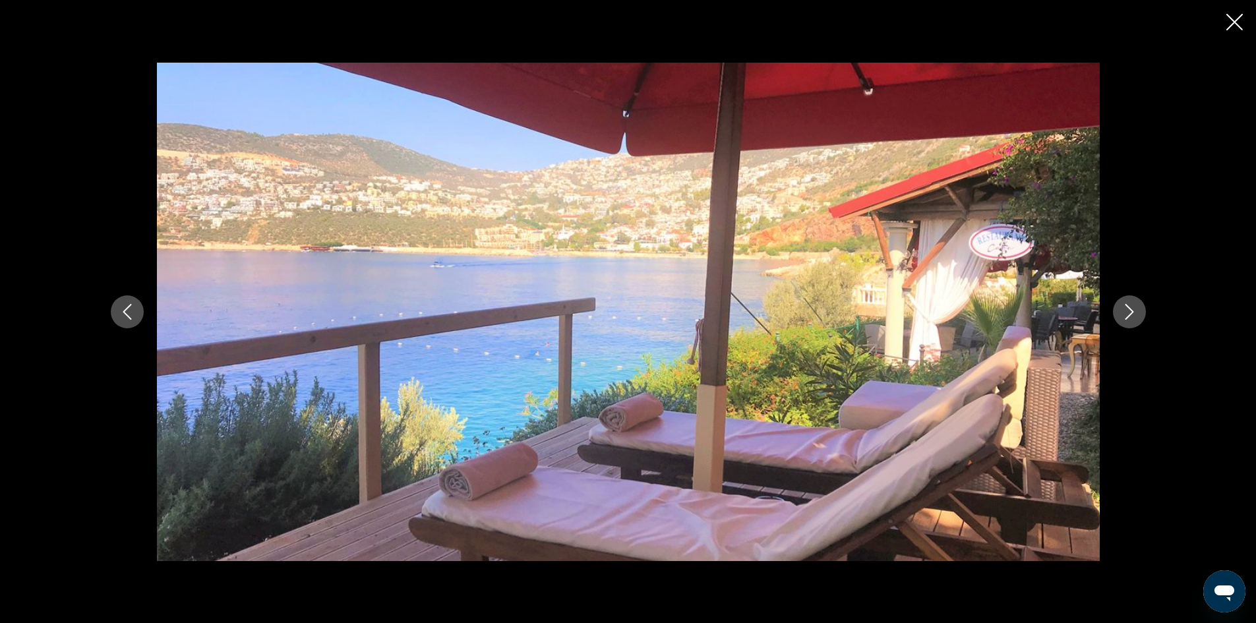
click at [121, 319] on icon "Previous image" at bounding box center [127, 312] width 16 height 16
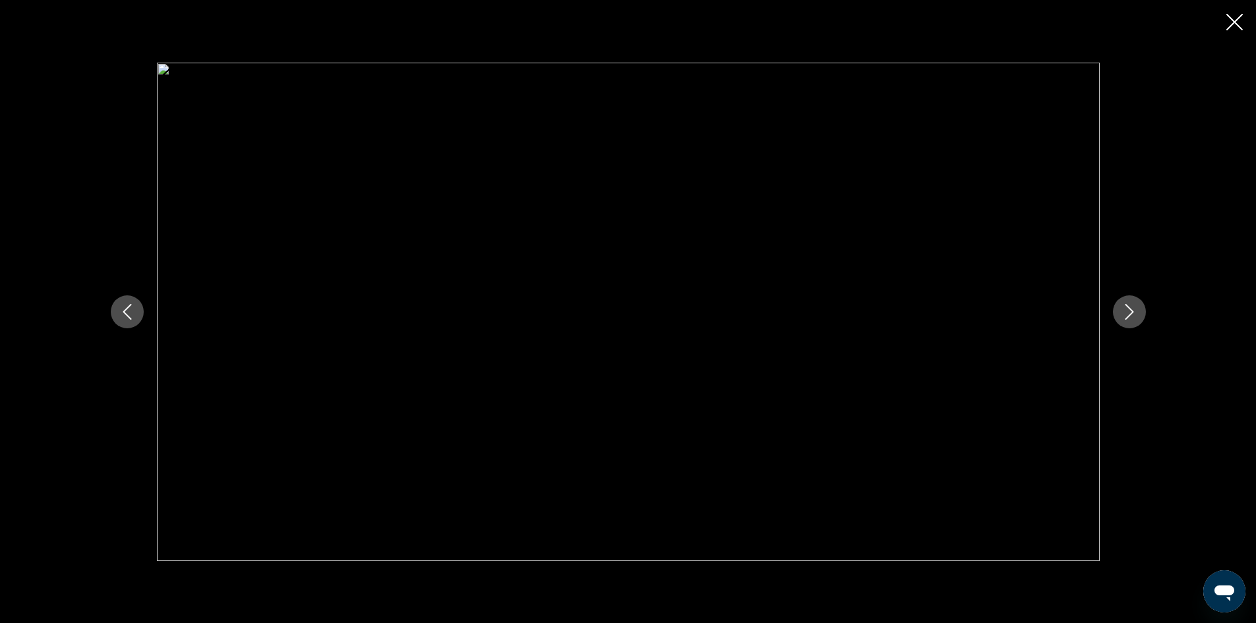
click at [123, 319] on icon "Previous image" at bounding box center [127, 312] width 16 height 16
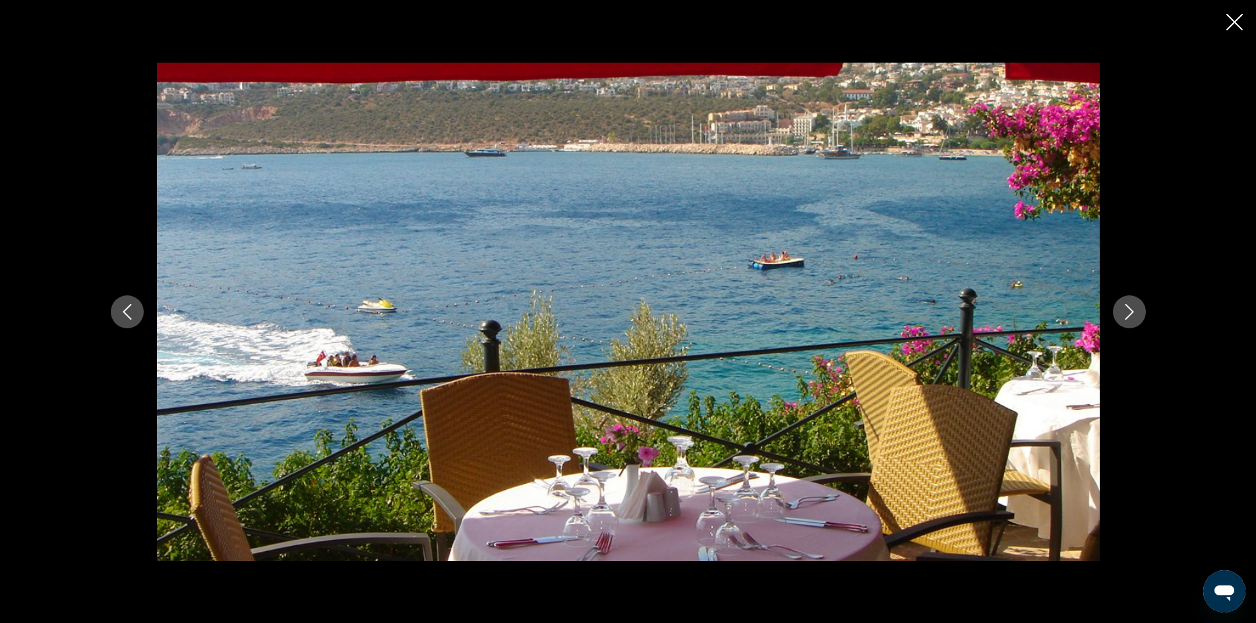
click at [123, 320] on button "Previous image" at bounding box center [127, 311] width 33 height 33
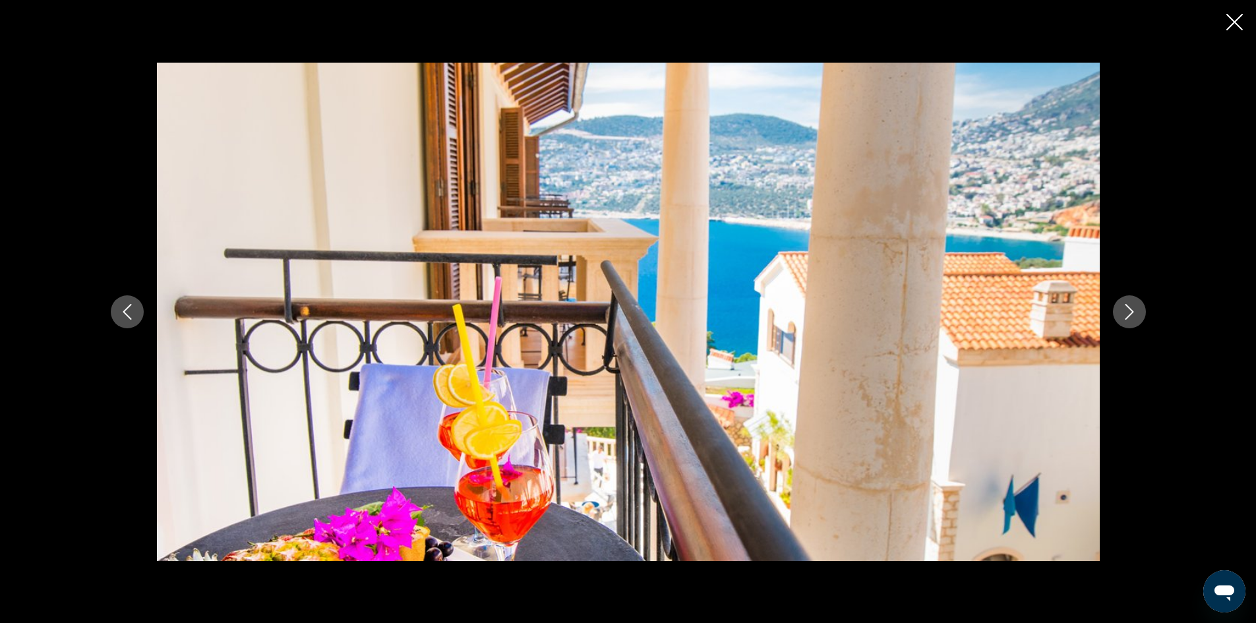
click at [124, 320] on button "Previous image" at bounding box center [127, 311] width 33 height 33
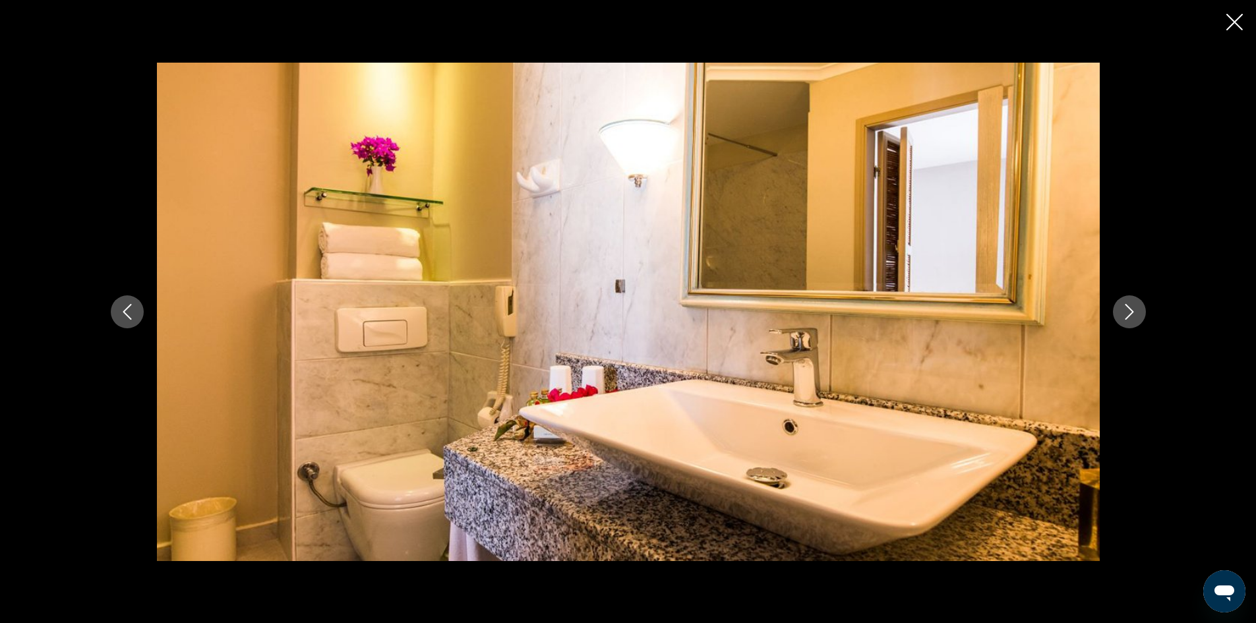
click at [125, 320] on button "Previous image" at bounding box center [127, 311] width 33 height 33
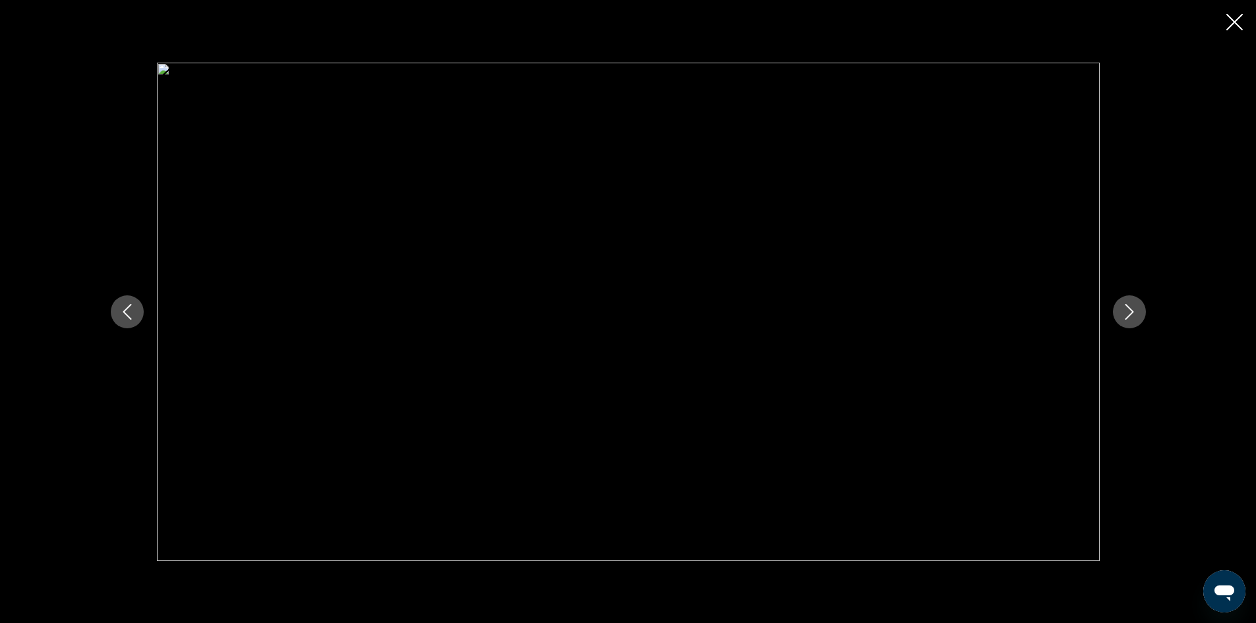
click at [1218, 10] on div "prev next" at bounding box center [628, 311] width 1256 height 623
click at [1231, 24] on icon "Close slideshow" at bounding box center [1235, 22] width 16 height 16
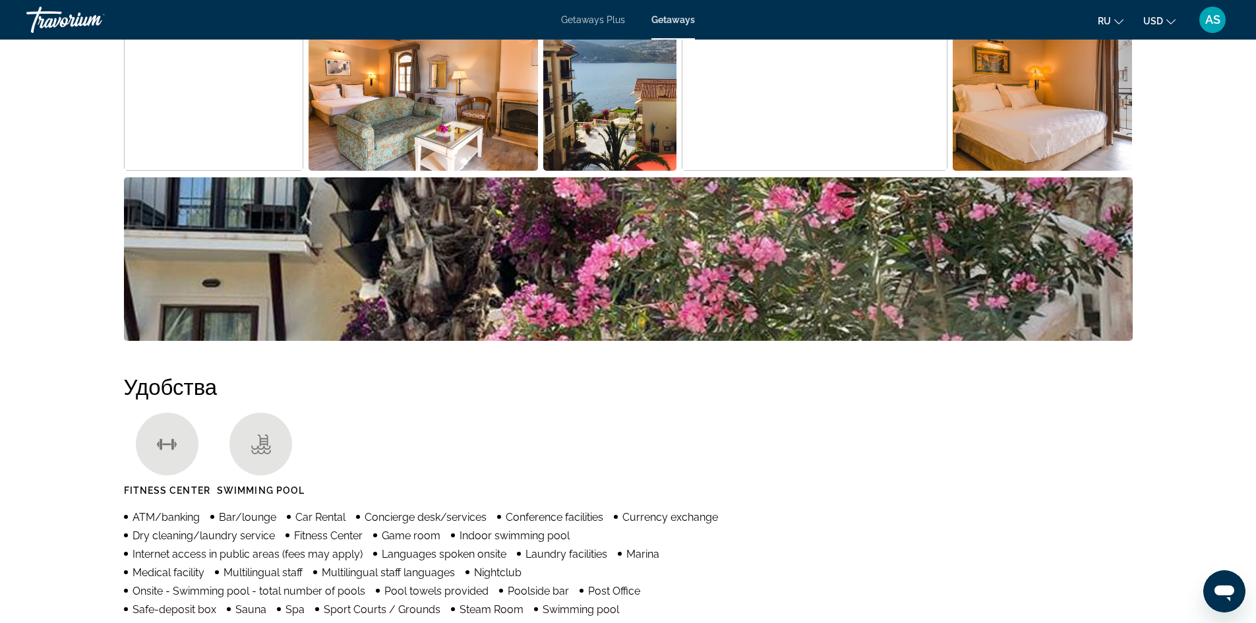
scroll to position [438, 0]
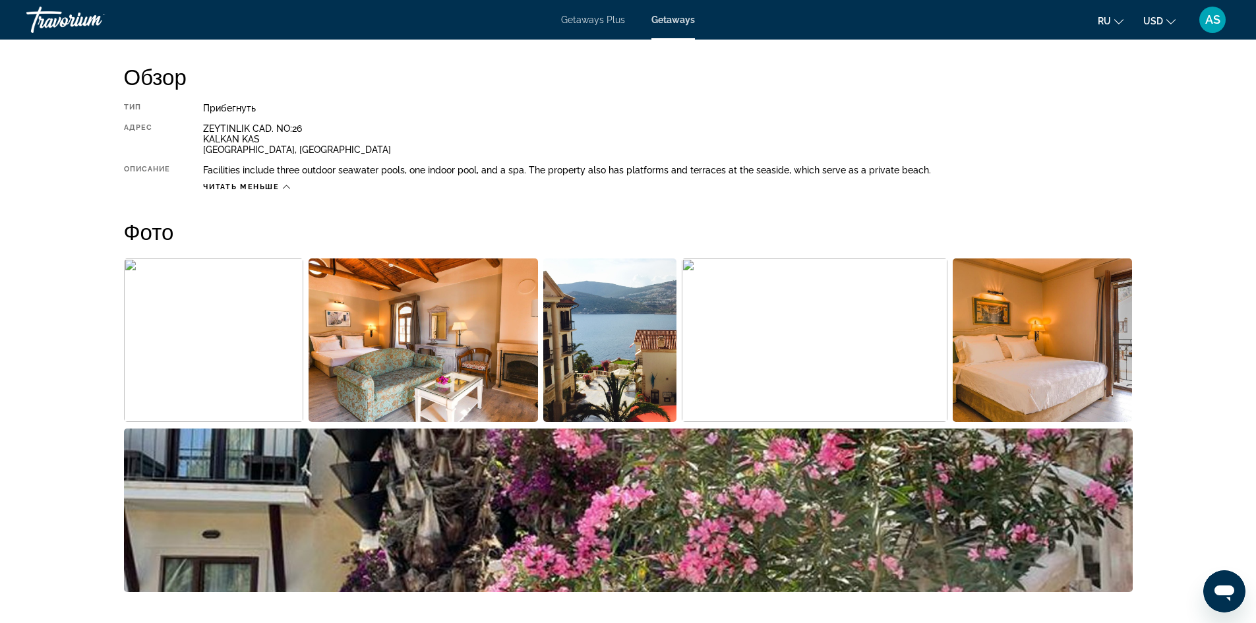
click at [282, 190] on div "Читать меньше" at bounding box center [246, 187] width 86 height 9
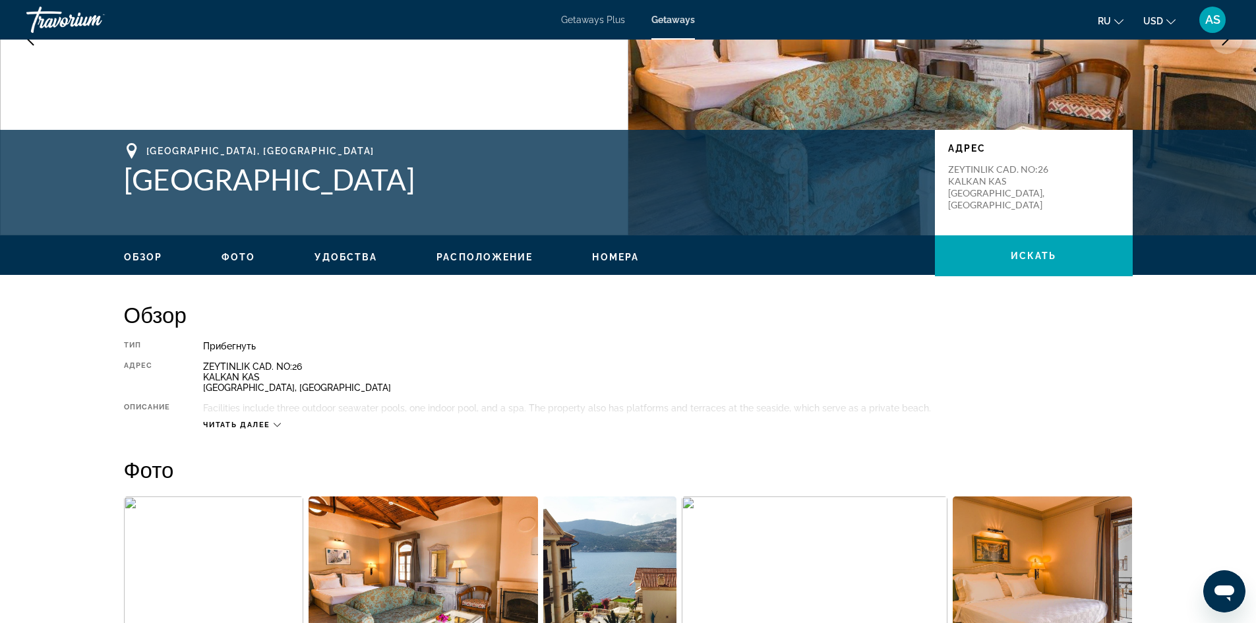
scroll to position [198, 0]
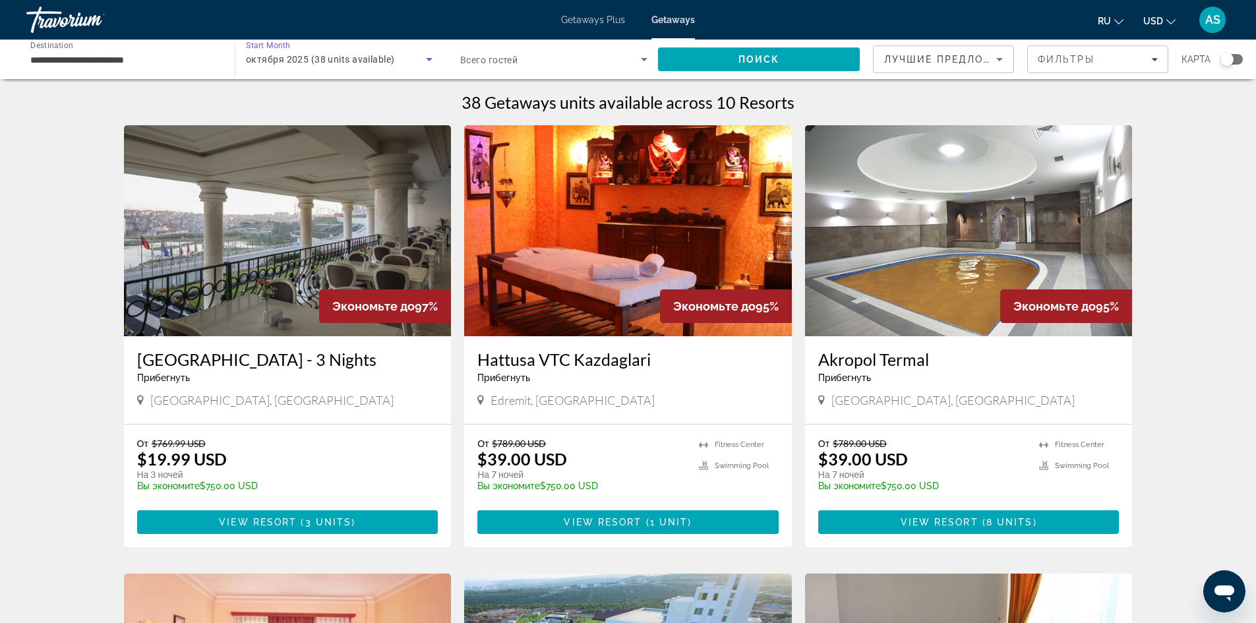
click at [364, 59] on span "октября 2025 (38 units available)" at bounding box center [320, 59] width 148 height 11
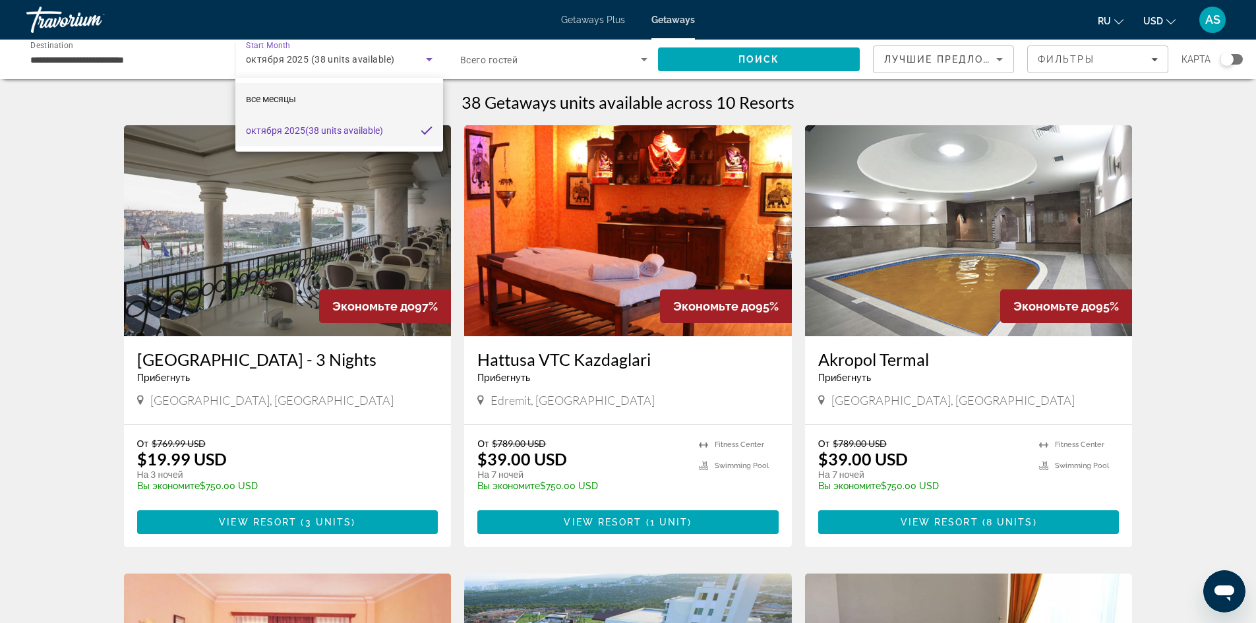
click at [346, 86] on mat-option "все месяцы" at bounding box center [339, 99] width 208 height 32
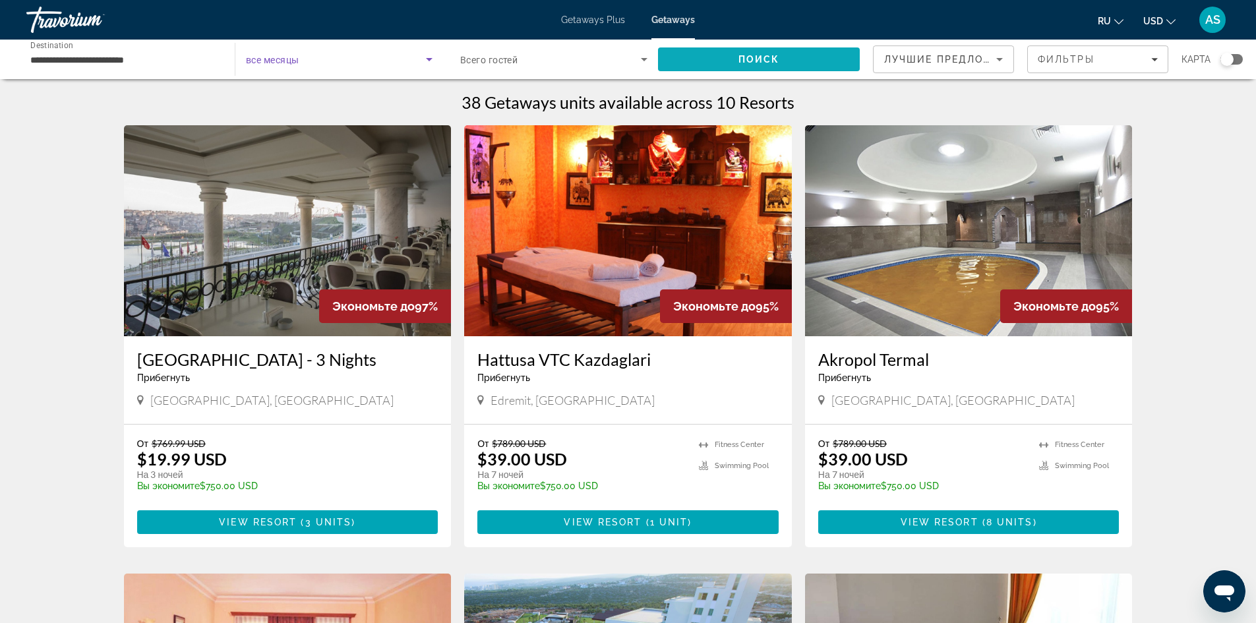
click at [787, 68] on span "Search" at bounding box center [759, 60] width 202 height 32
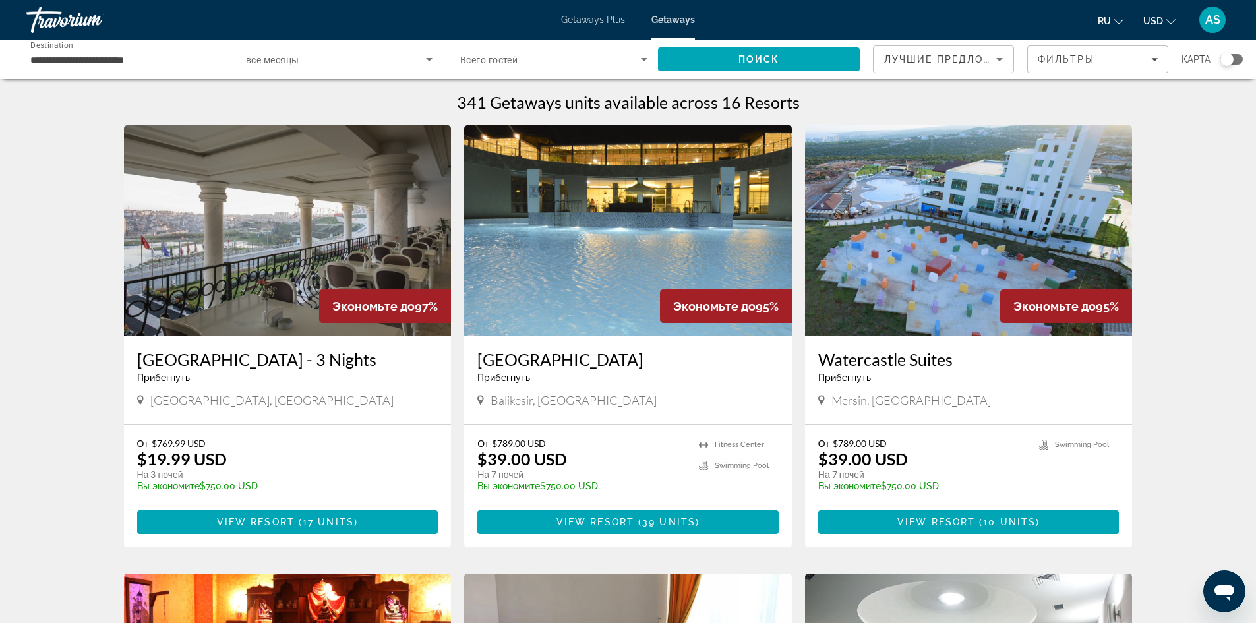
click at [949, 68] on div "Лучшие предложения" at bounding box center [943, 64] width 119 height 37
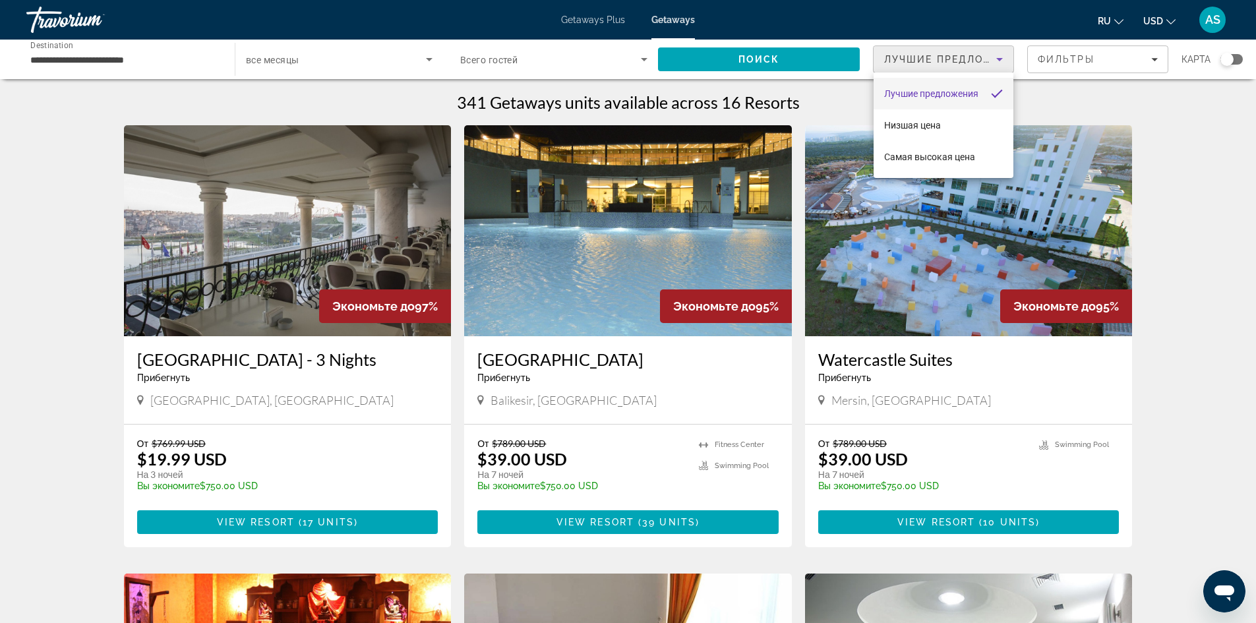
click at [942, 67] on div at bounding box center [628, 311] width 1256 height 623
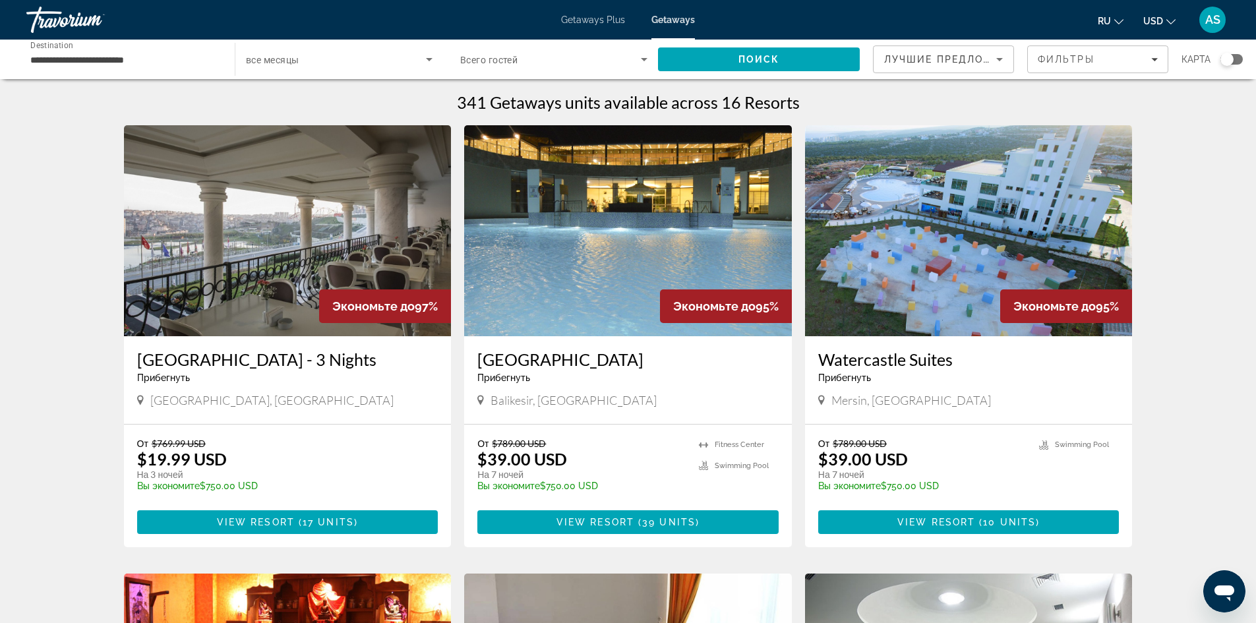
click at [1074, 62] on span "Фильтры" at bounding box center [1066, 59] width 57 height 11
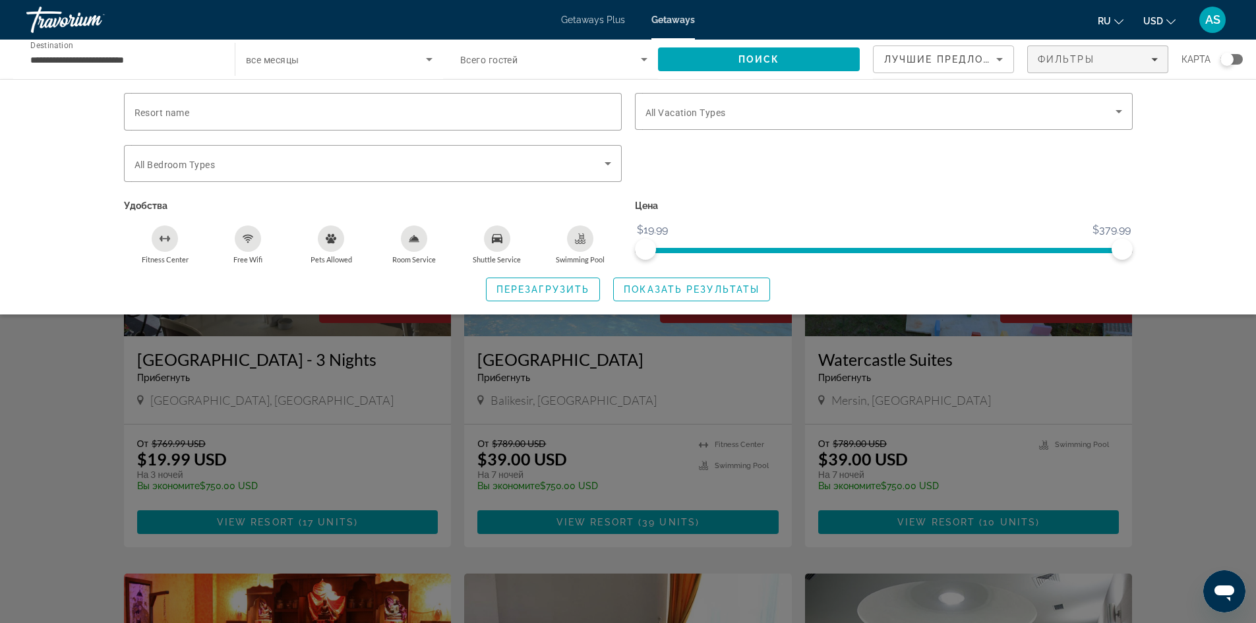
click at [1219, 345] on div "Search widget" at bounding box center [628, 410] width 1256 height 425
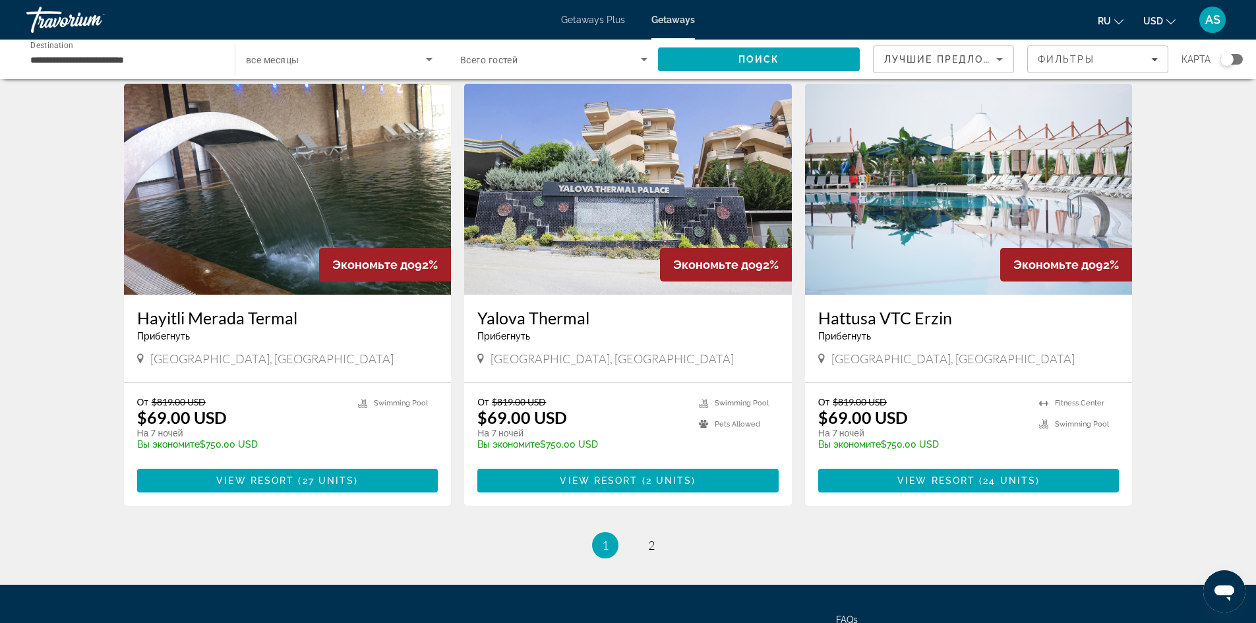
scroll to position [1510, 0]
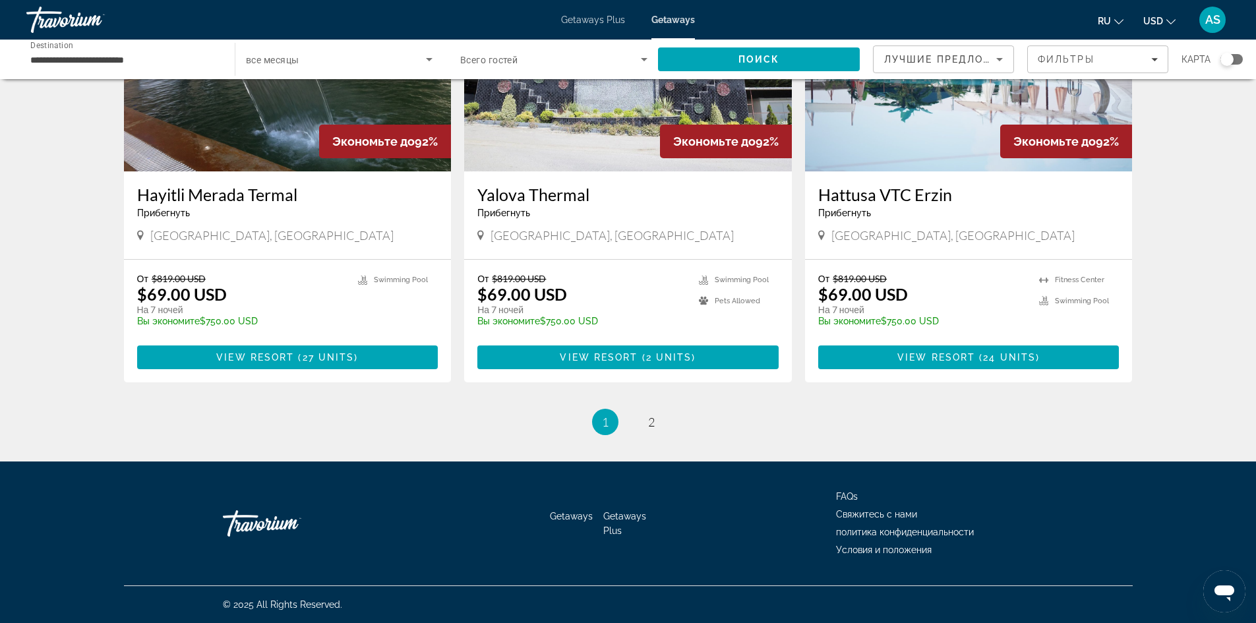
click at [659, 431] on li "page 2" at bounding box center [651, 422] width 26 height 26
click at [650, 425] on span "2" at bounding box center [651, 422] width 7 height 15
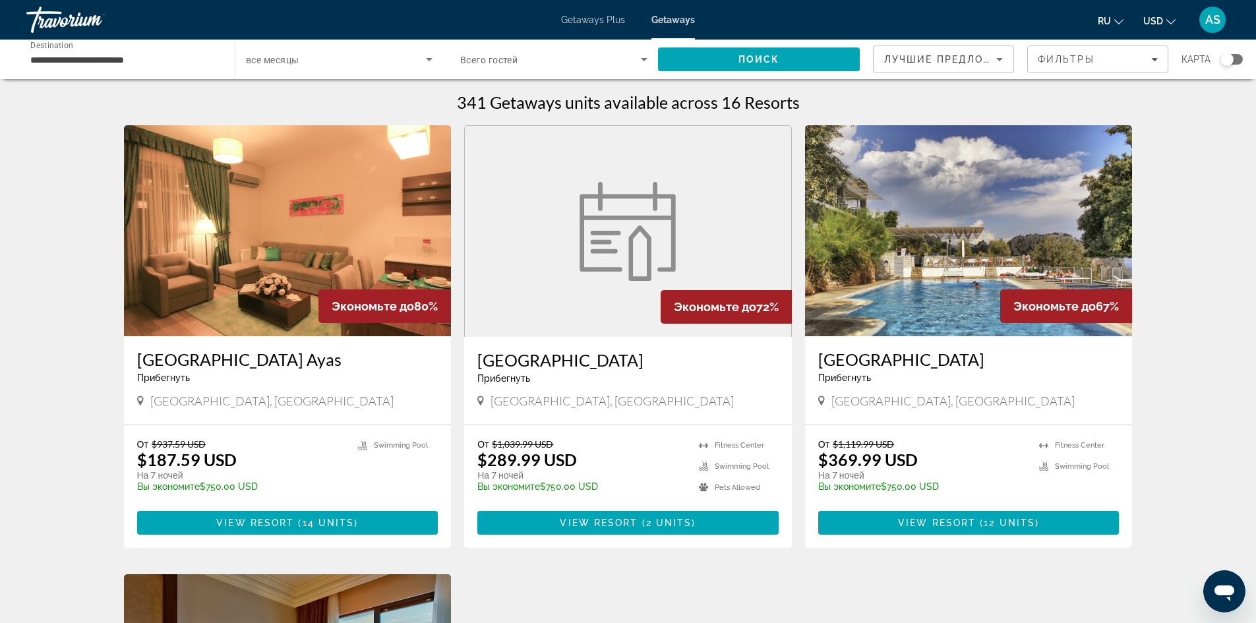
click at [528, 291] on figure "Main content" at bounding box center [628, 231] width 326 height 211
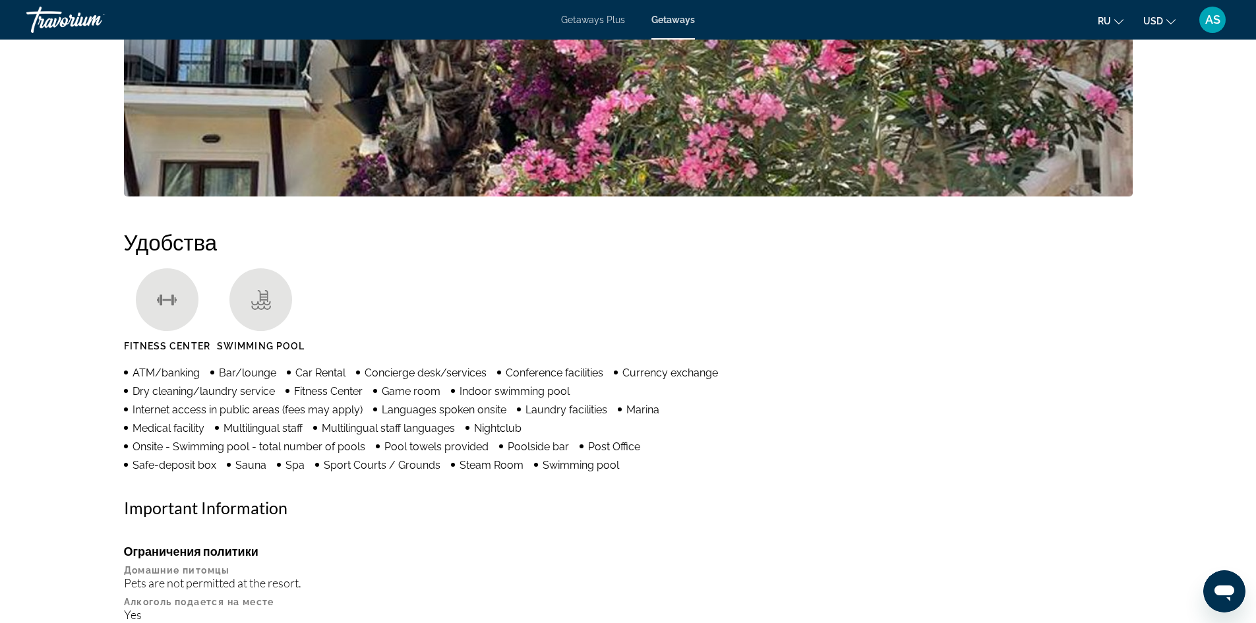
scroll to position [504, 0]
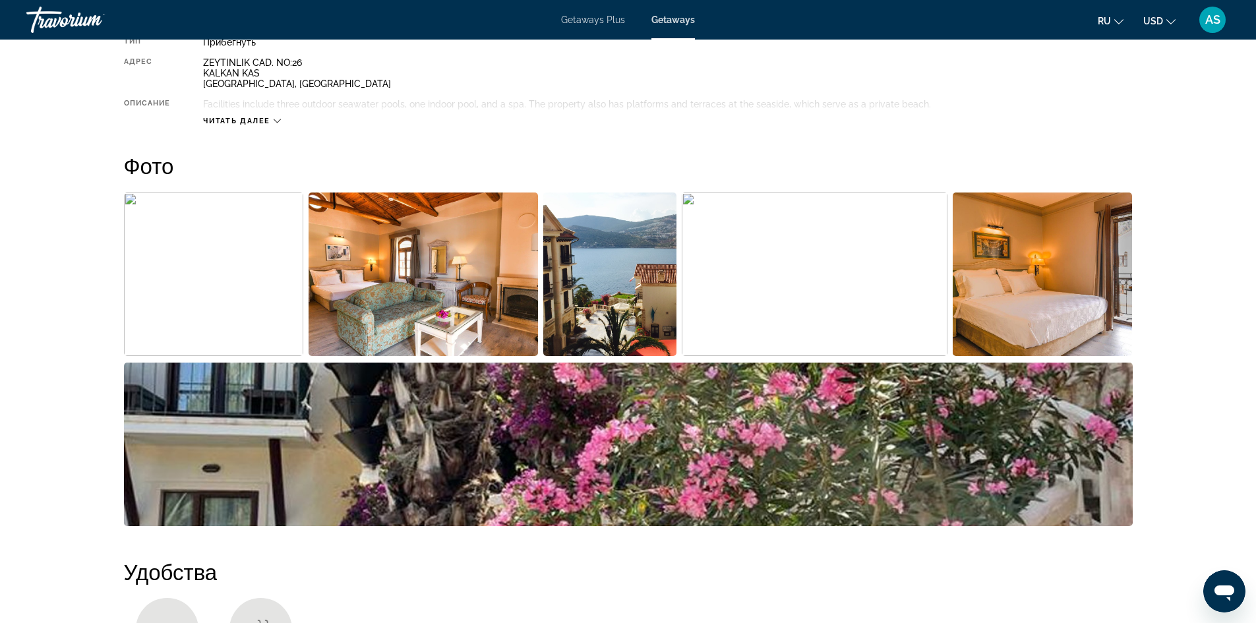
click at [406, 319] on img "Open full-screen image slider" at bounding box center [423, 275] width 229 height 164
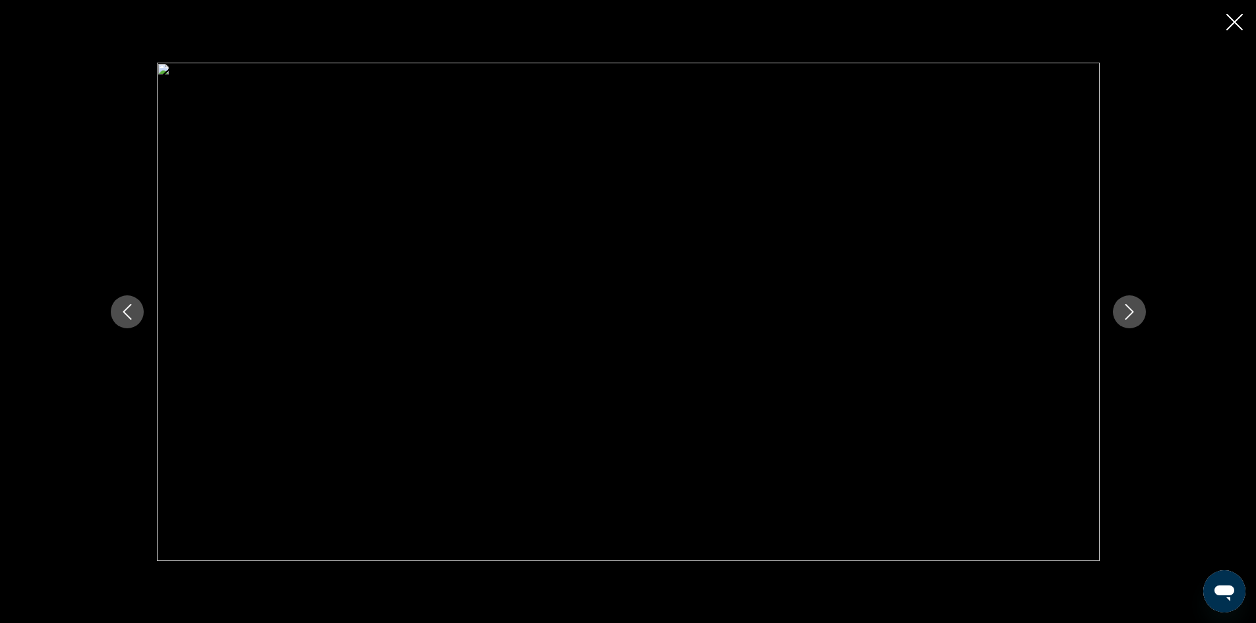
click at [1235, 34] on div "prev next" at bounding box center [628, 311] width 1256 height 623
click at [1233, 20] on icon "Close slideshow" at bounding box center [1235, 22] width 16 height 16
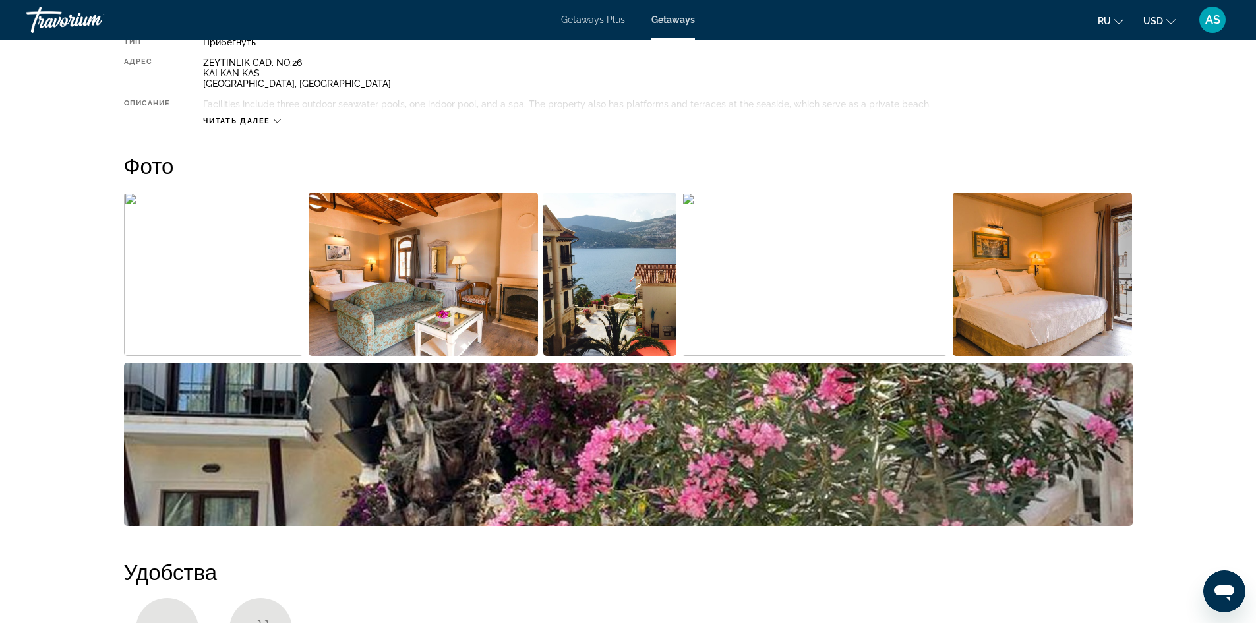
click at [895, 251] on img "Open full-screen image slider" at bounding box center [815, 275] width 266 height 164
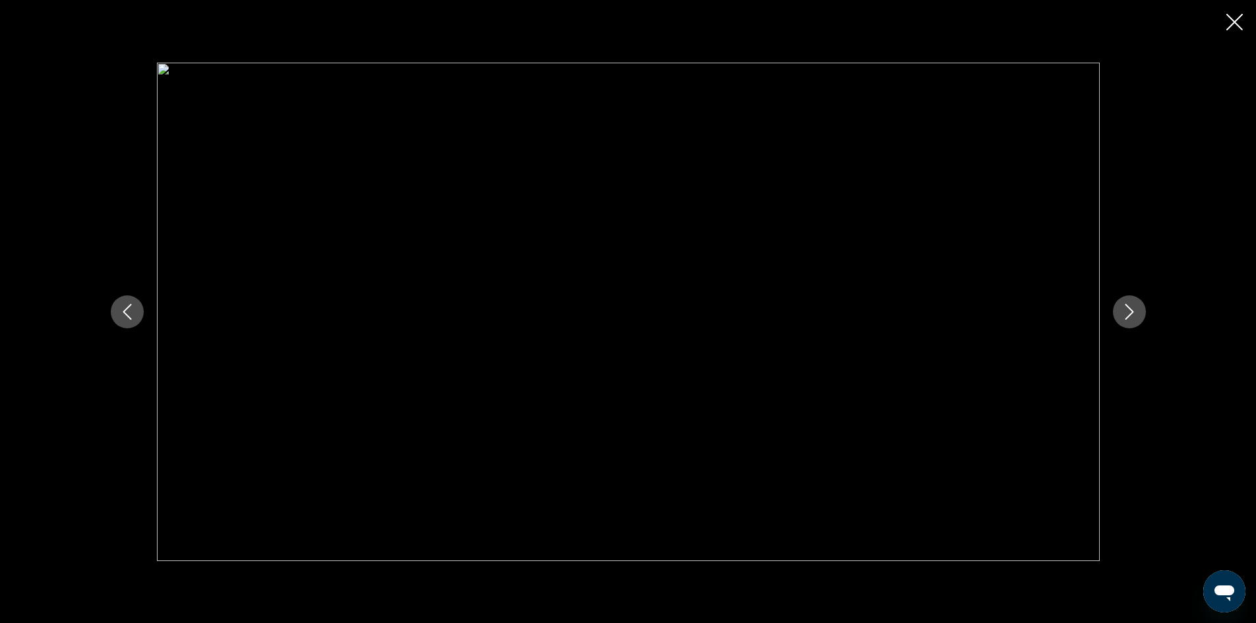
click at [1225, 20] on div "prev next" at bounding box center [628, 311] width 1256 height 623
click at [1237, 23] on icon "Close slideshow" at bounding box center [1235, 22] width 16 height 16
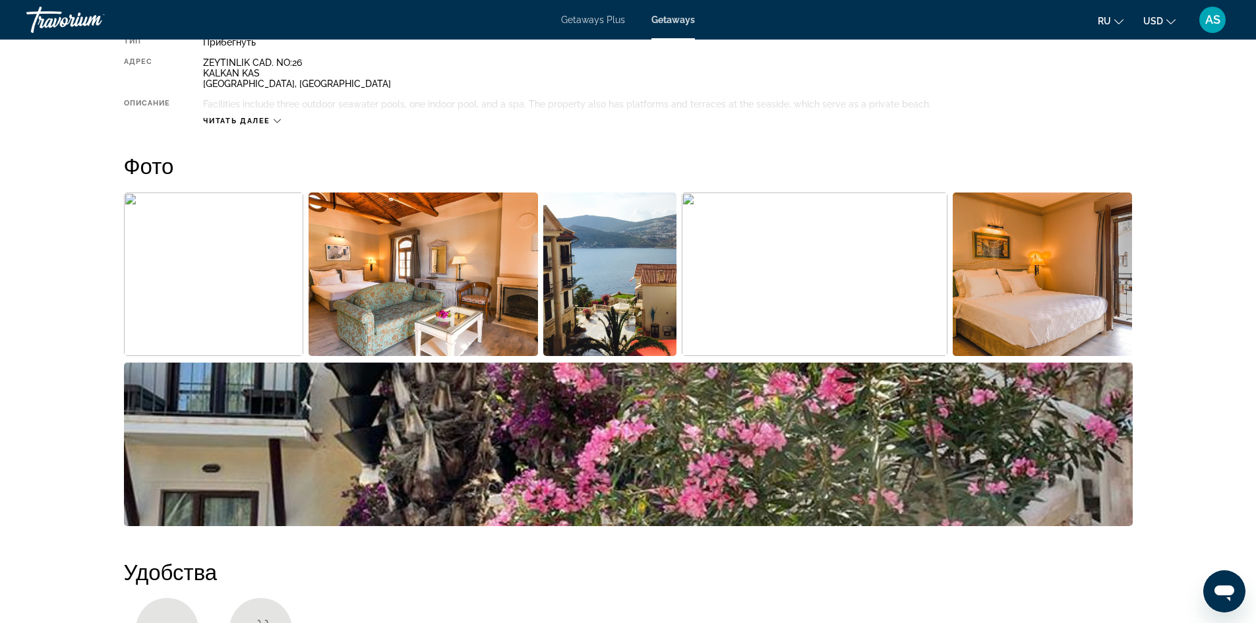
click at [268, 112] on div "Читать далее" at bounding box center [667, 108] width 929 height 36
click at [268, 119] on span "Читать далее" at bounding box center [236, 121] width 67 height 9
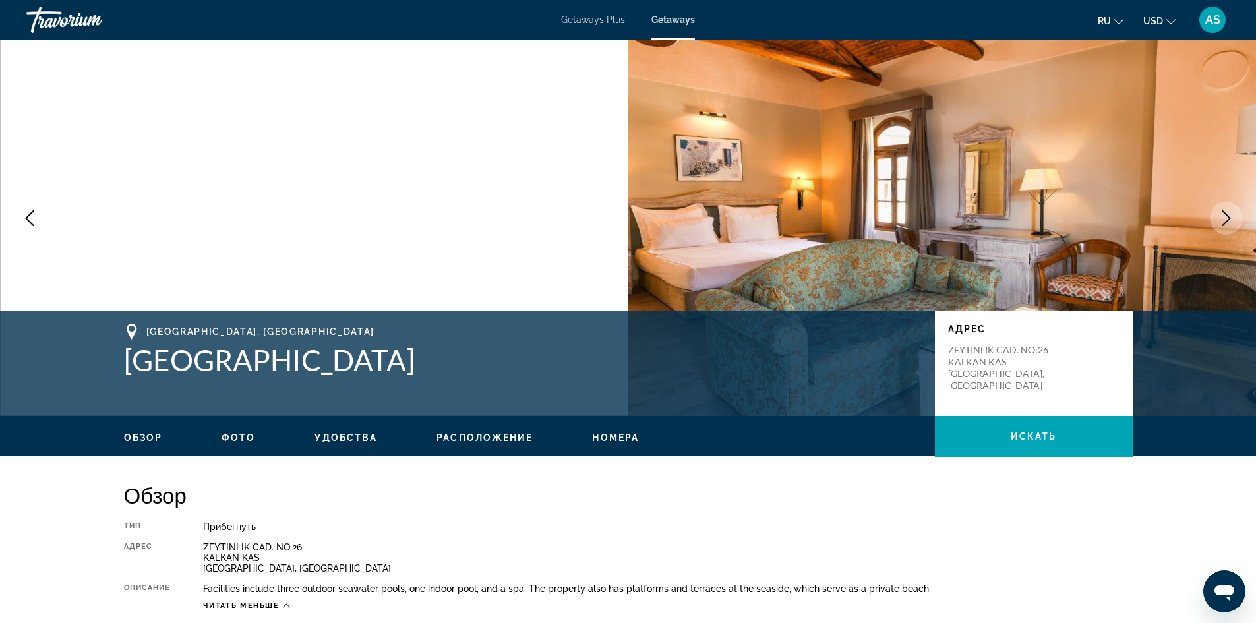
scroll to position [0, 0]
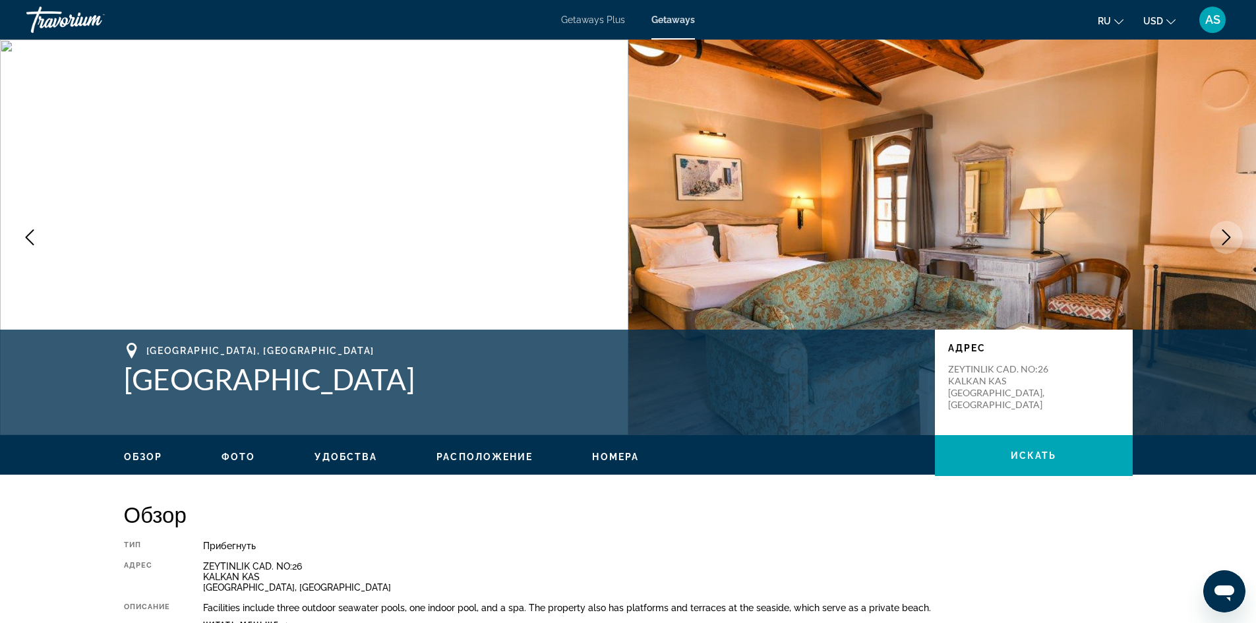
click at [1231, 236] on icon "Next image" at bounding box center [1227, 237] width 16 height 16
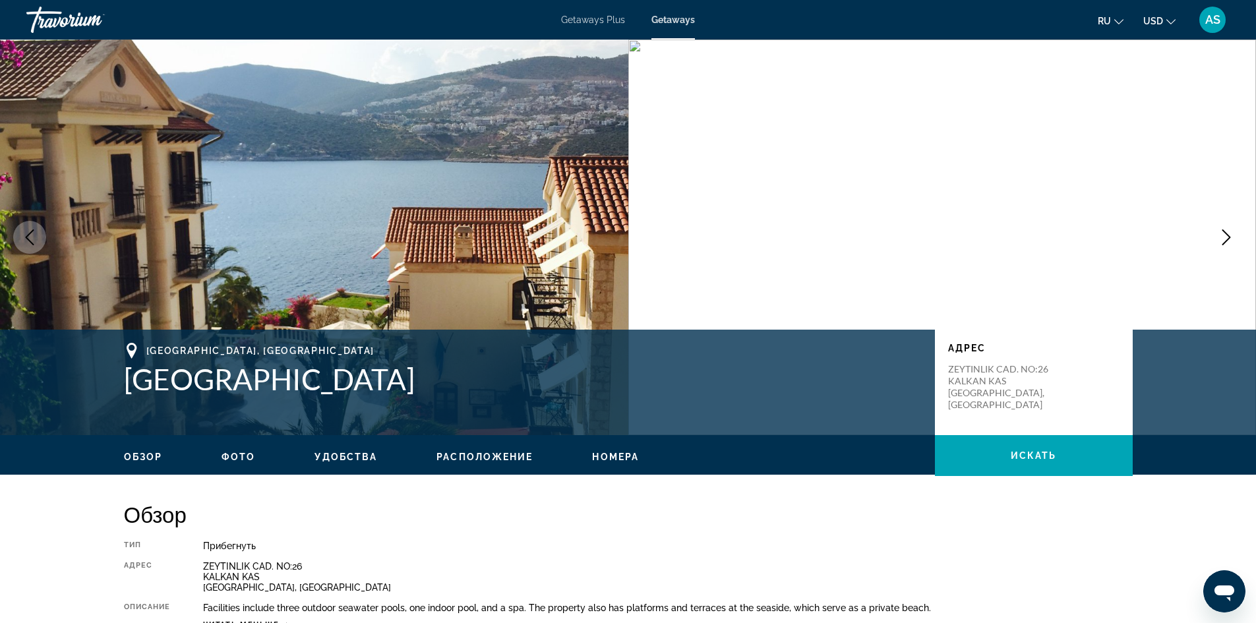
click at [1229, 236] on icon "Next image" at bounding box center [1227, 237] width 9 height 16
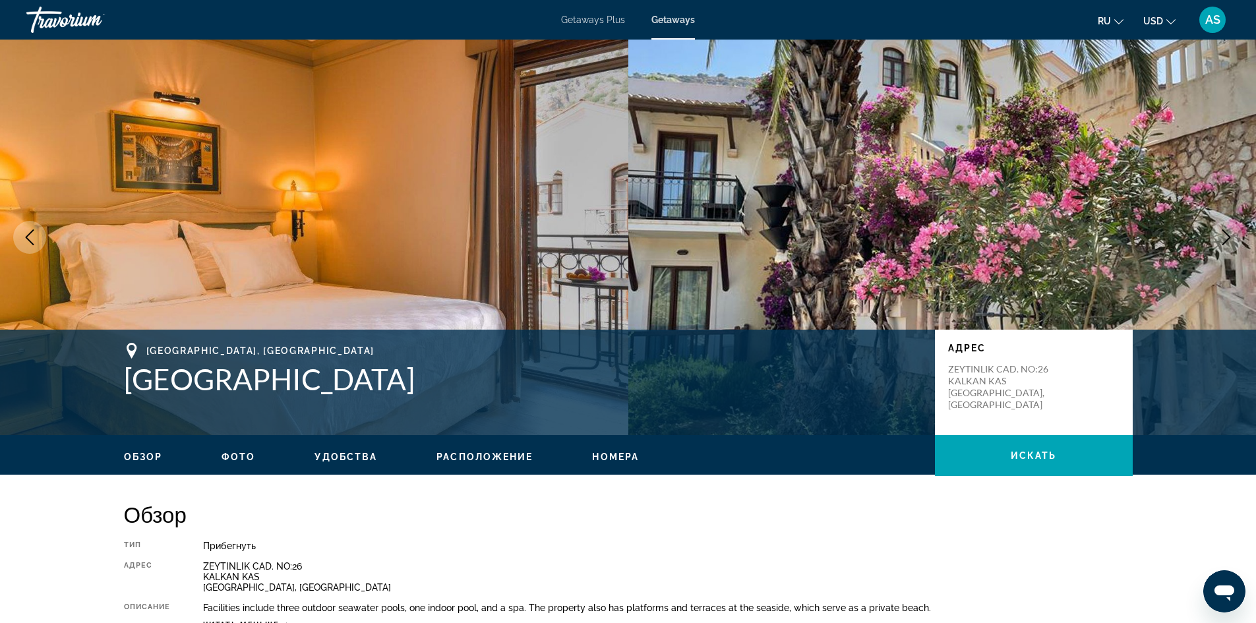
click at [1227, 237] on icon "Next image" at bounding box center [1227, 237] width 16 height 16
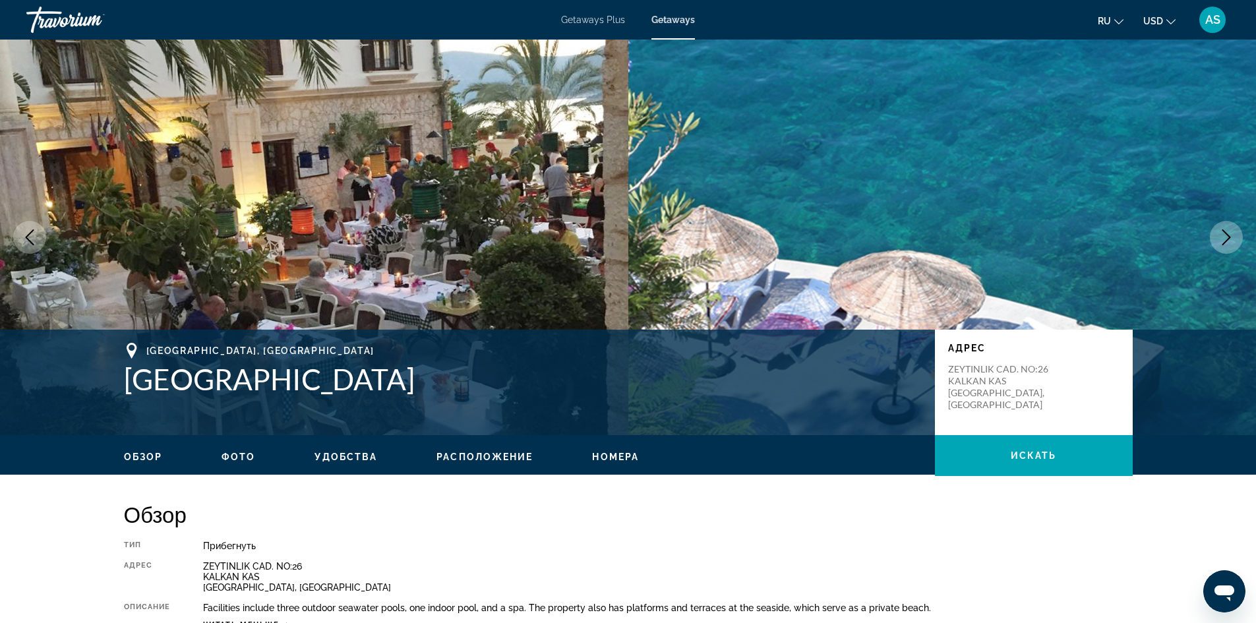
click at [1223, 236] on icon "Next image" at bounding box center [1227, 237] width 16 height 16
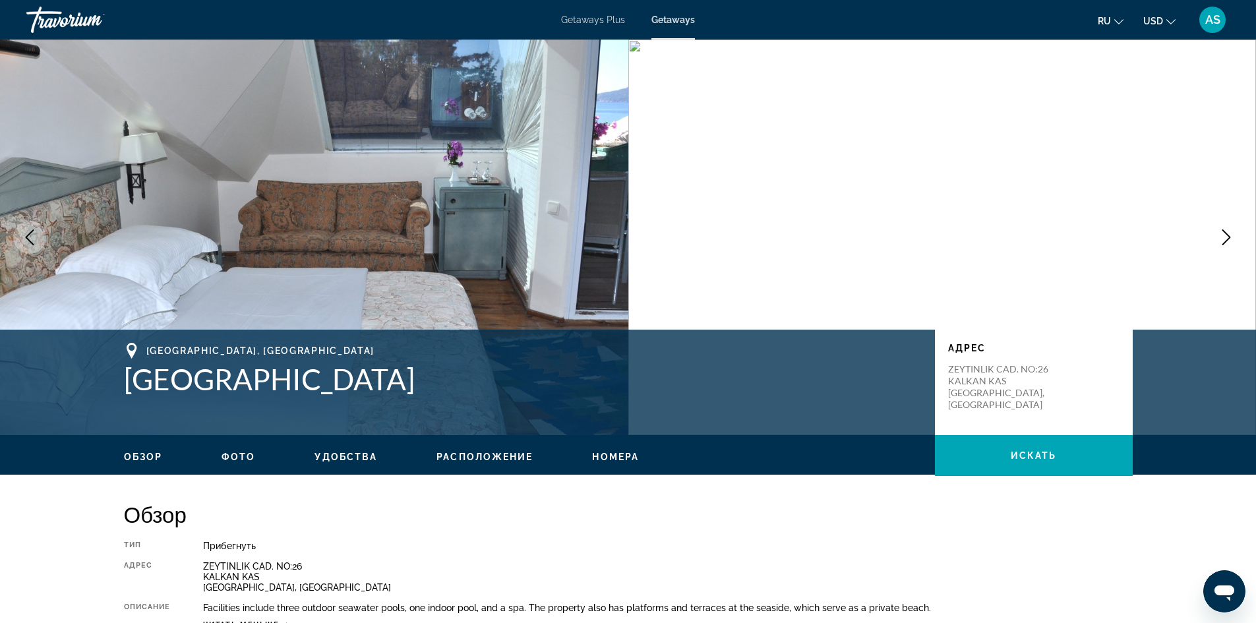
click at [1211, 239] on button "Next image" at bounding box center [1226, 237] width 33 height 33
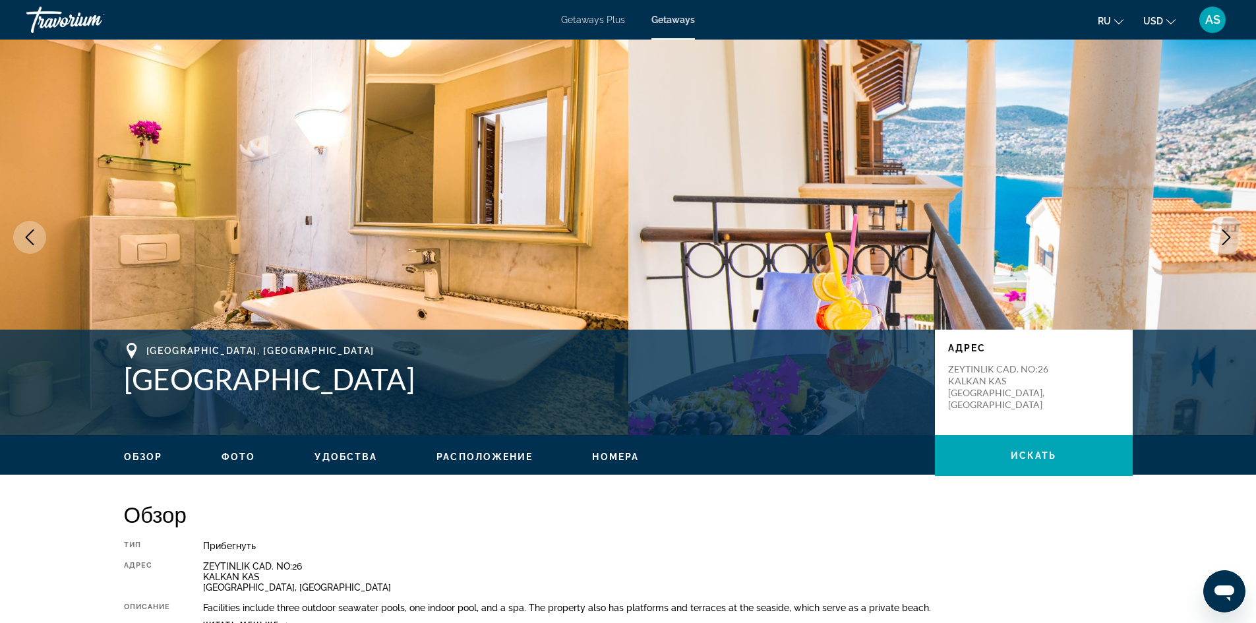
click at [1215, 239] on button "Next image" at bounding box center [1226, 237] width 33 height 33
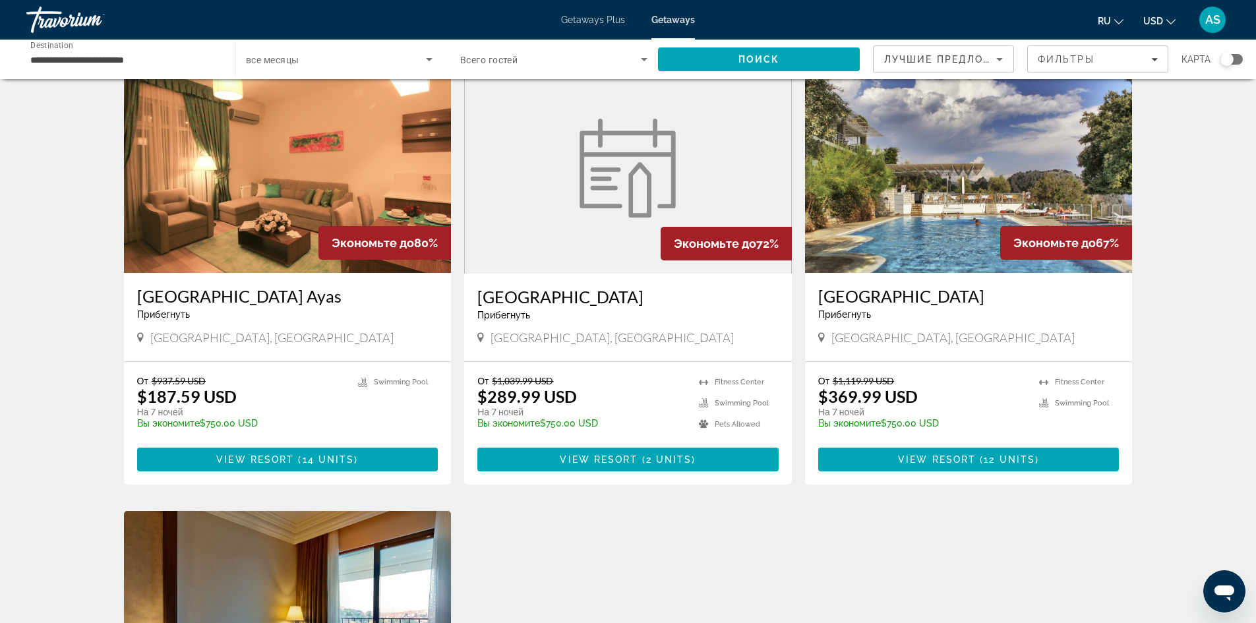
scroll to position [330, 0]
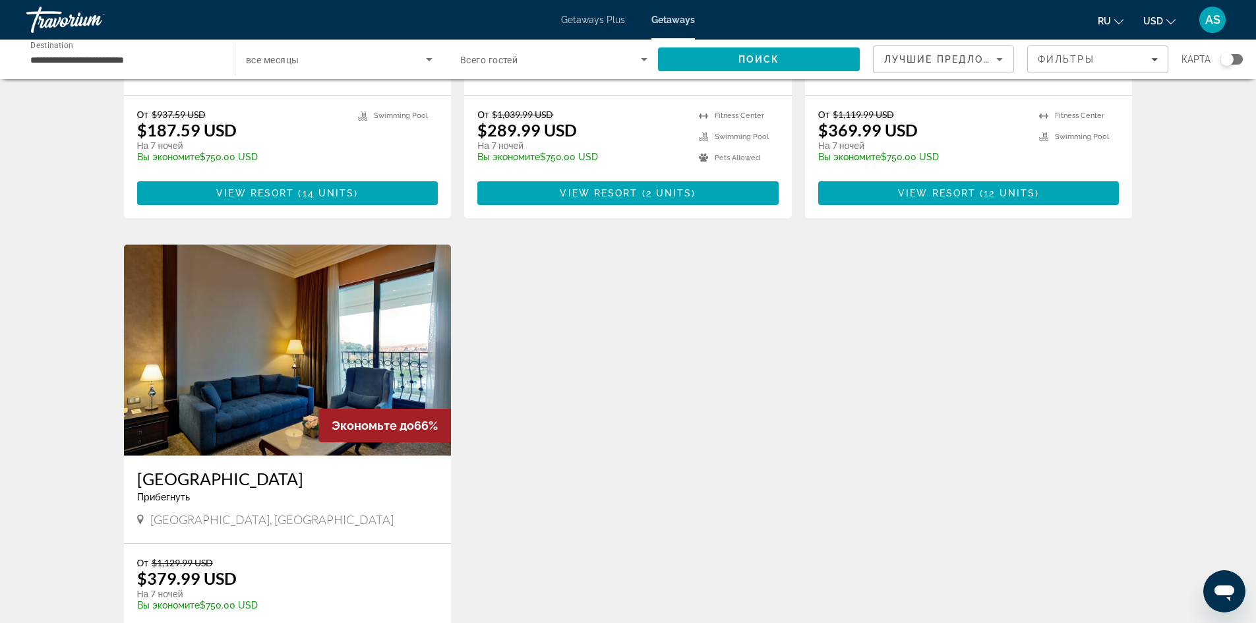
click at [250, 326] on img "Main content" at bounding box center [288, 350] width 328 height 211
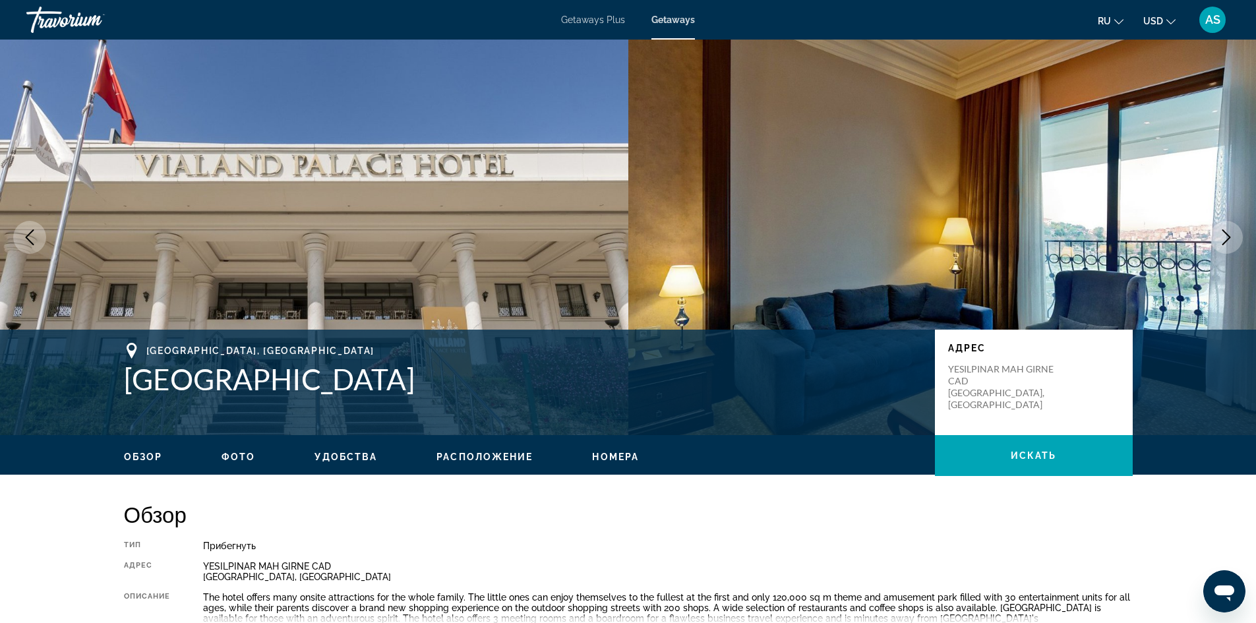
click at [1231, 233] on icon "Next image" at bounding box center [1227, 237] width 16 height 16
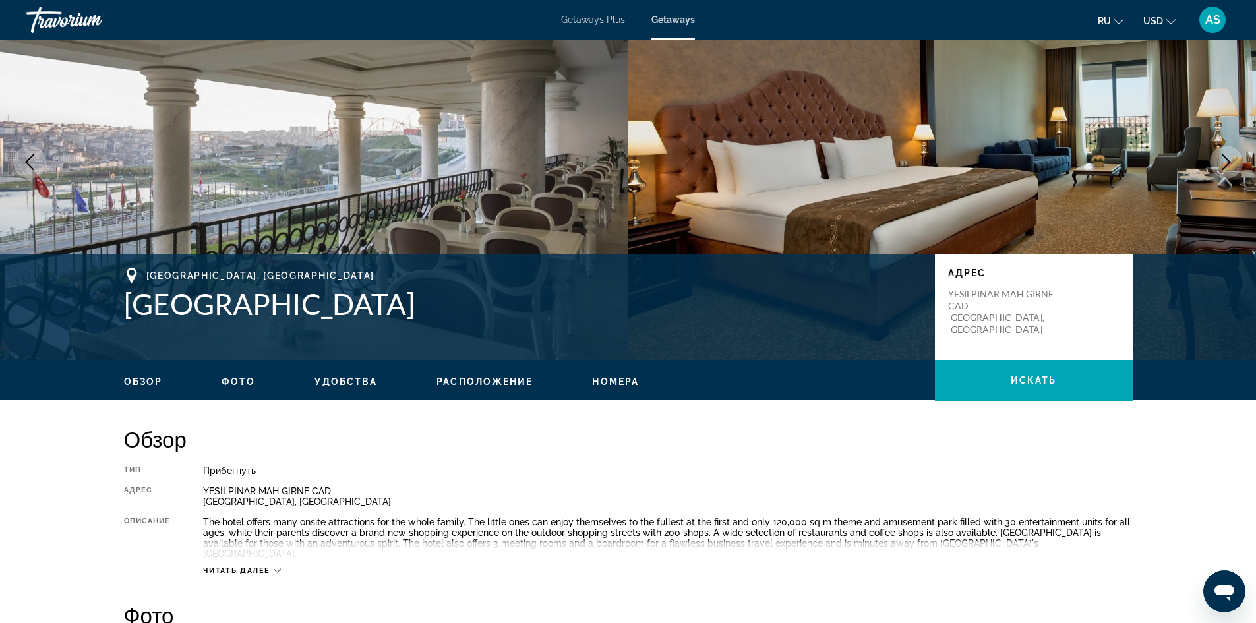
scroll to position [55, 0]
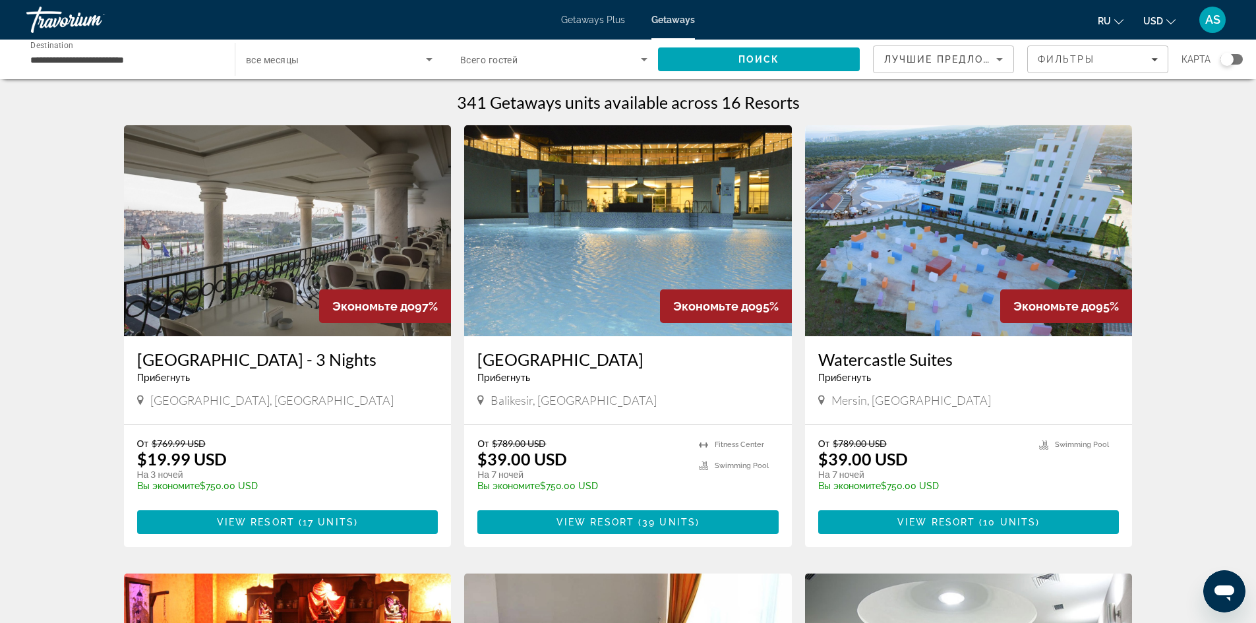
click at [146, 66] on input "**********" at bounding box center [123, 60] width 187 height 16
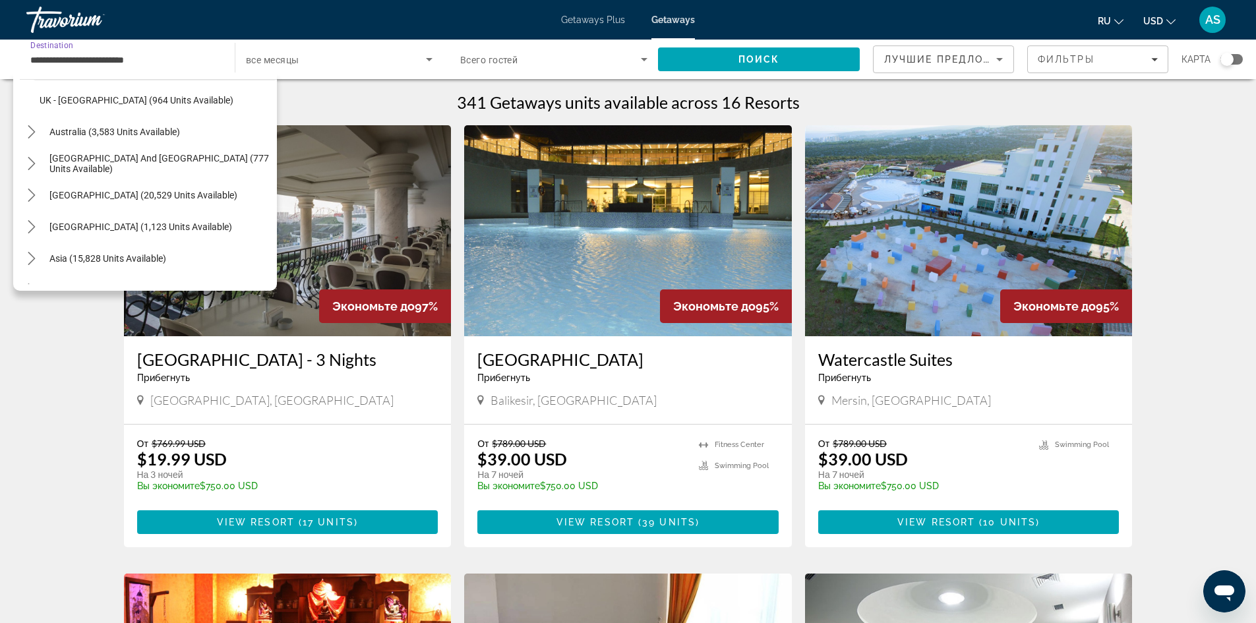
scroll to position [941, 0]
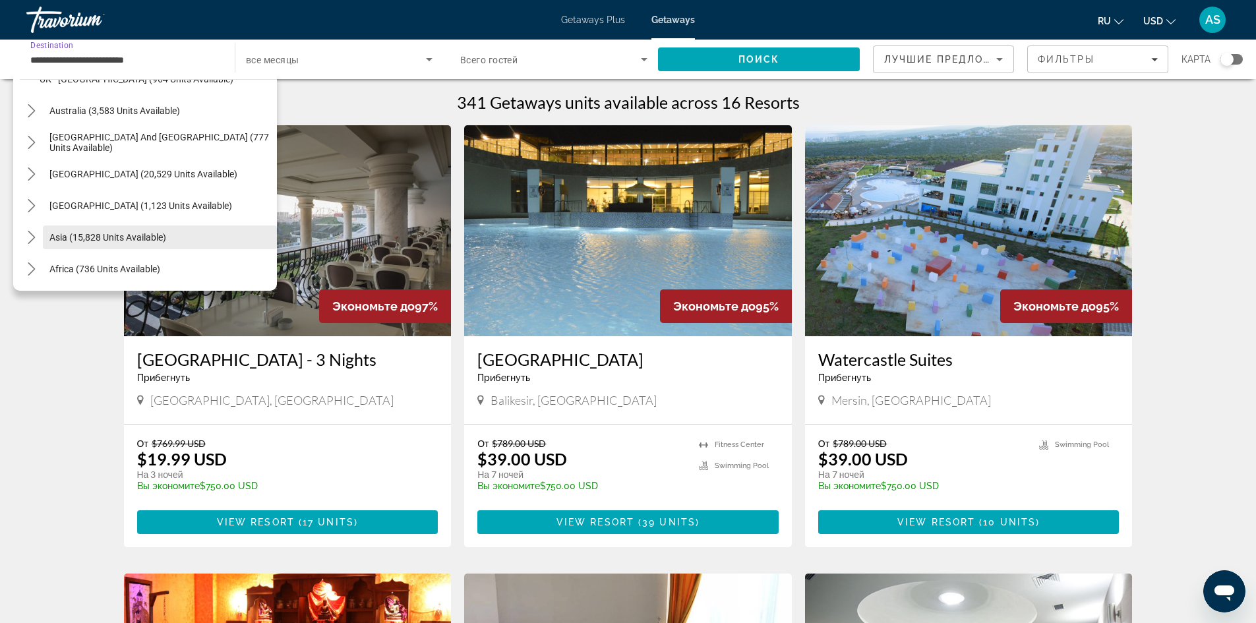
click at [105, 235] on span "Asia (15,828 units available)" at bounding box center [107, 237] width 117 height 11
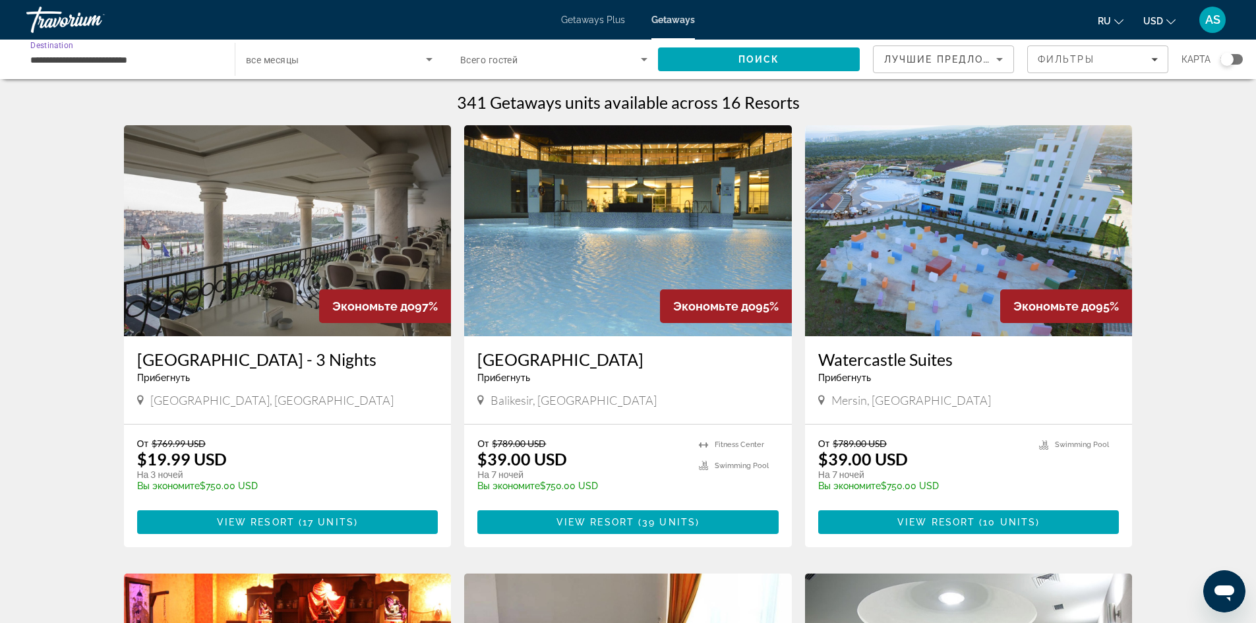
click at [173, 55] on input "**********" at bounding box center [123, 60] width 187 height 16
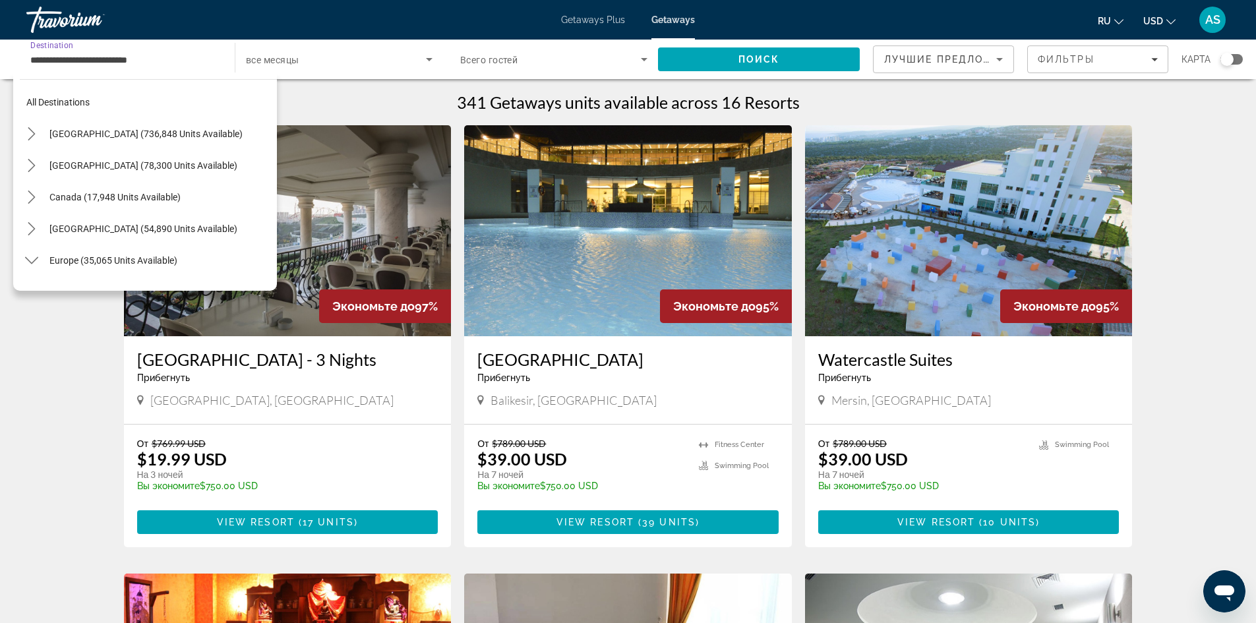
scroll to position [996, 0]
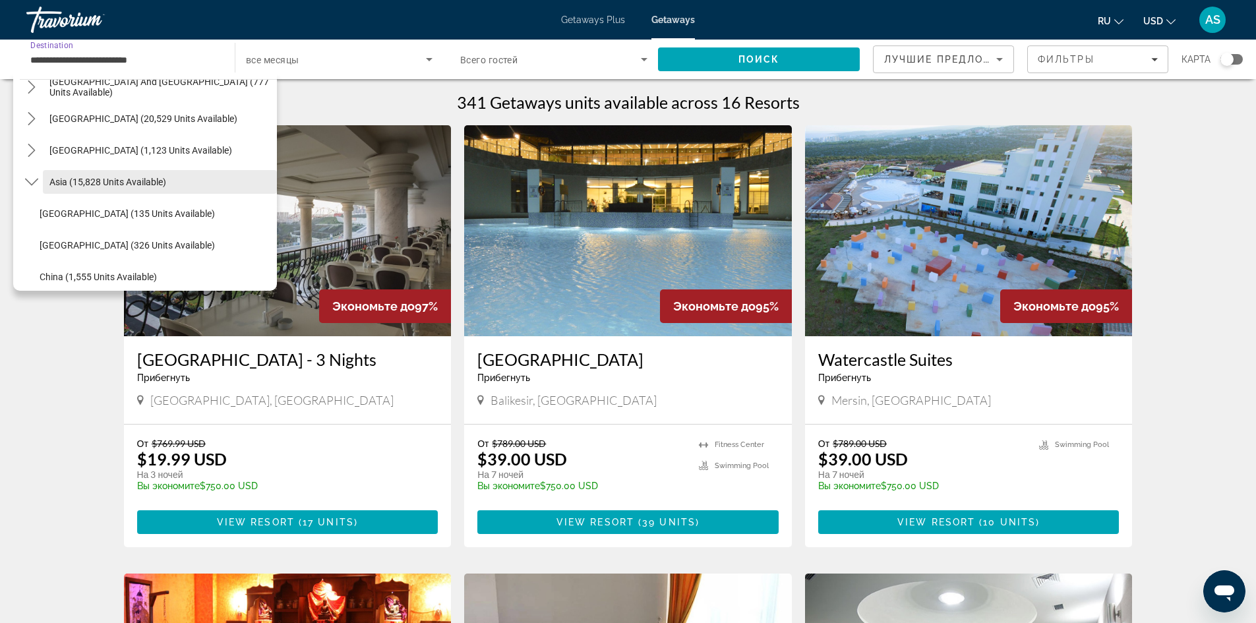
click at [44, 187] on span "Select destination: Asia (15,828 units available)" at bounding box center [160, 182] width 234 height 32
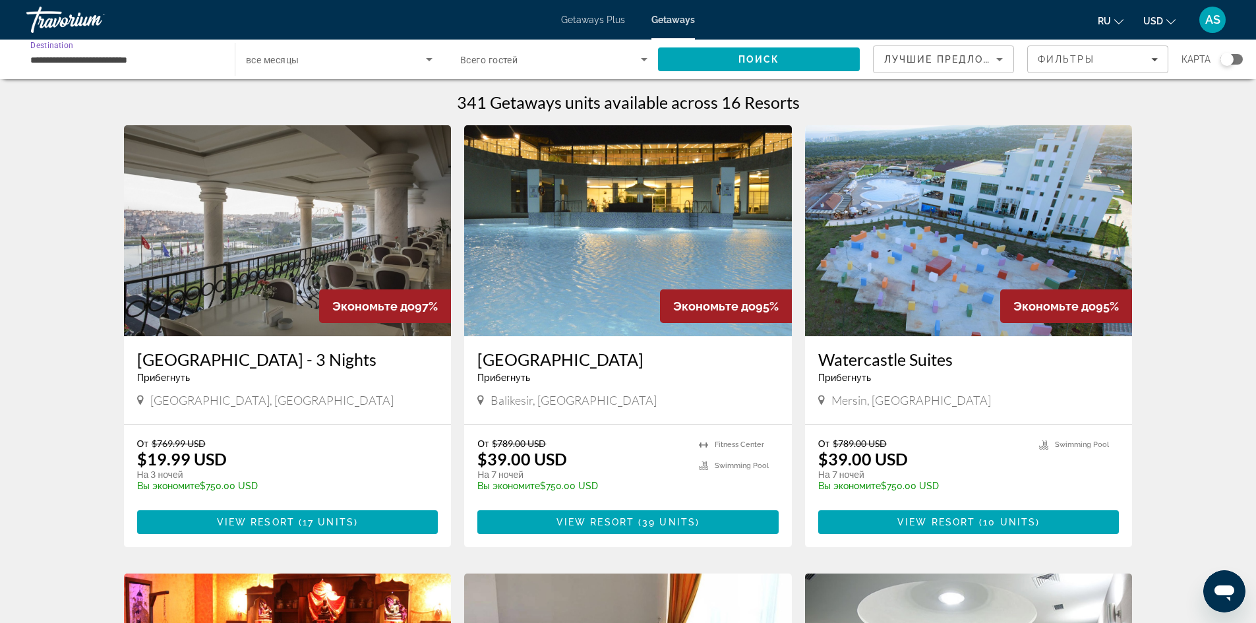
click at [132, 49] on div "**********" at bounding box center [123, 60] width 187 height 38
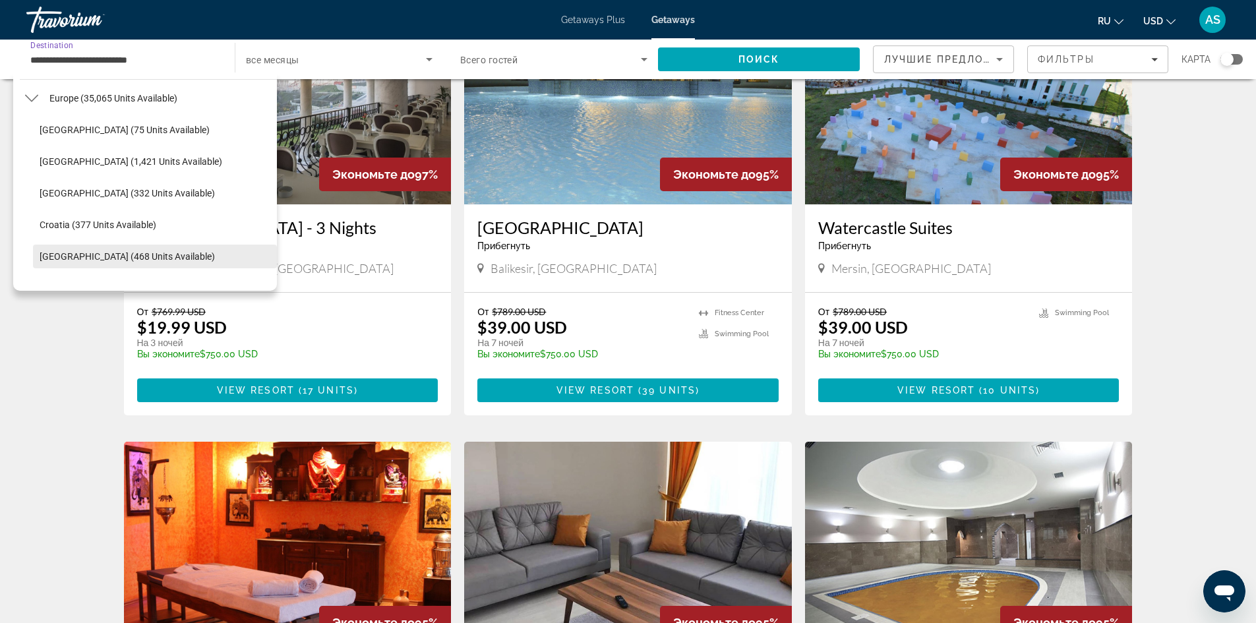
scroll to position [0, 0]
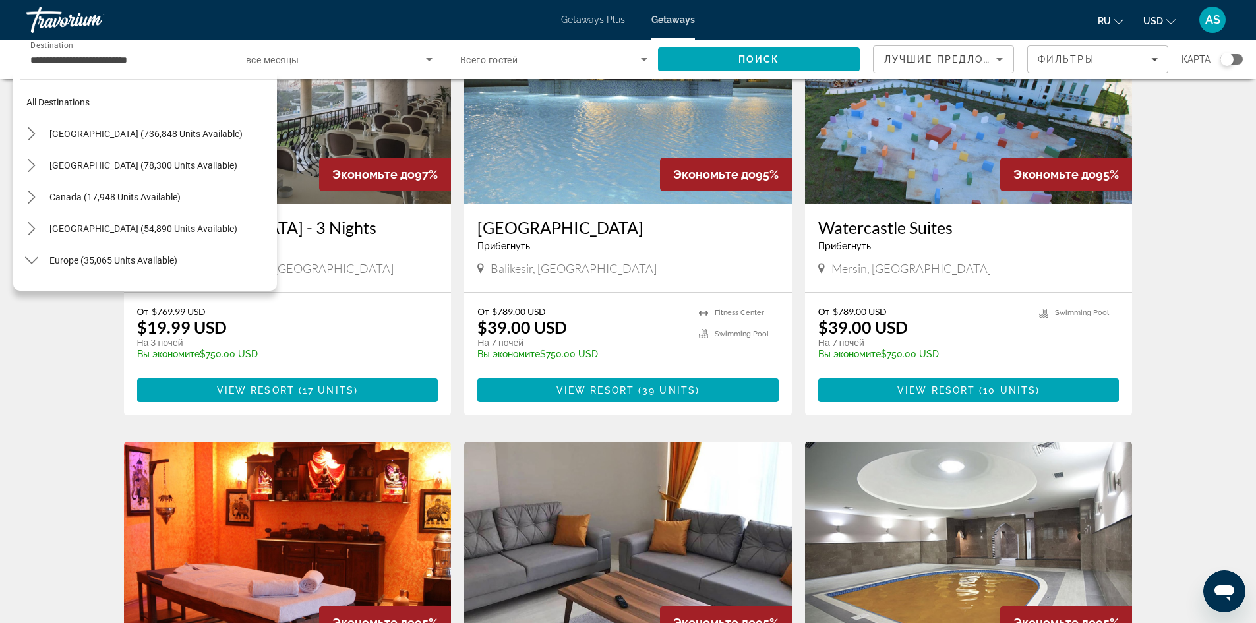
click at [1077, 206] on div "Watercastle Suites Прибегнуть - Это курорт только для взрослых [GEOGRAPHIC_DATA…" at bounding box center [969, 248] width 328 height 88
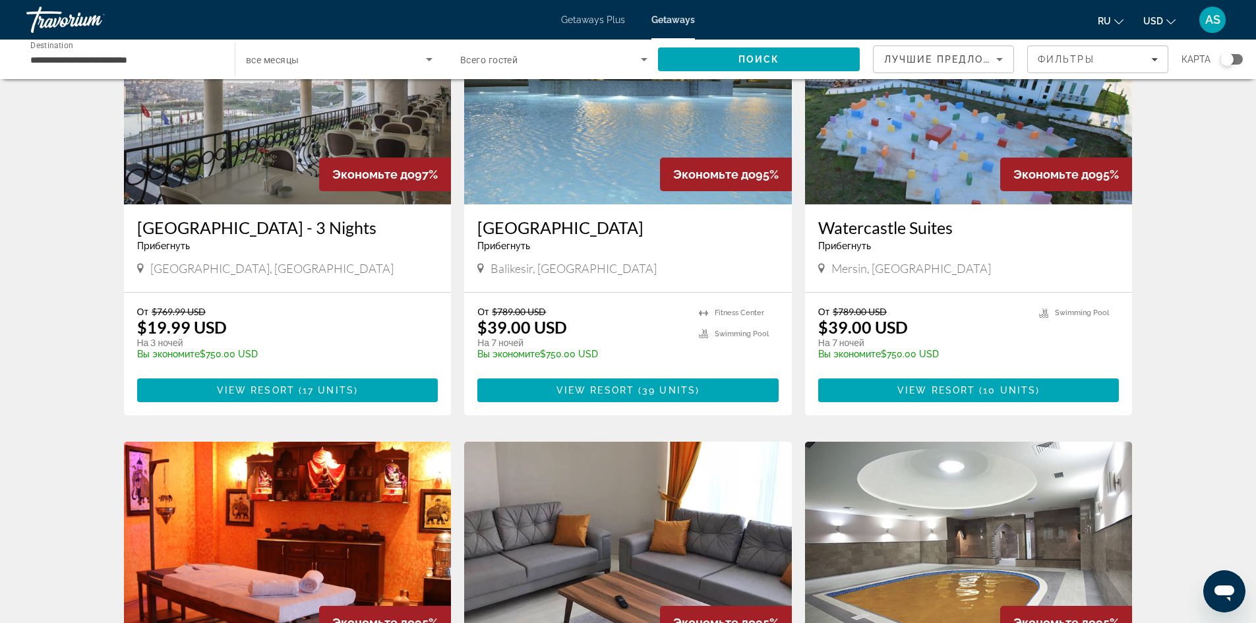
click at [177, 64] on input "**********" at bounding box center [123, 60] width 187 height 16
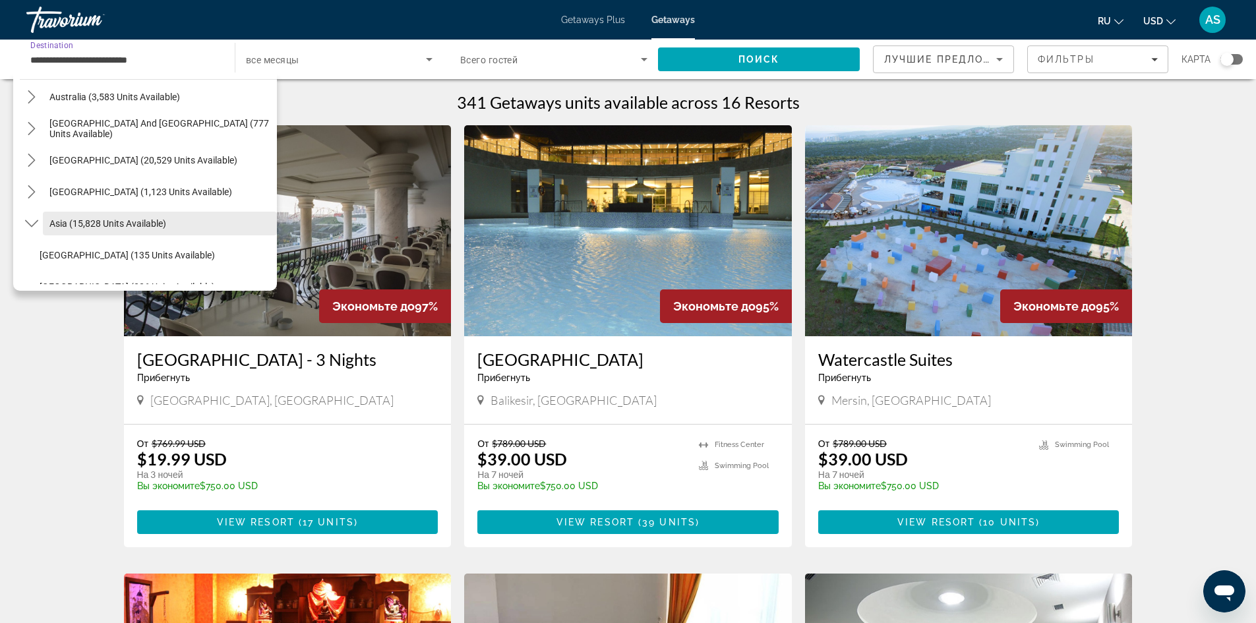
scroll to position [923, 0]
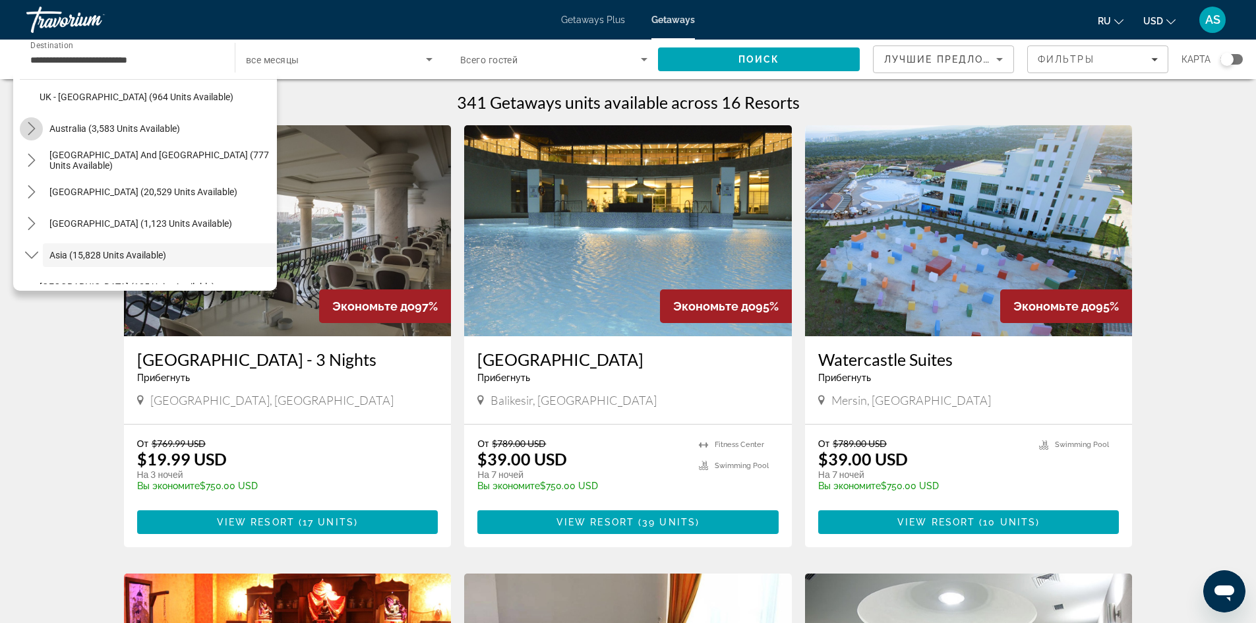
click at [35, 129] on icon "Toggle Australia (3,583 units available) submenu" at bounding box center [31, 128] width 13 height 13
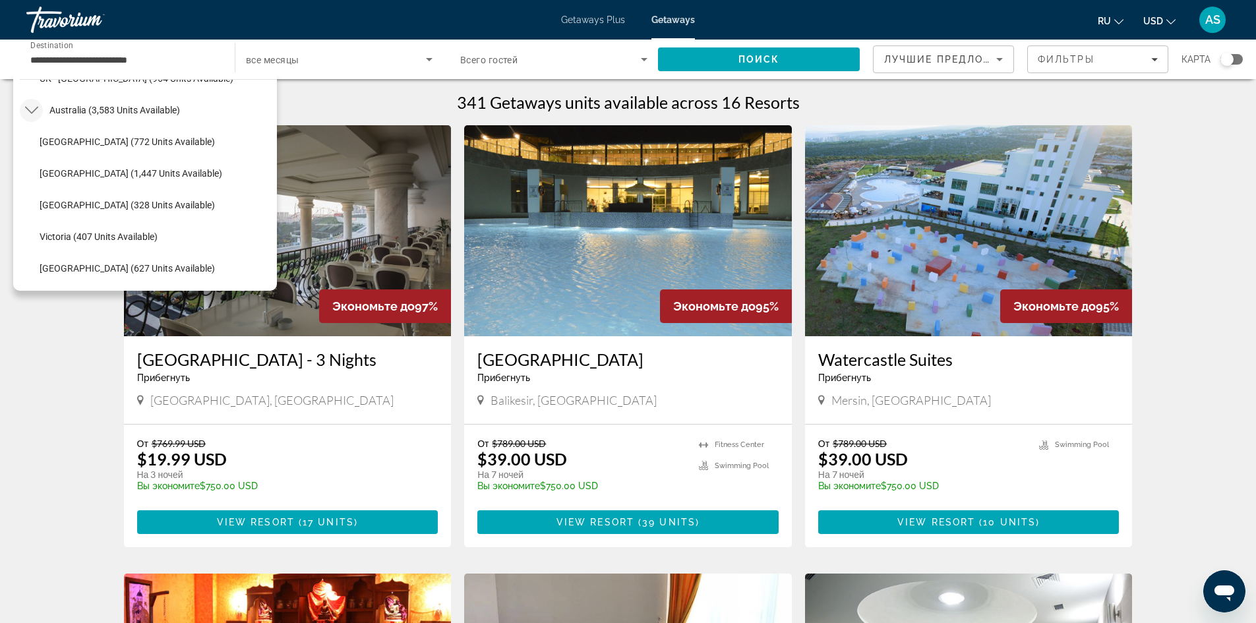
click at [34, 114] on icon "Toggle Australia (3,583 units available) submenu" at bounding box center [31, 110] width 13 height 13
click at [34, 140] on icon "Toggle South Pacific and Oceania (777 units available) submenu" at bounding box center [31, 141] width 13 height 13
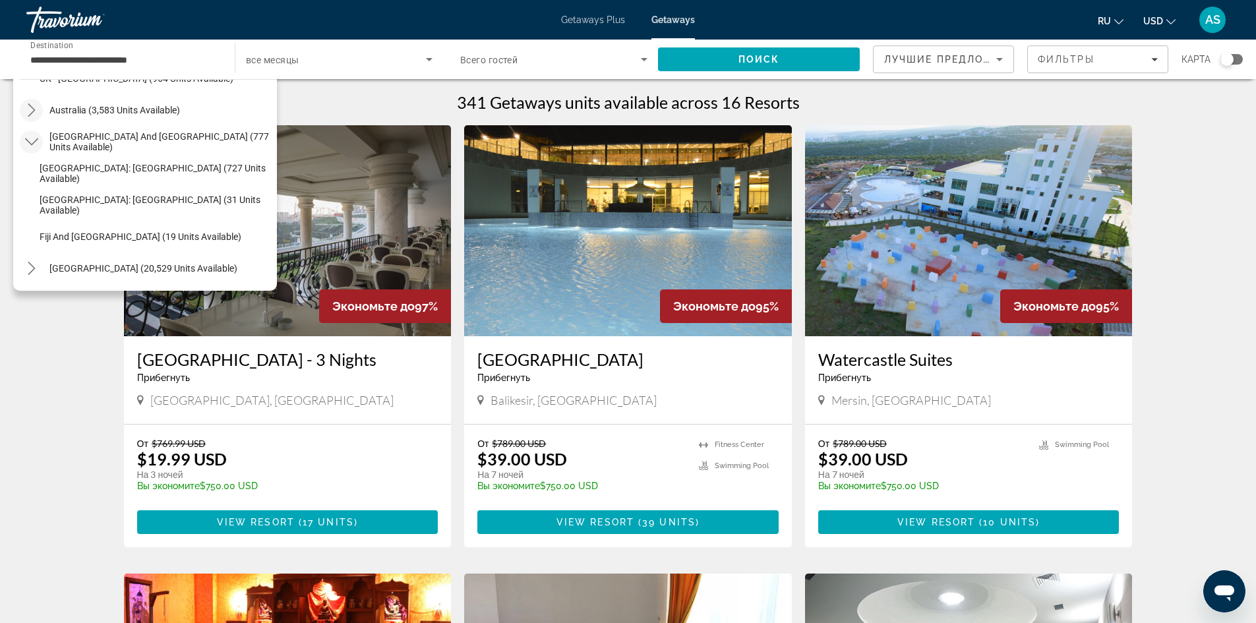
click at [34, 140] on icon "Toggle South Pacific and Oceania (777 units available) submenu" at bounding box center [31, 141] width 13 height 13
click at [32, 166] on mat-icon "Toggle South America (20,529 units available) submenu" at bounding box center [31, 173] width 23 height 23
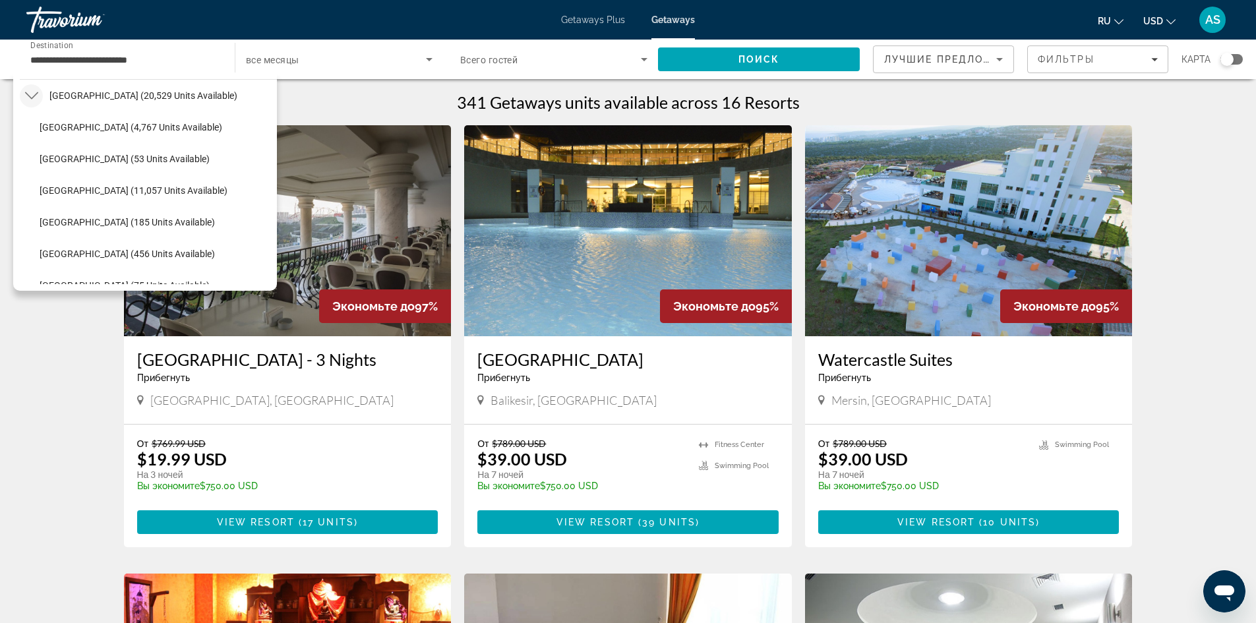
click at [36, 107] on mat-icon "Toggle South America (20,529 units available) submenu" at bounding box center [31, 95] width 23 height 23
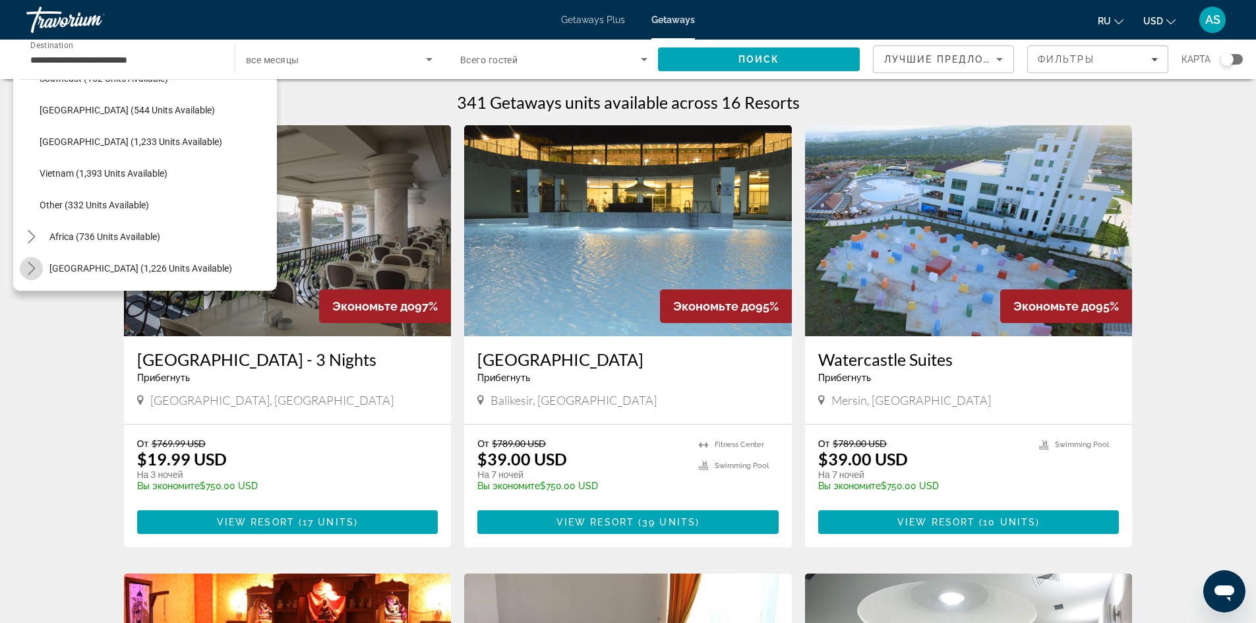
click at [41, 274] on mat-icon "Toggle Middle East (1,226 units available) submenu" at bounding box center [31, 268] width 23 height 23
click at [92, 175] on span "[GEOGRAPHIC_DATA] (897 units available)" at bounding box center [127, 173] width 175 height 11
type input "**********"
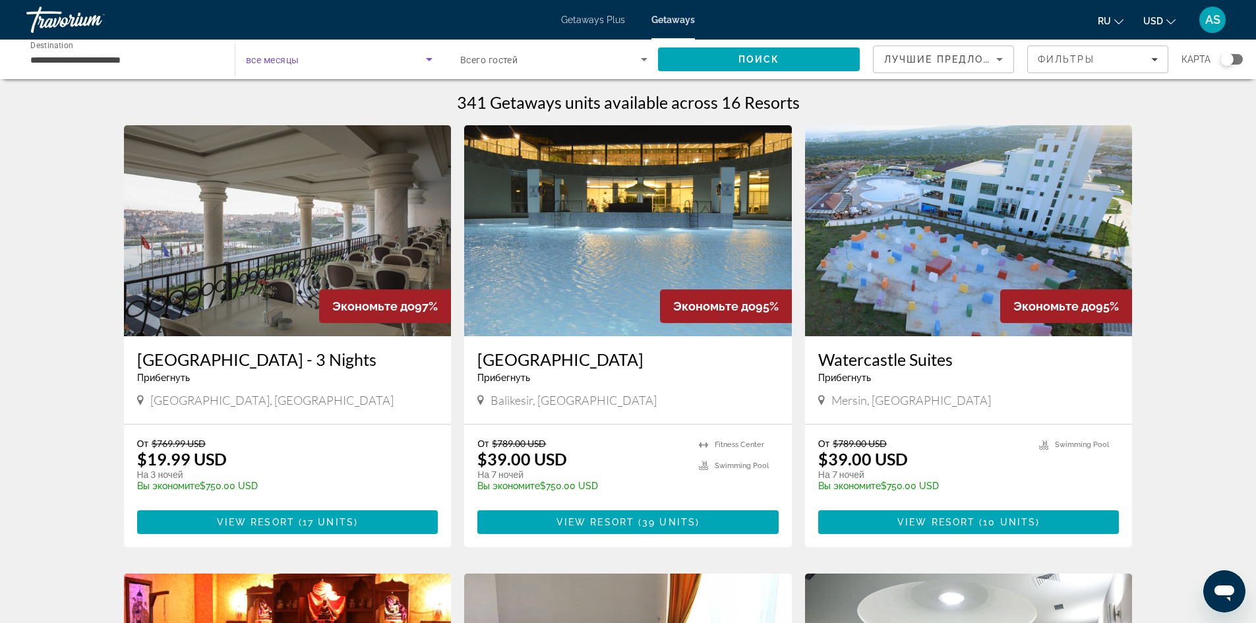
click at [362, 65] on span "Search widget" at bounding box center [336, 59] width 180 height 16
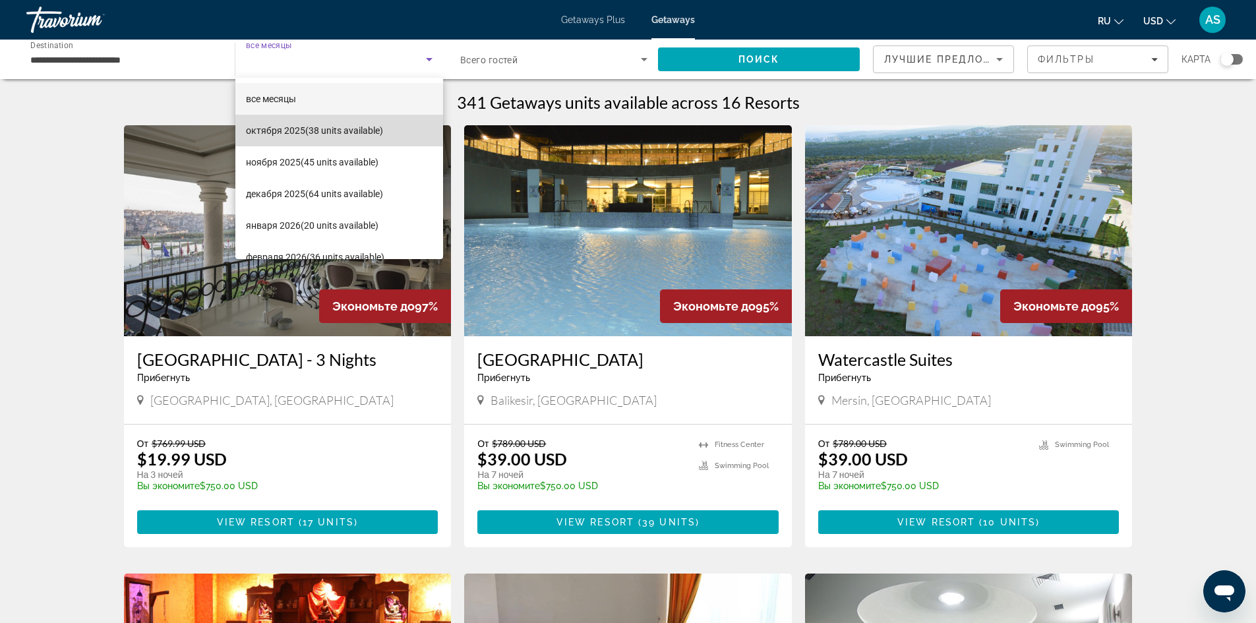
click at [345, 121] on mat-option "октября 2025 (38 units available)" at bounding box center [339, 131] width 208 height 32
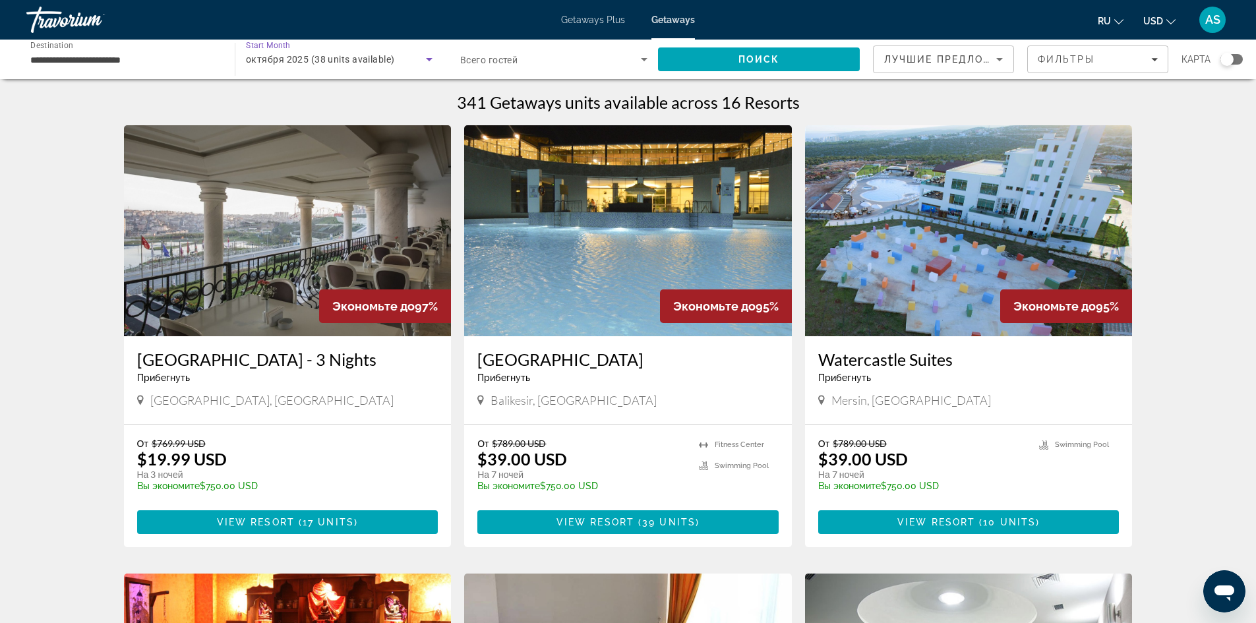
click at [527, 64] on span "Search widget" at bounding box center [550, 59] width 181 height 16
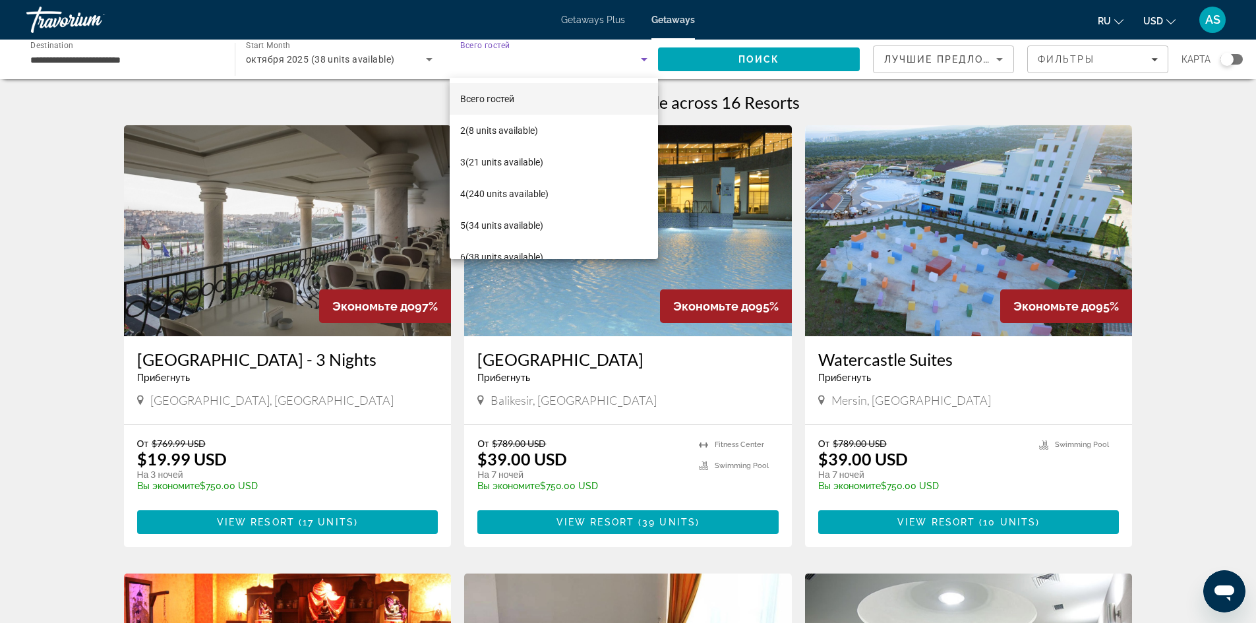
click at [527, 64] on div at bounding box center [628, 311] width 1256 height 623
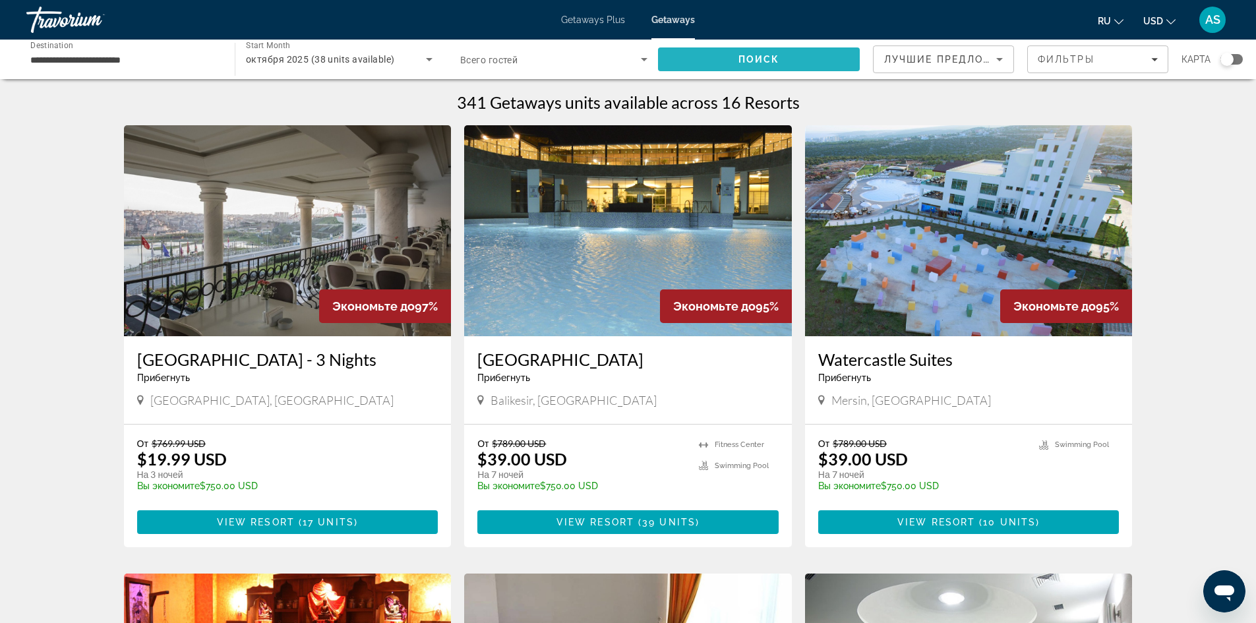
click at [702, 56] on span "Search" at bounding box center [759, 60] width 202 height 32
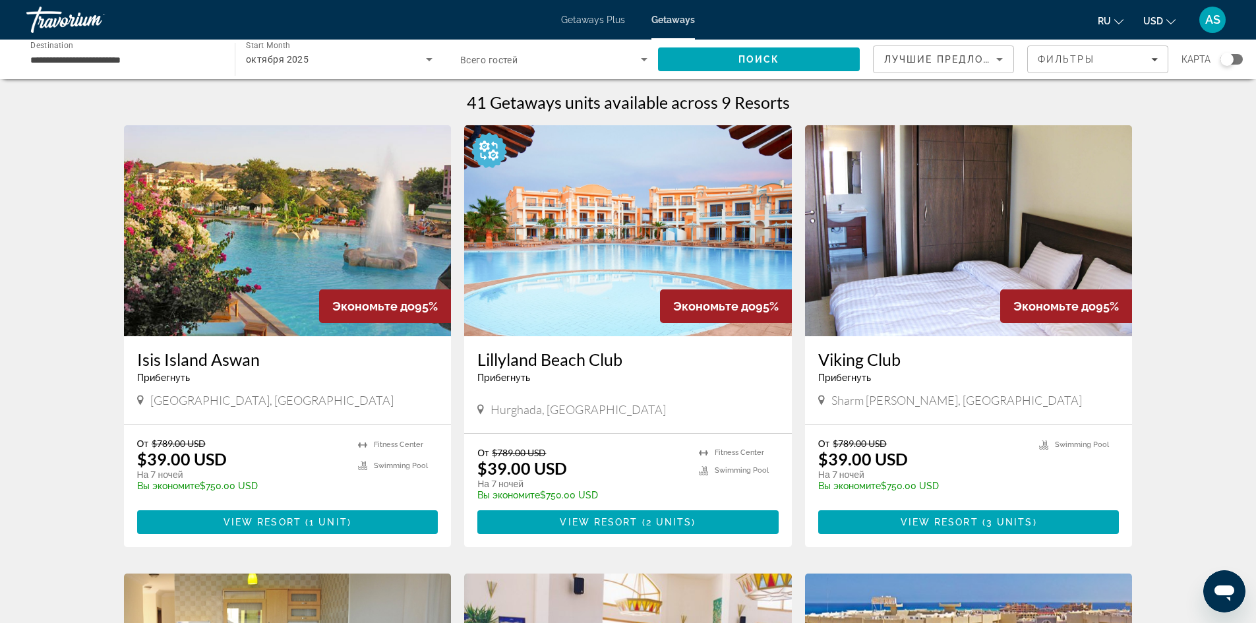
click at [181, 57] on input "**********" at bounding box center [123, 60] width 187 height 16
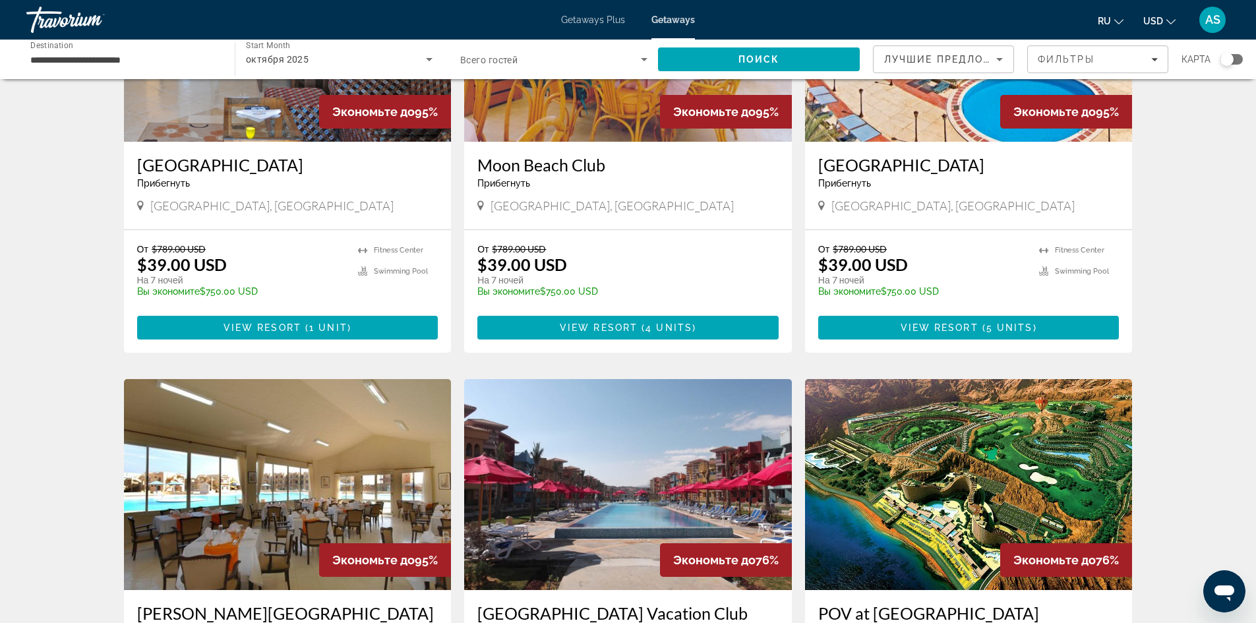
scroll to position [791, 0]
